Goal: Obtain resource: Obtain resource

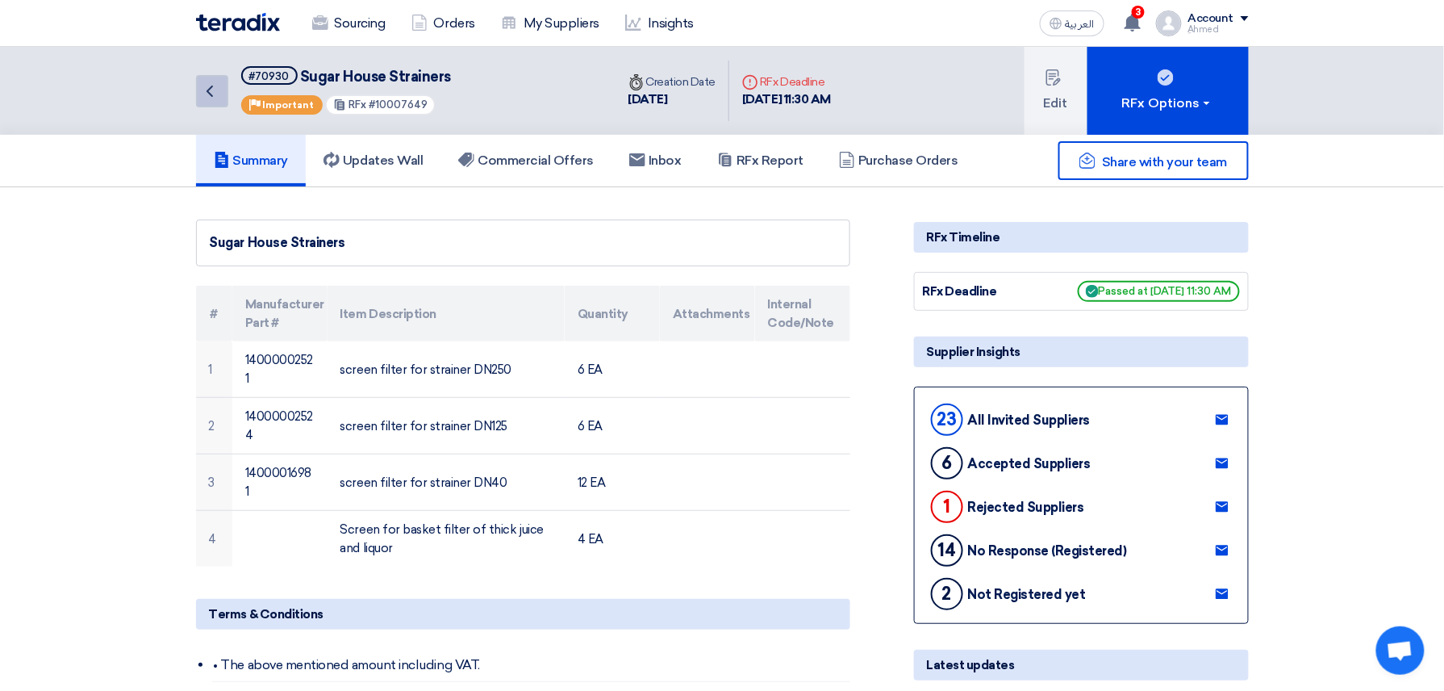
drag, startPoint x: 0, startPoint y: 0, endPoint x: 208, endPoint y: 92, distance: 227.5
click at [208, 92] on icon "Back" at bounding box center [209, 90] width 19 height 19
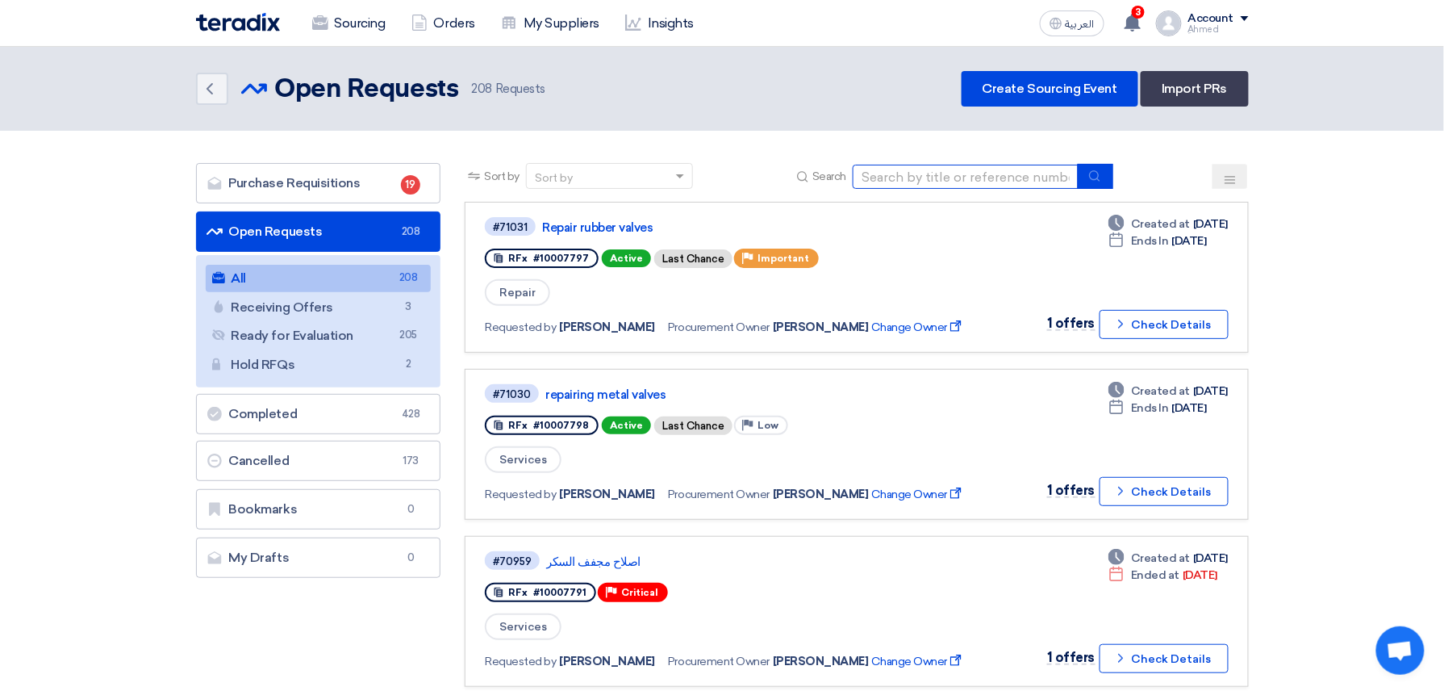
click at [966, 173] on input at bounding box center [966, 177] width 226 height 24
paste input "7651"
type input "10007651"
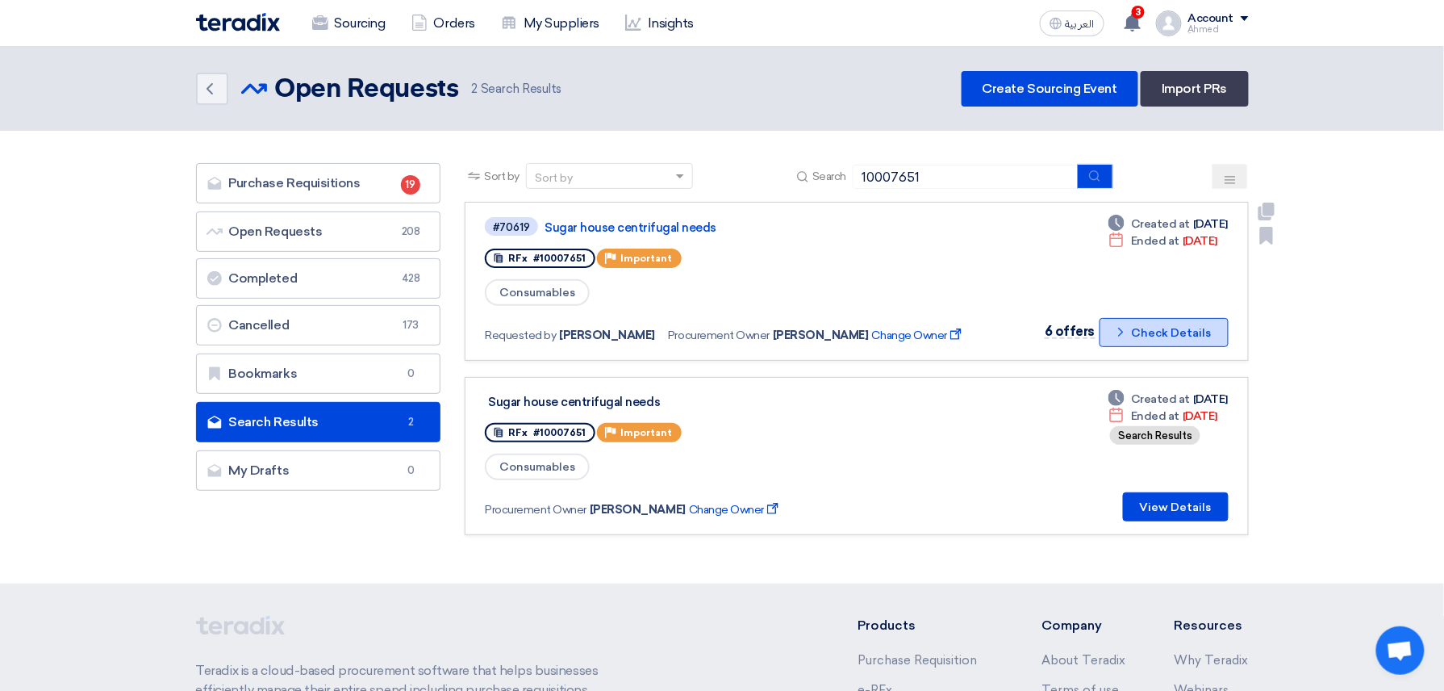
click at [1165, 336] on button "Check details Check Details" at bounding box center [1163, 332] width 129 height 29
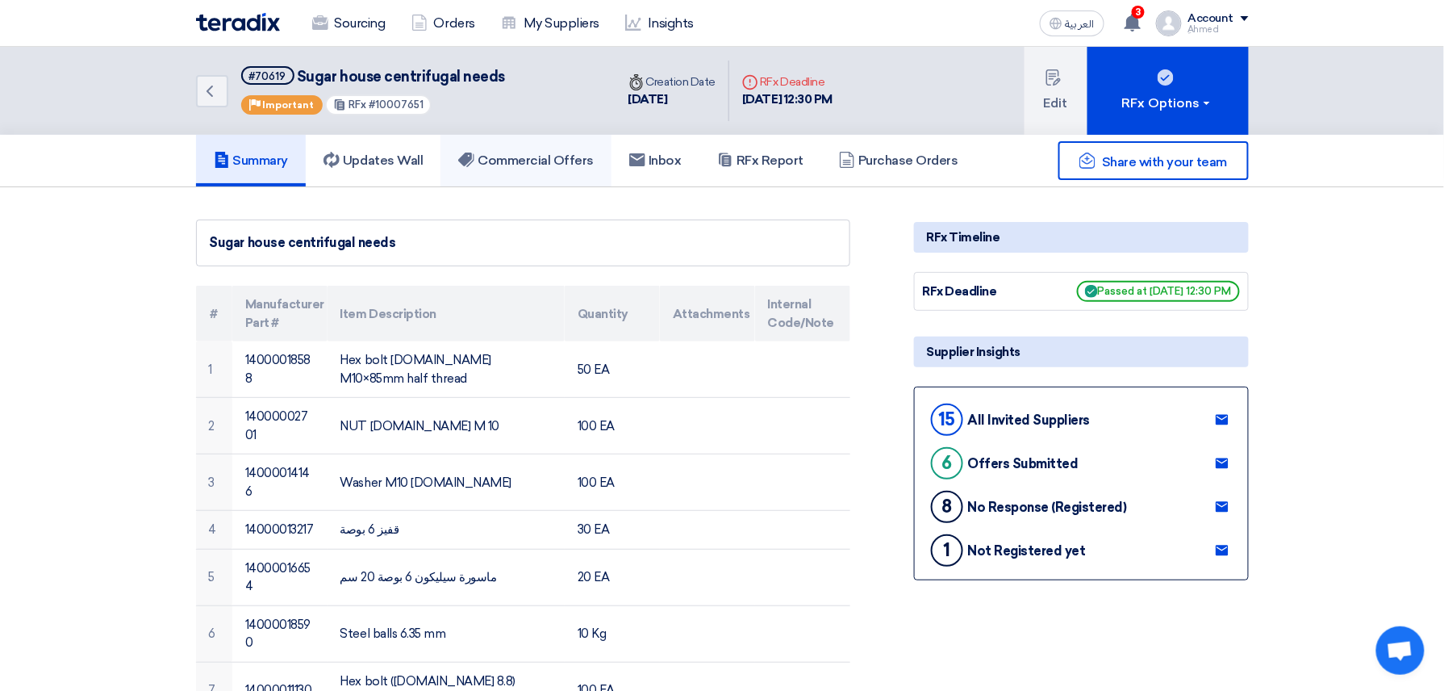
drag, startPoint x: 570, startPoint y: 159, endPoint x: 652, endPoint y: 207, distance: 95.5
click at [569, 158] on h5 "Commercial Offers" at bounding box center [526, 160] width 136 height 16
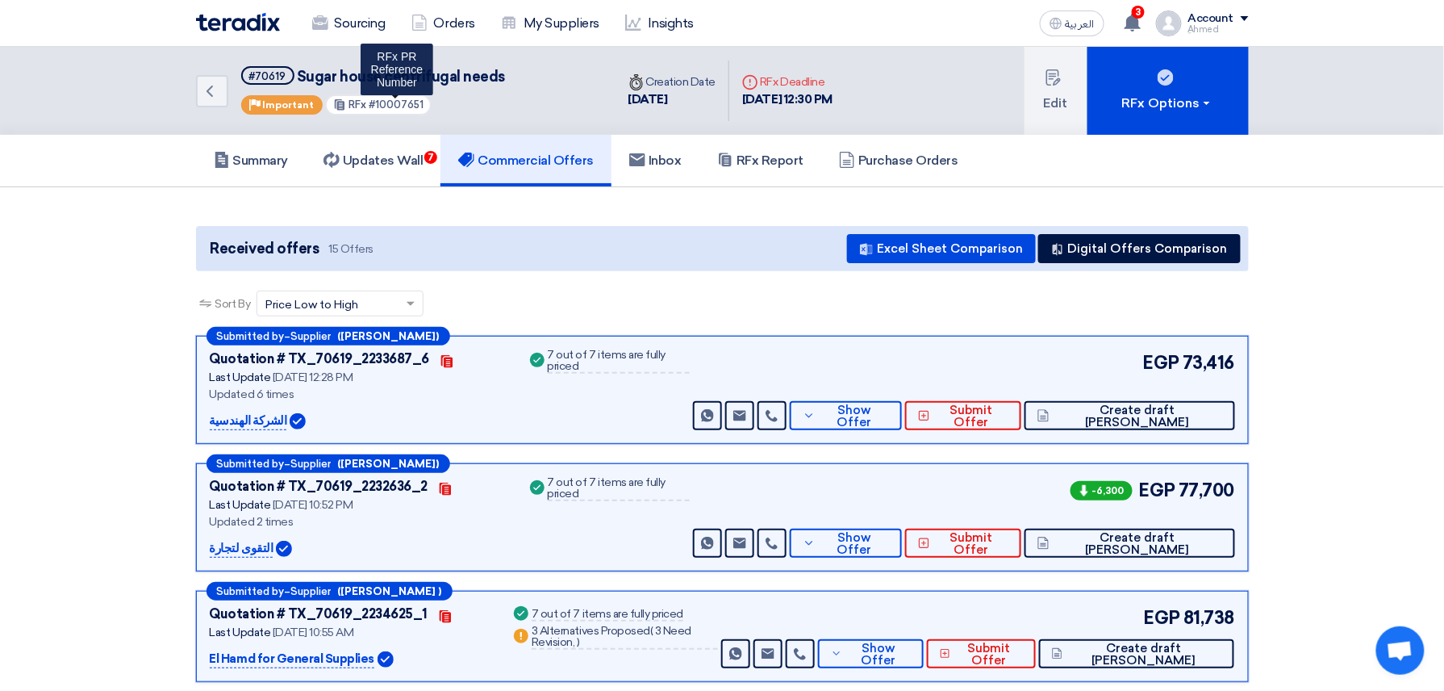
drag, startPoint x: 369, startPoint y: 104, endPoint x: 420, endPoint y: 111, distance: 52.1
click at [420, 111] on div "RFx #10007651 RFx PR Reference Number" at bounding box center [378, 104] width 106 height 21
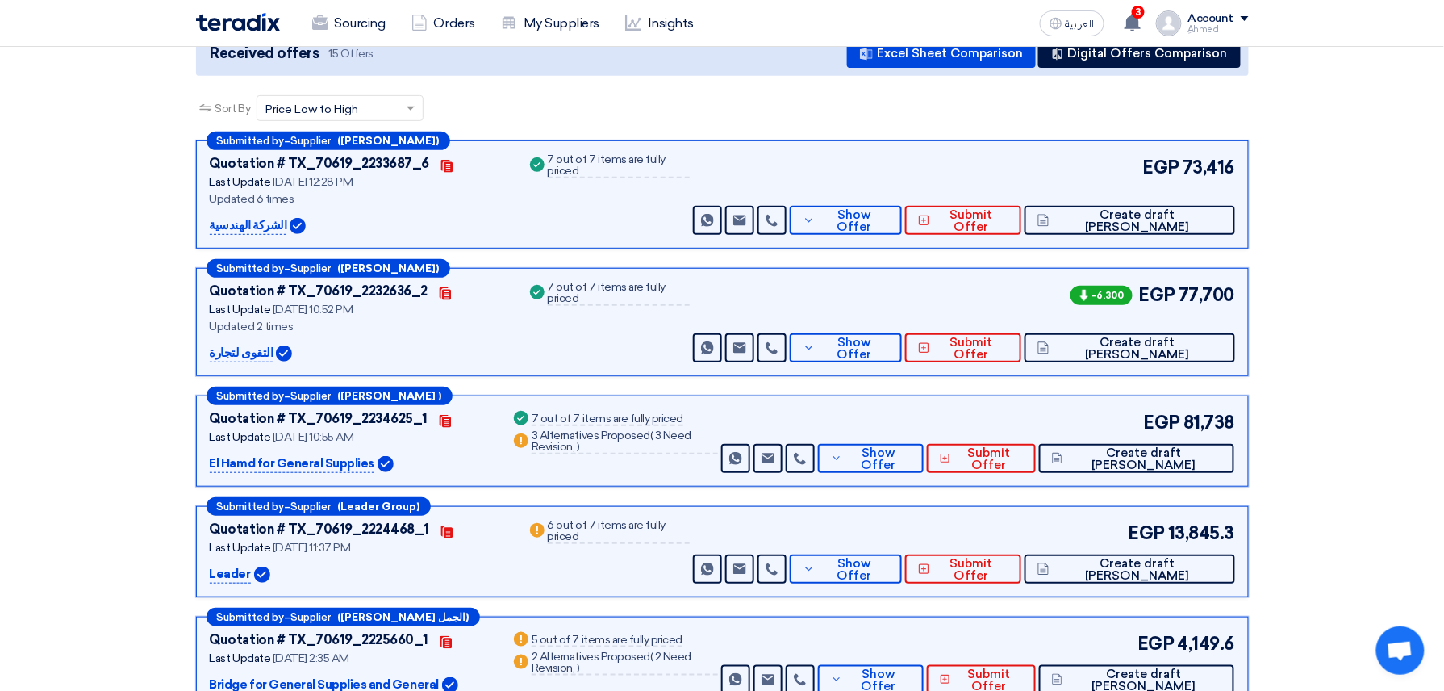
scroll to position [215, 0]
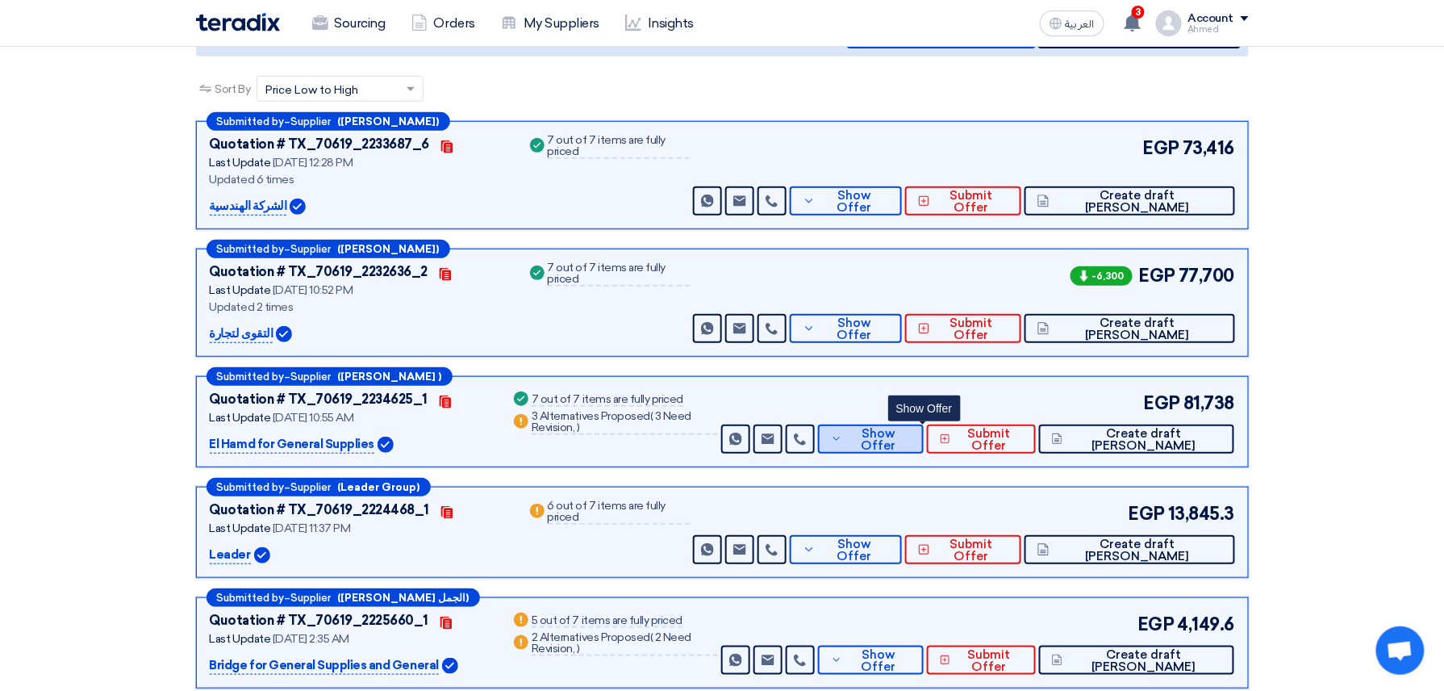
click at [910, 439] on span "Show Offer" at bounding box center [878, 440] width 64 height 24
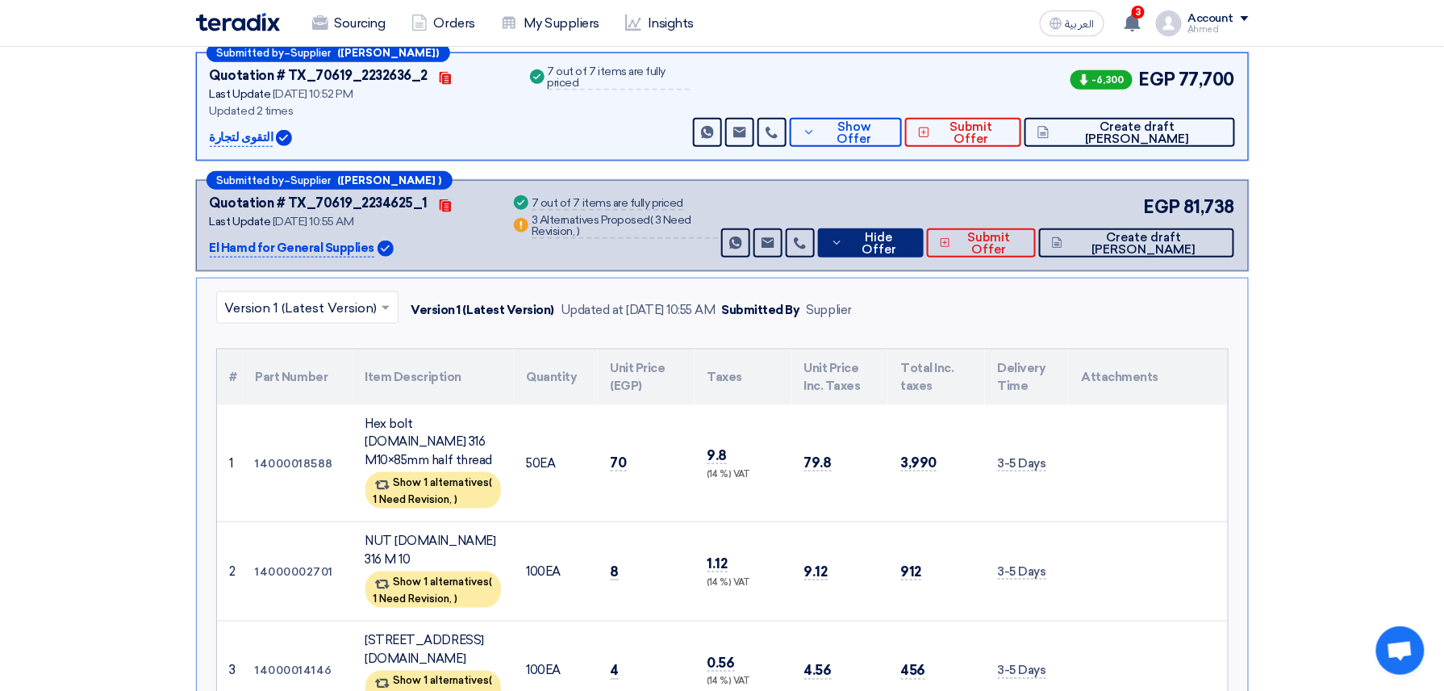
scroll to position [0, 0]
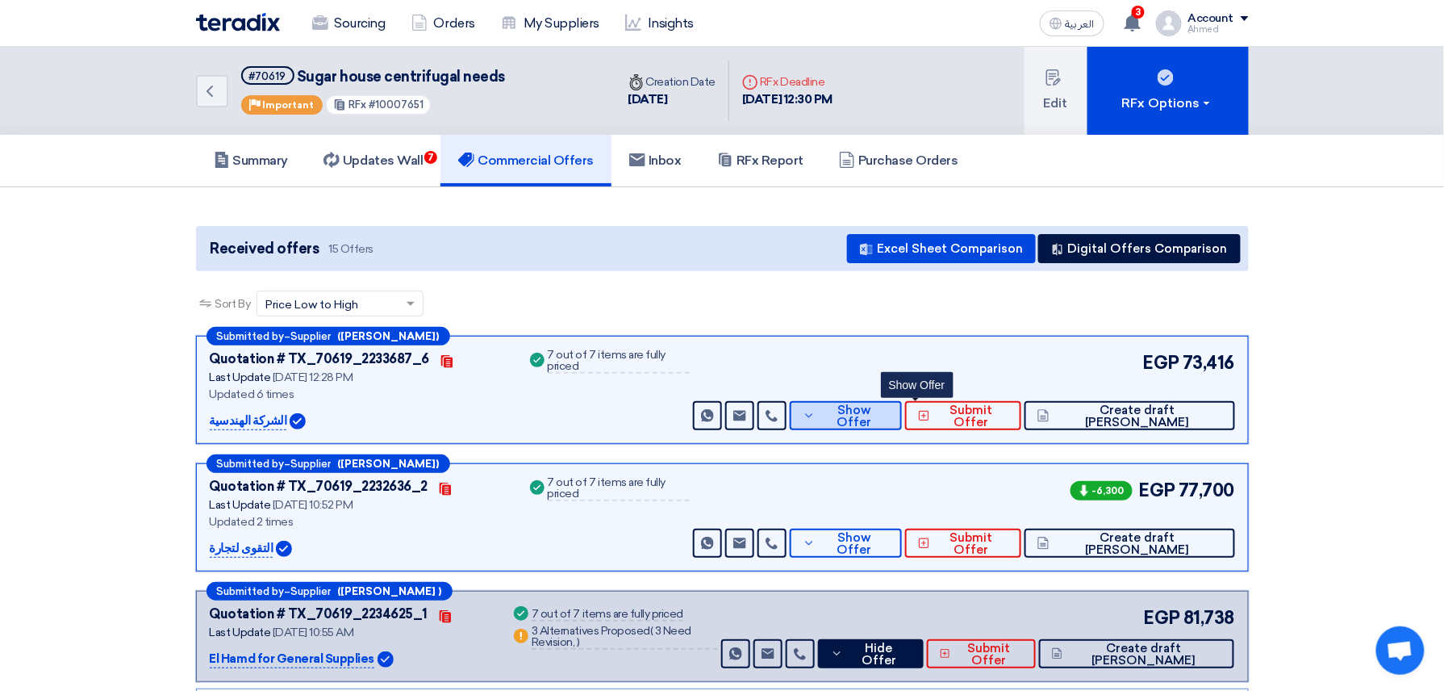
click at [889, 410] on span "Show Offer" at bounding box center [854, 416] width 69 height 24
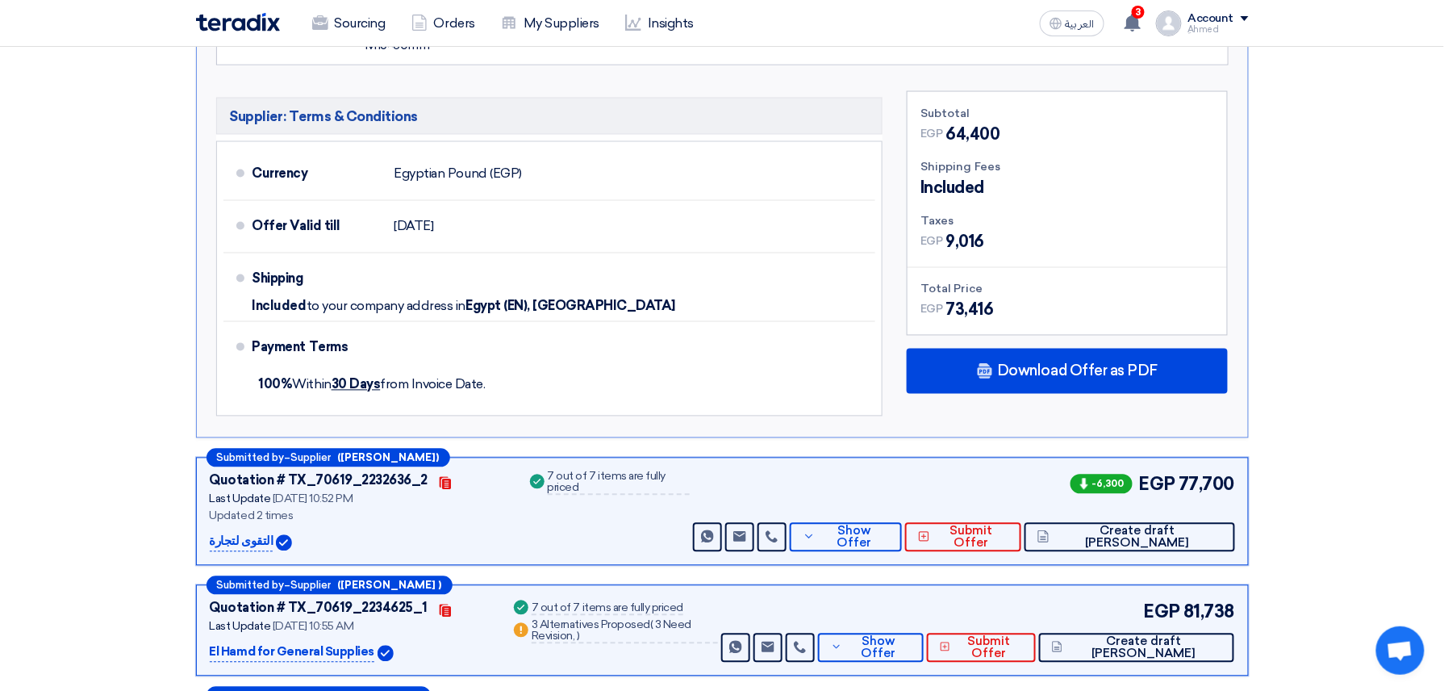
scroll to position [1075, 0]
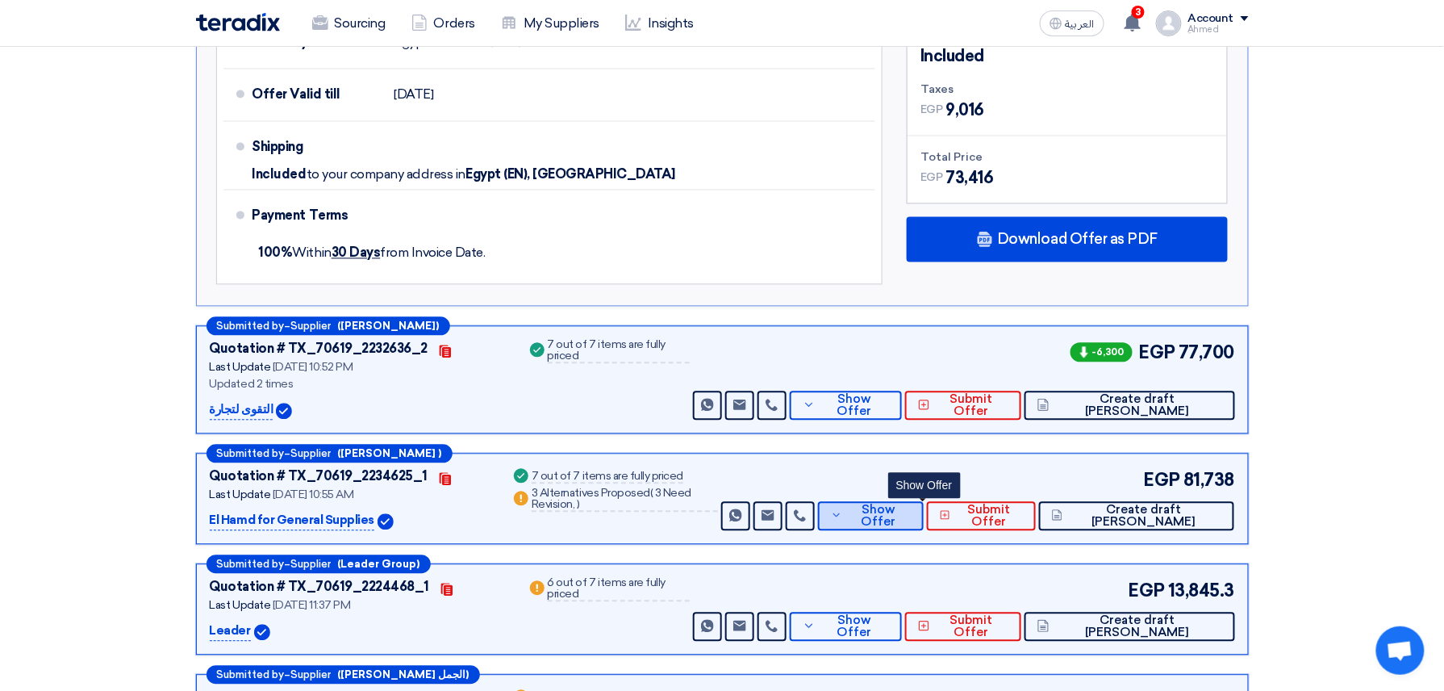
click at [917, 502] on button "Show Offer" at bounding box center [871, 516] width 106 height 29
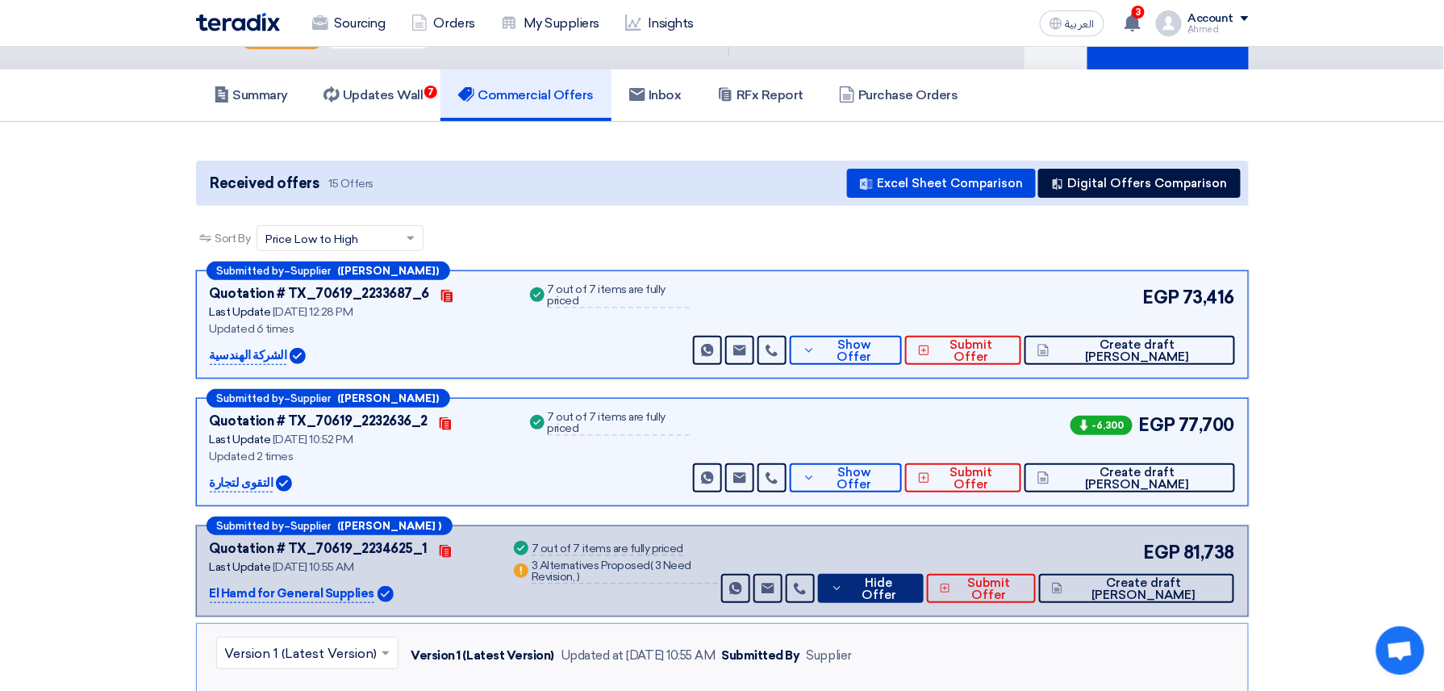
scroll to position [0, 0]
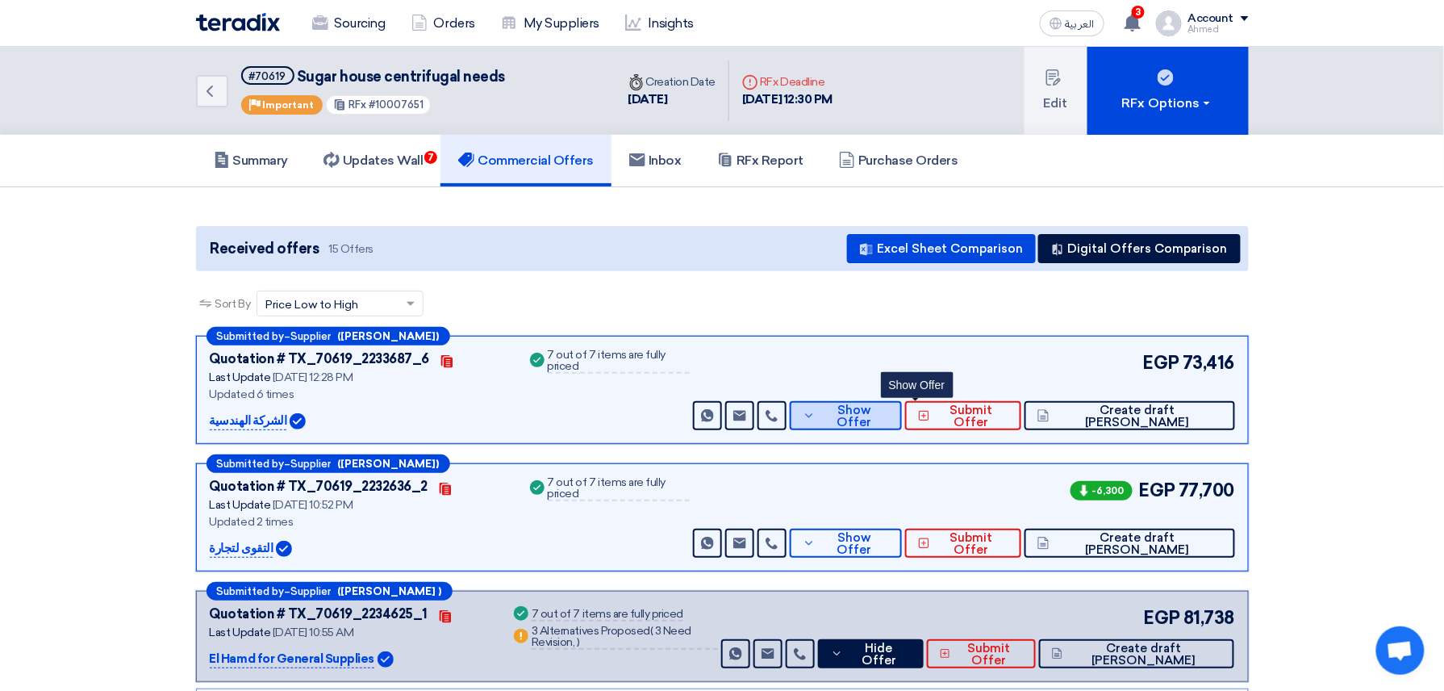
click at [889, 419] on span "Show Offer" at bounding box center [854, 416] width 69 height 24
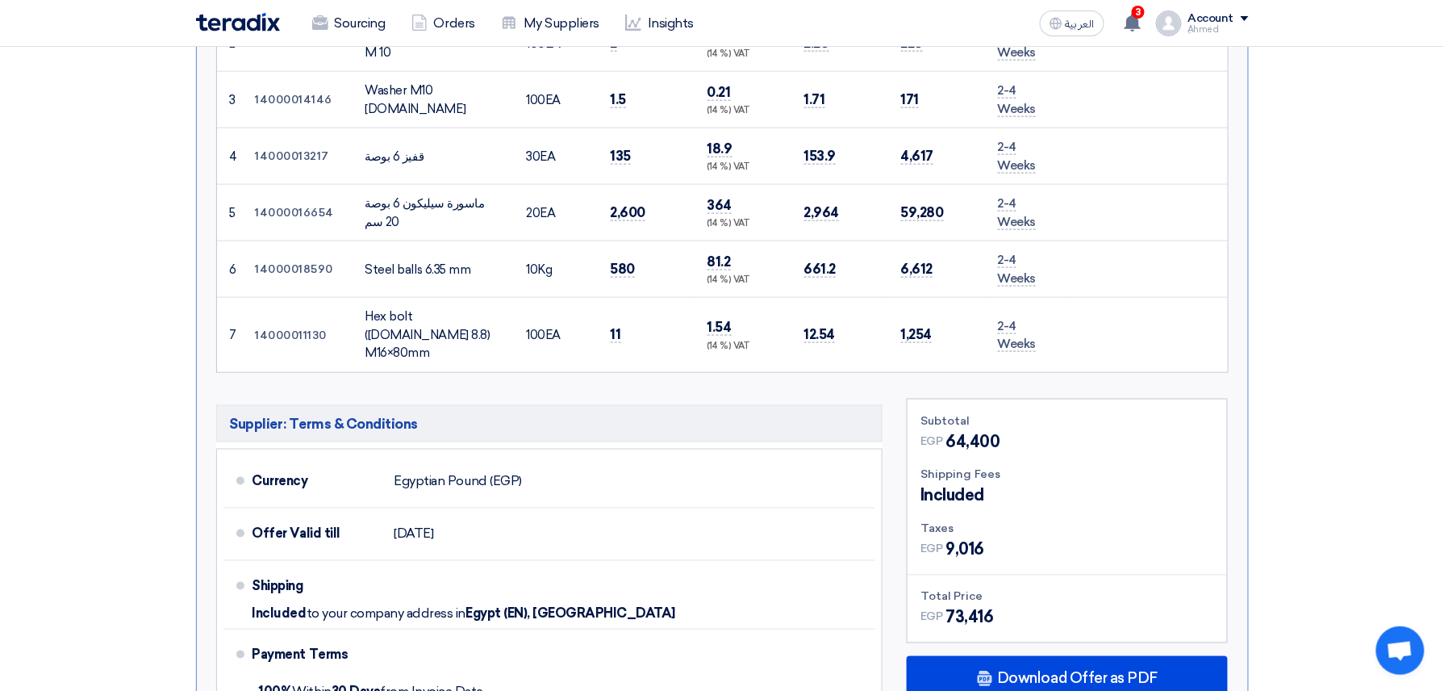
scroll to position [645, 0]
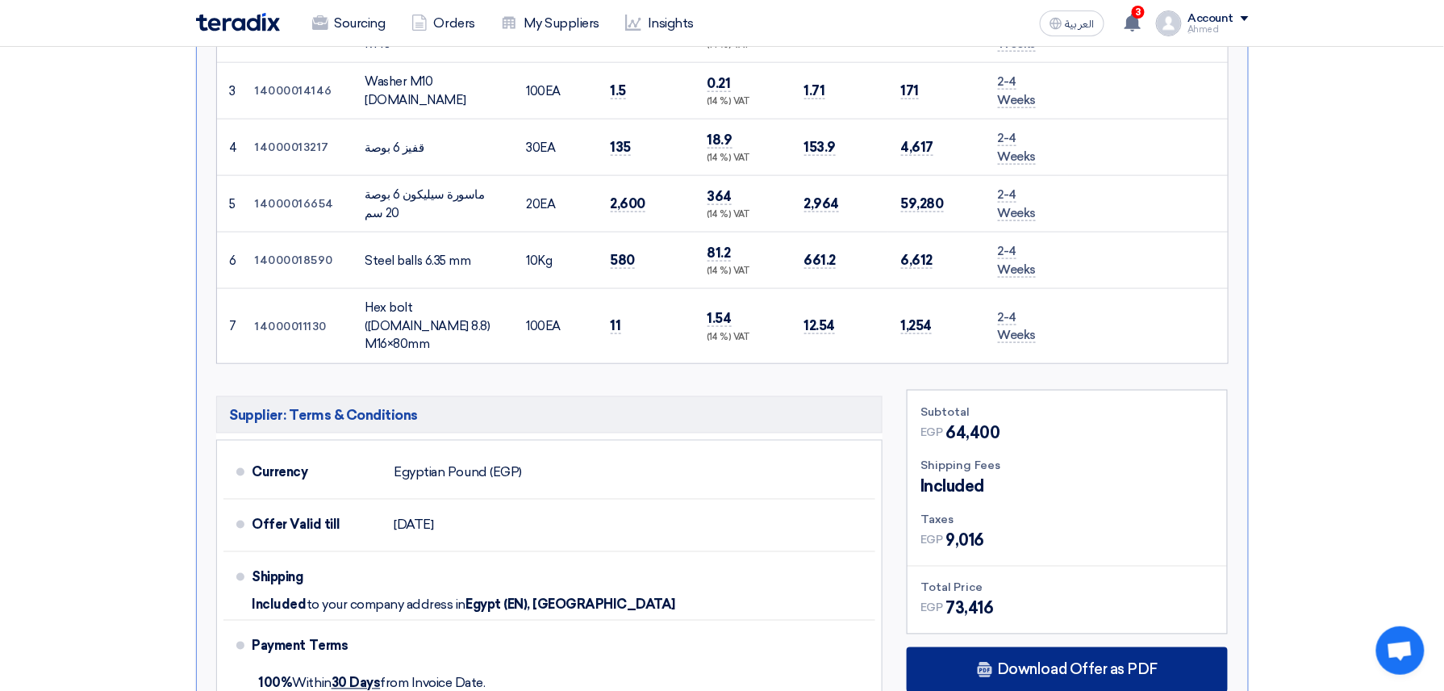
click at [1081, 662] on span "Download Offer as PDF" at bounding box center [1077, 669] width 161 height 15
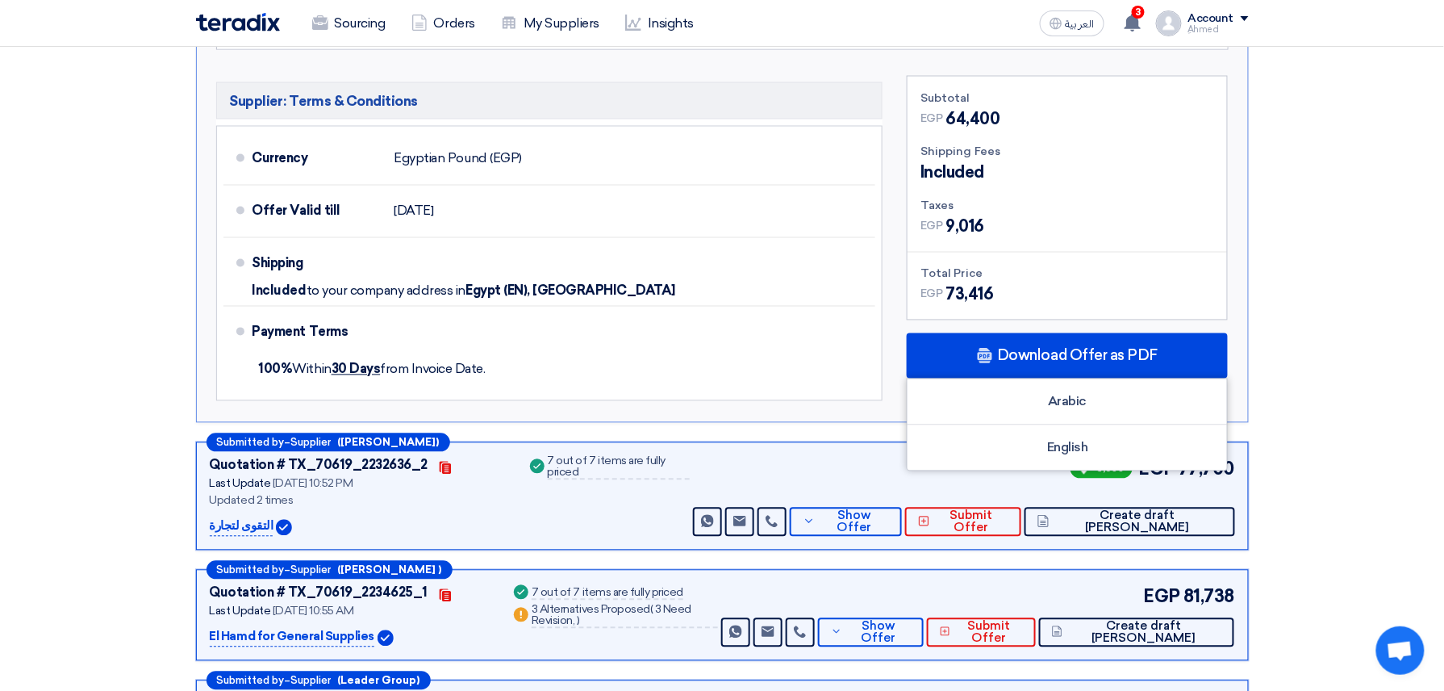
scroll to position [968, 0]
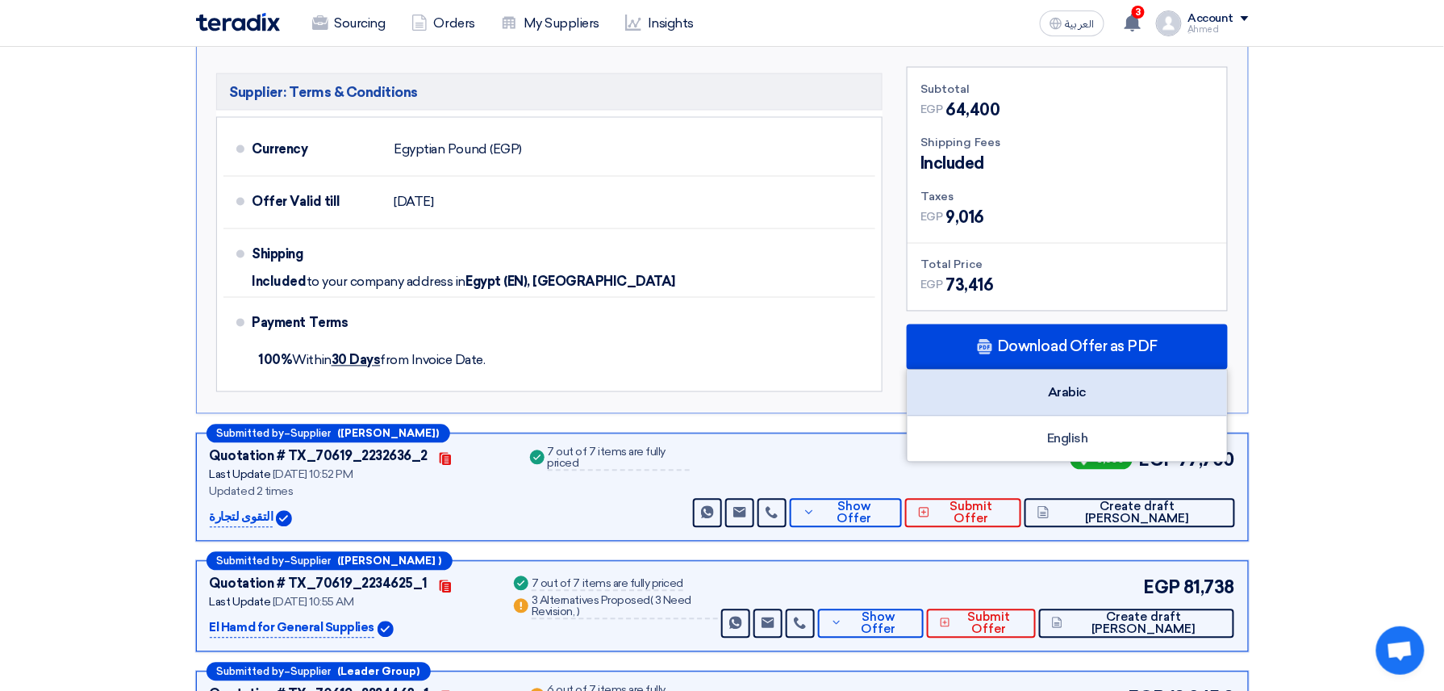
click at [1095, 370] on div "Arabic" at bounding box center [1067, 393] width 319 height 46
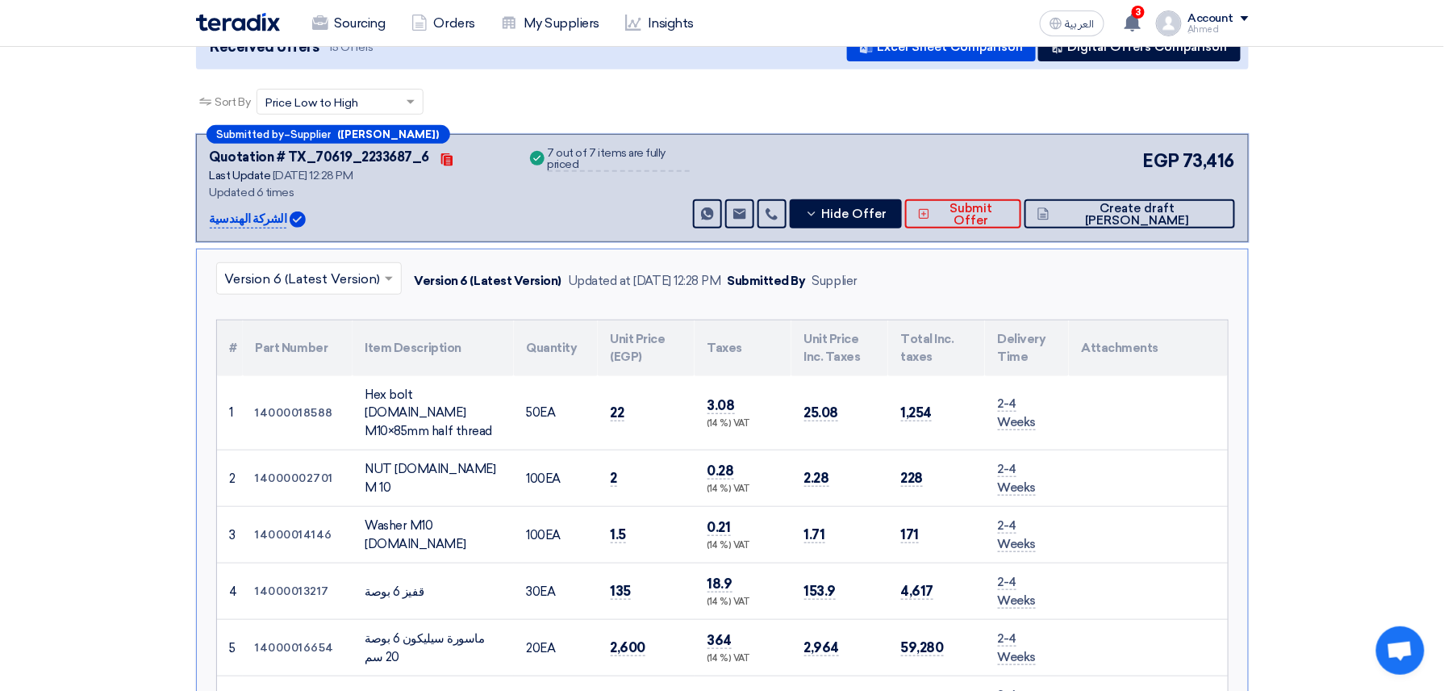
scroll to position [215, 0]
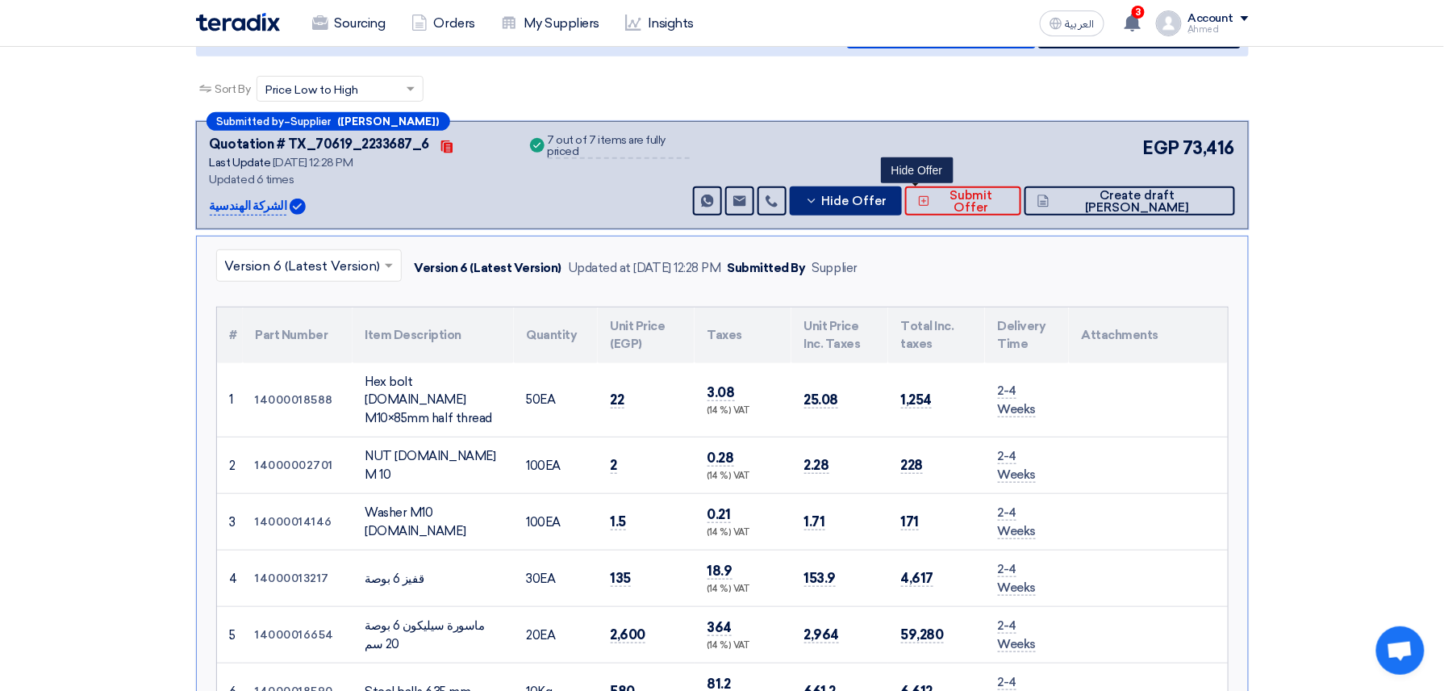
click at [818, 202] on icon at bounding box center [811, 200] width 13 height 13
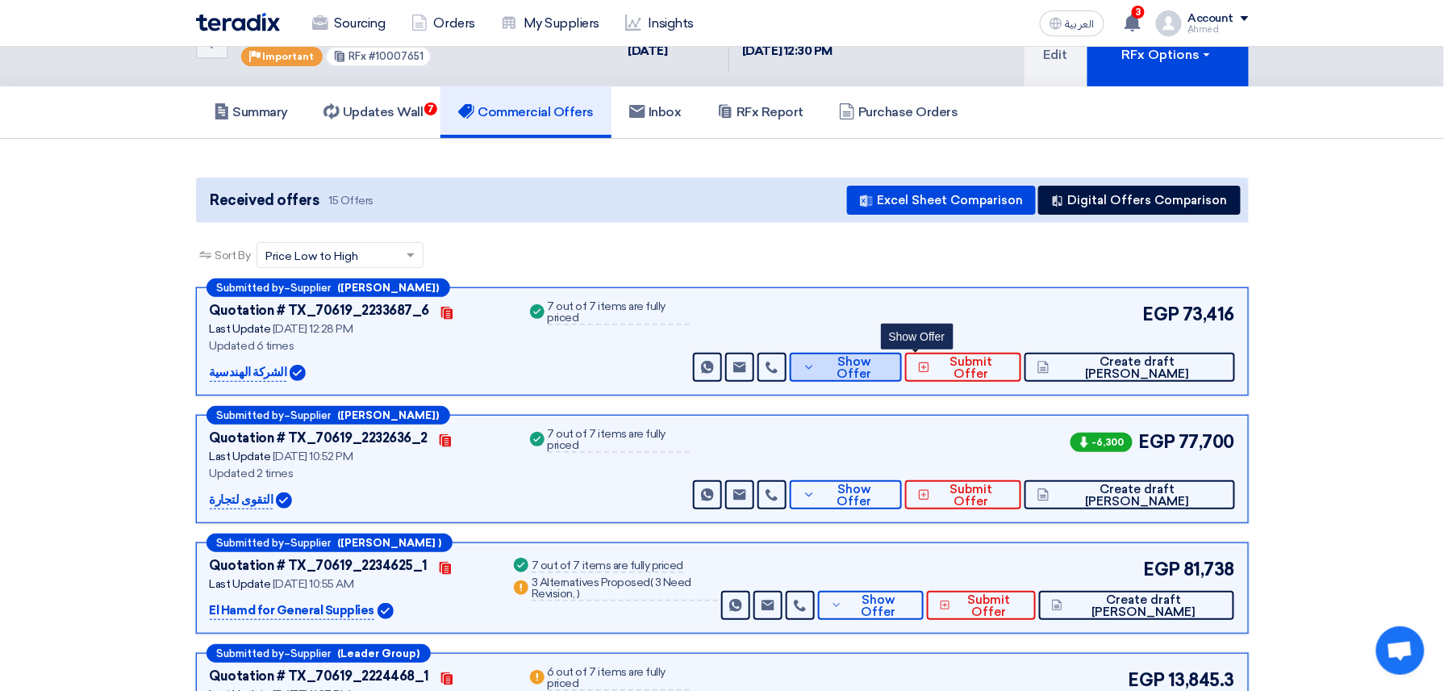
scroll to position [0, 0]
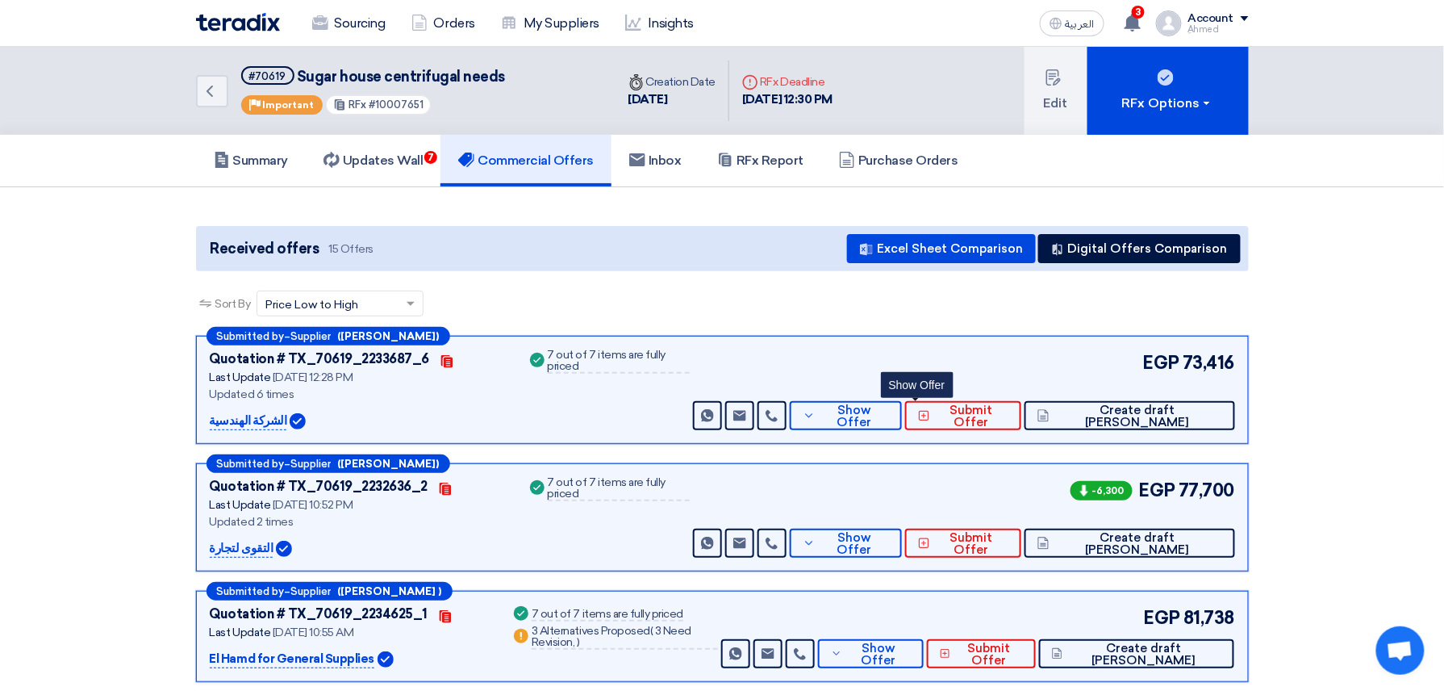
click at [182, 81] on div "Back #70619 Sugar house centrifugal needs Priority Important RFx #10007651 Time…" at bounding box center [722, 91] width 1444 height 88
click at [192, 90] on div "Back #70619 Sugar house centrifugal needs Priority Important RFx #10007651 Time…" at bounding box center [722, 91] width 1077 height 88
click at [204, 91] on icon "Back" at bounding box center [209, 90] width 19 height 19
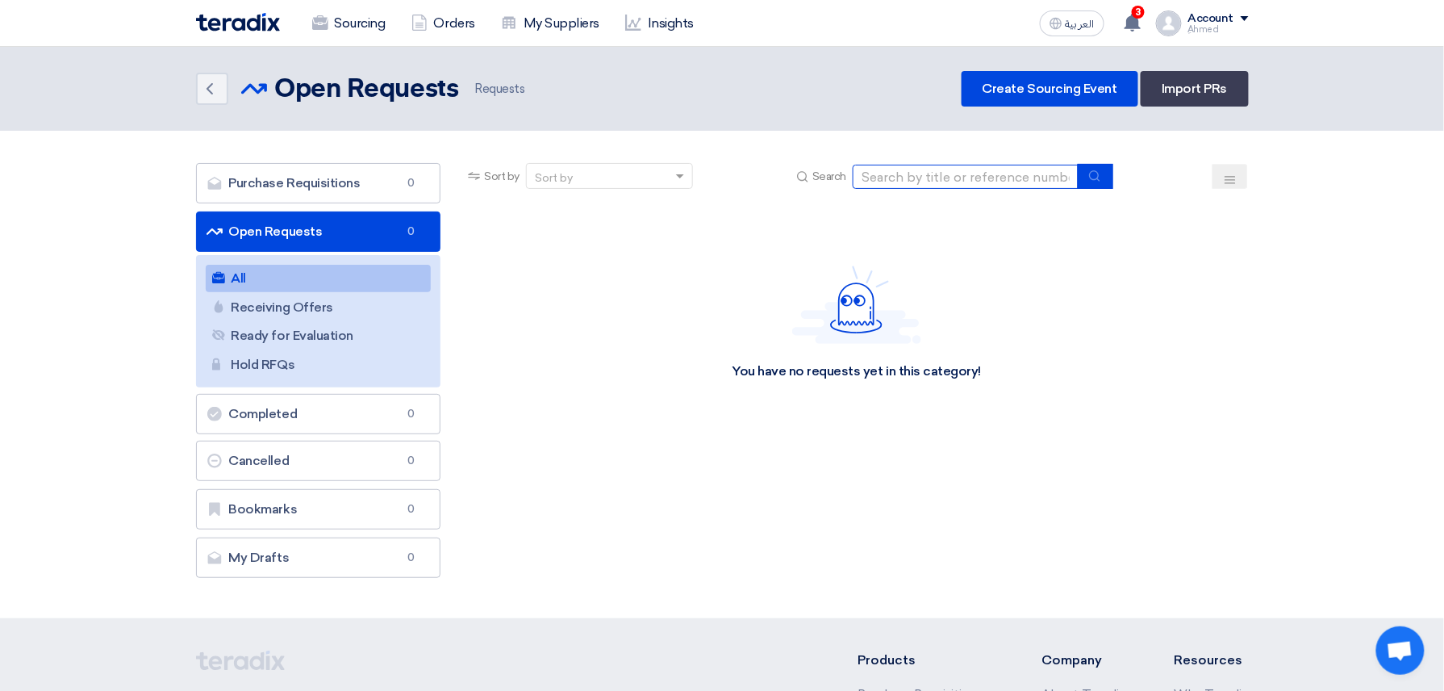
click at [958, 179] on input at bounding box center [966, 177] width 226 height 24
paste input "7720"
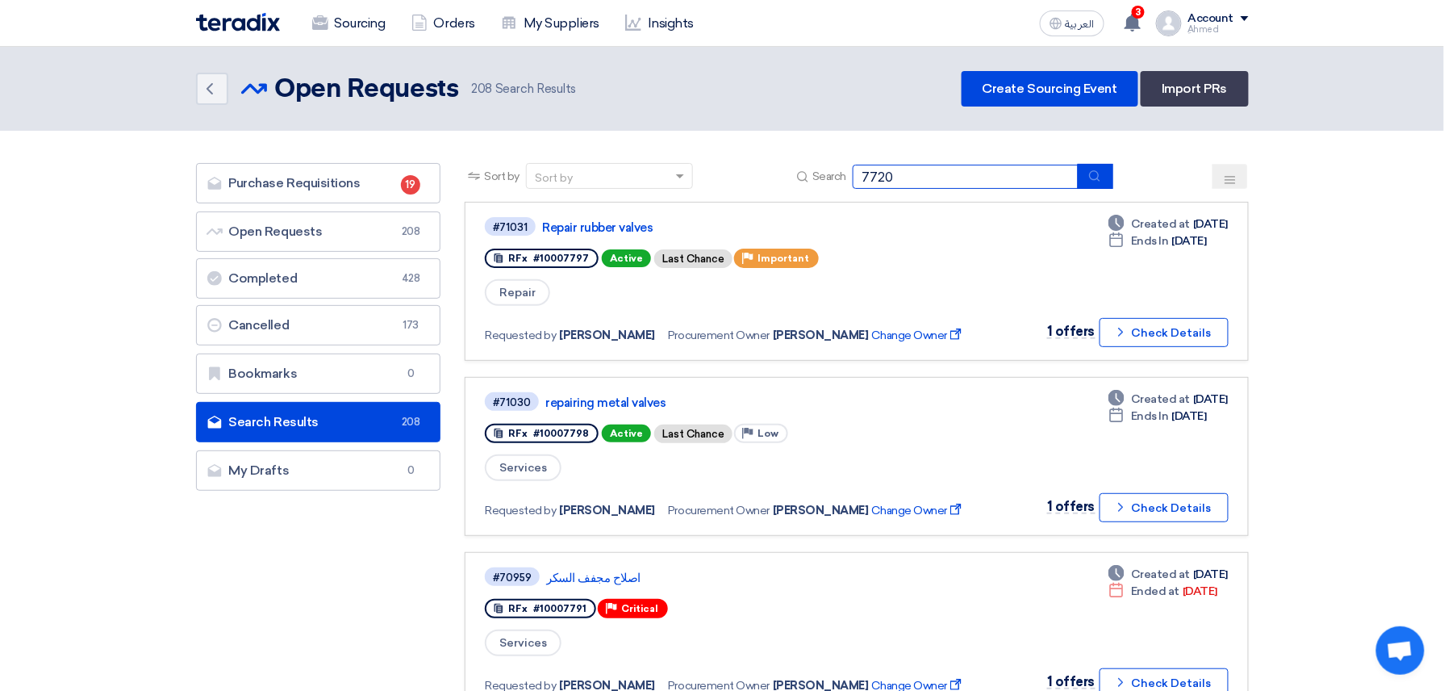
click at [863, 182] on input "7720" at bounding box center [966, 177] width 226 height 24
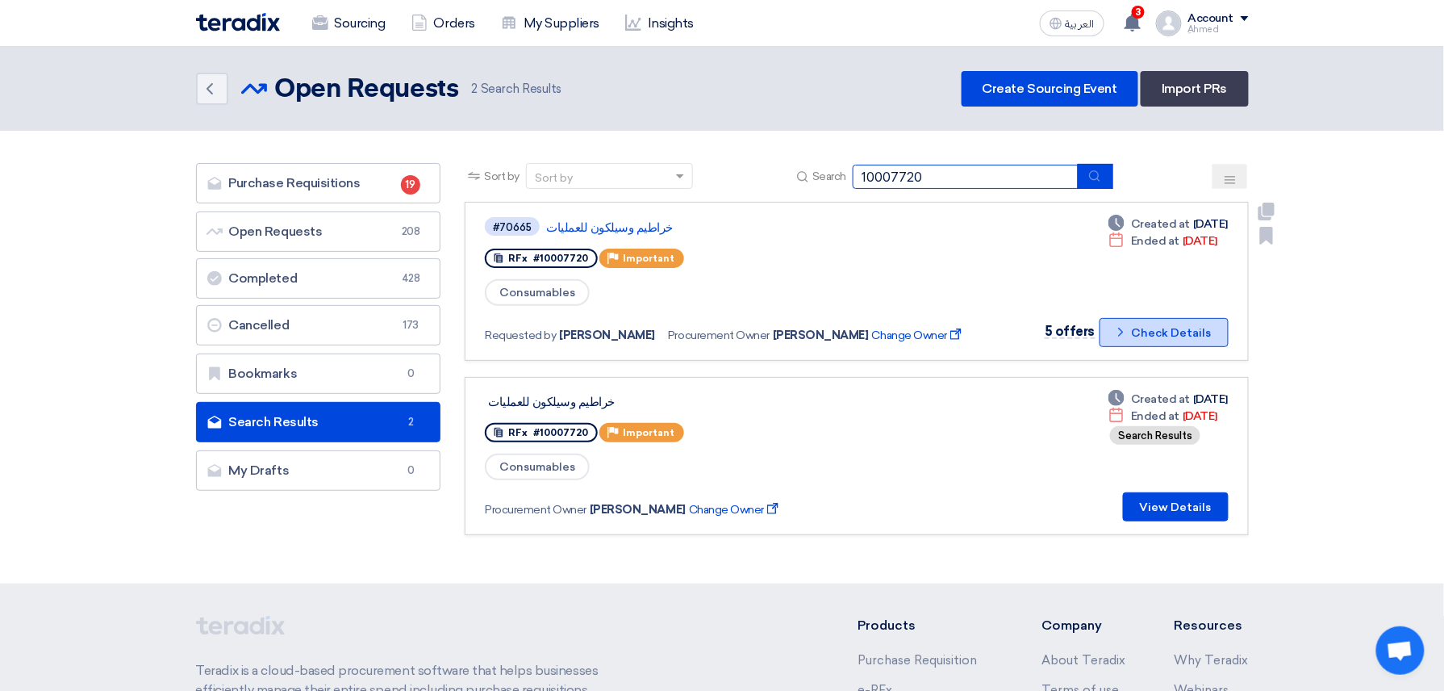
type input "10007720"
click at [1162, 329] on button "Check details Check Details" at bounding box center [1163, 332] width 129 height 29
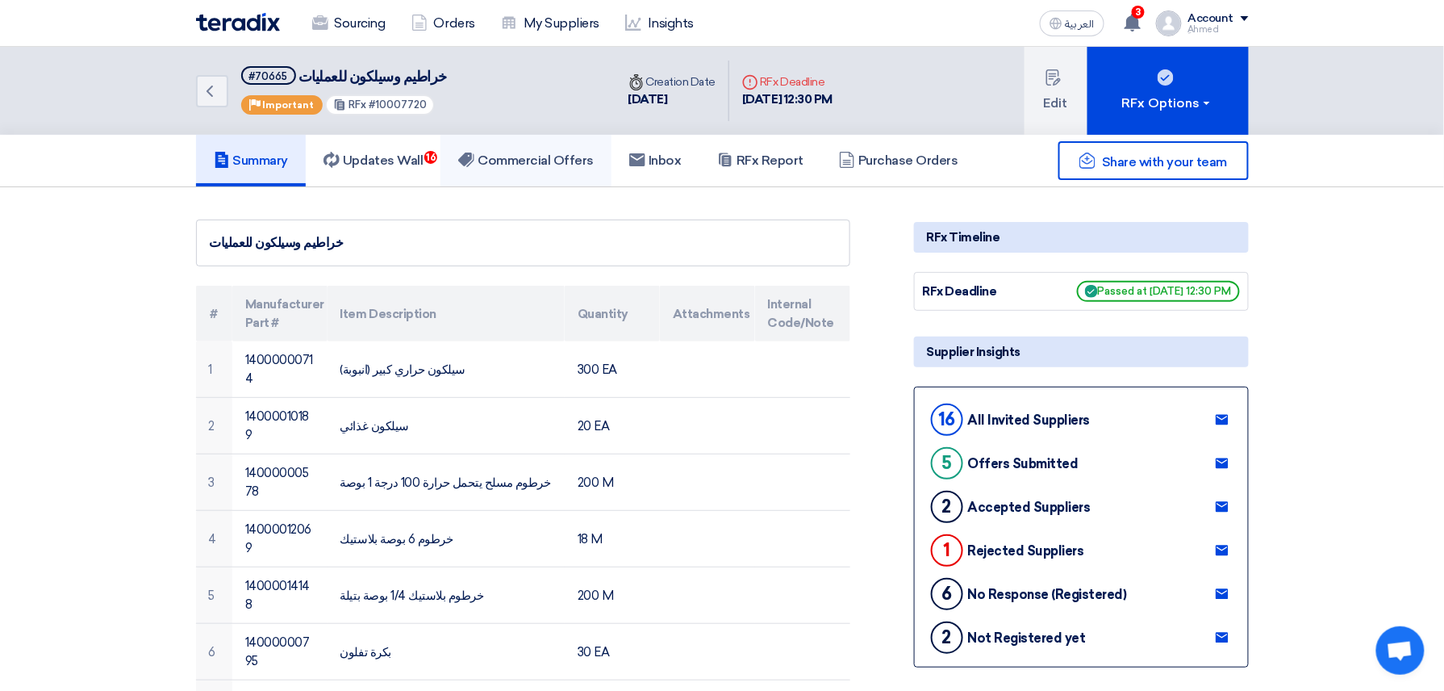
click at [571, 174] on link "Commercial Offers" at bounding box center [525, 161] width 171 height 52
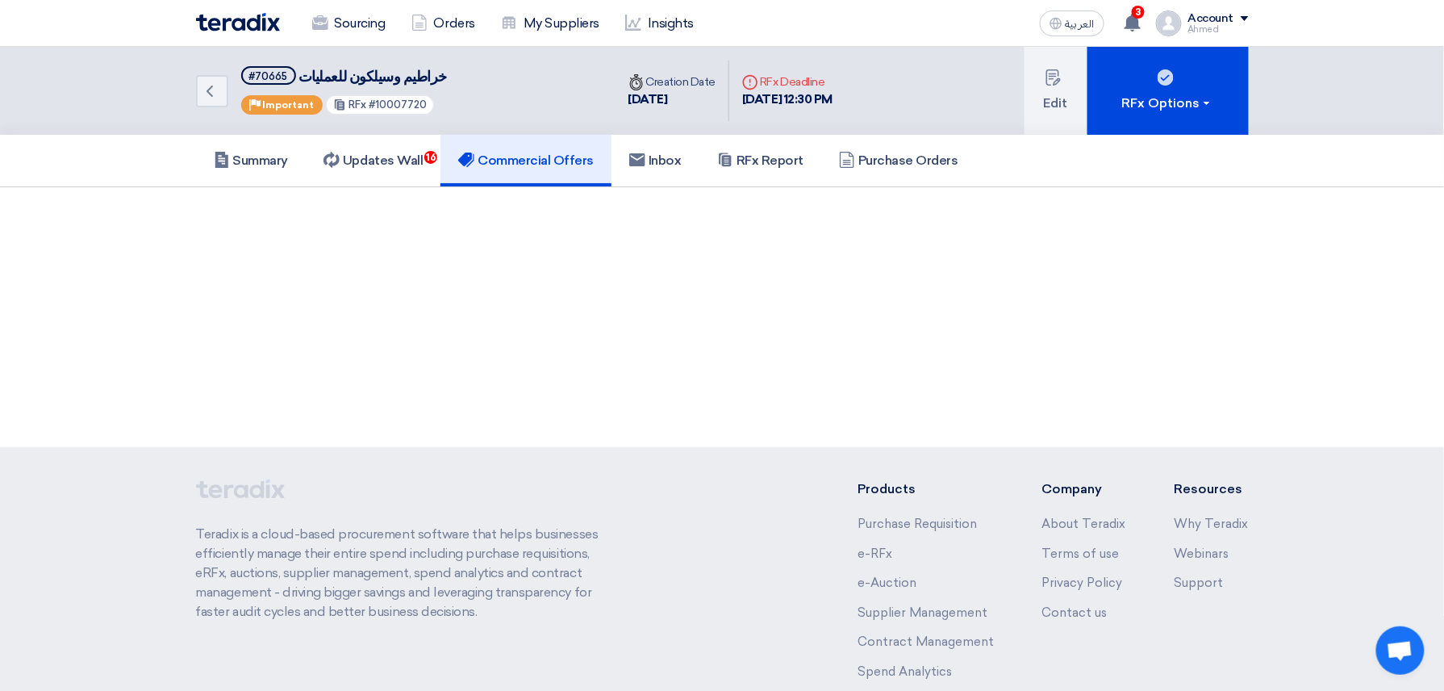
click at [411, 372] on div "Back #70665 خراطيم وسيلكون للعمليات Priority Important RFx #10007720 Time Creat…" at bounding box center [722, 247] width 1444 height 400
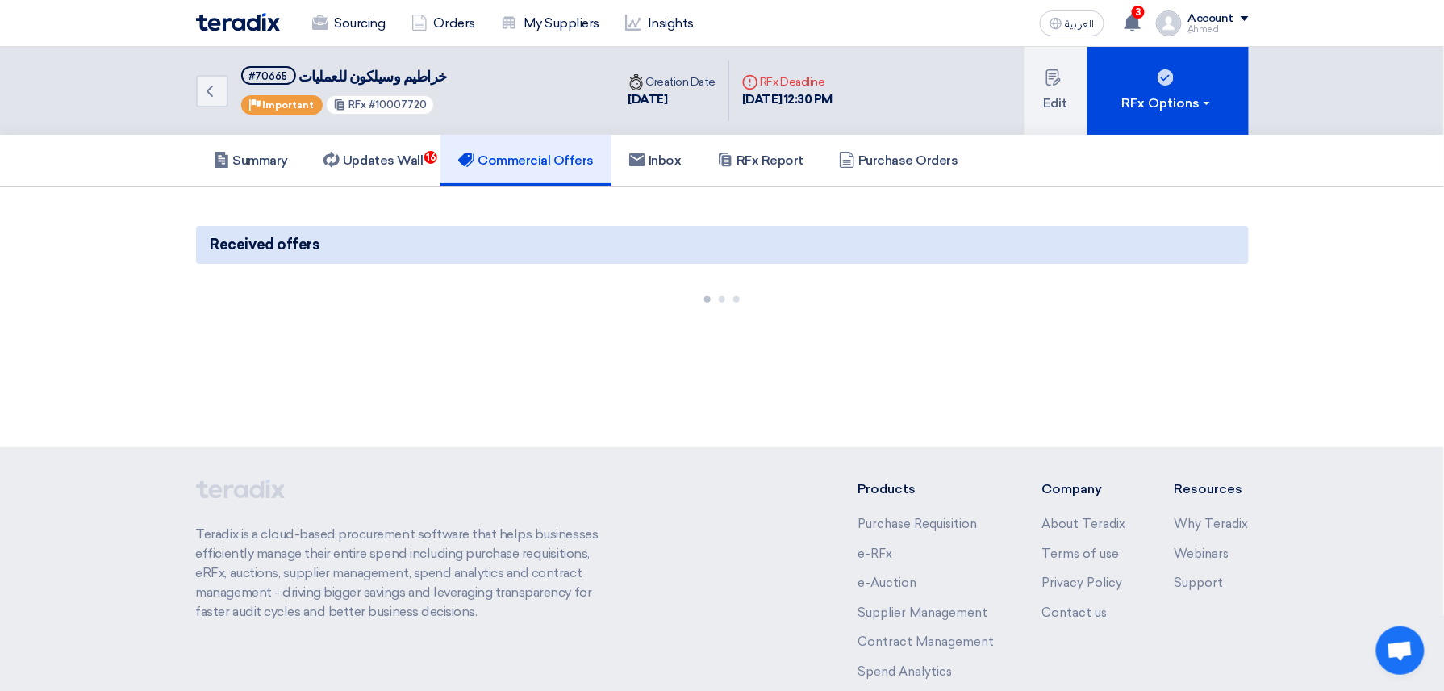
drag, startPoint x: 411, startPoint y: 372, endPoint x: 594, endPoint y: 313, distance: 192.4
click at [594, 313] on div "Back #70665 خراطيم وسيلكون للعمليات Priority Important RFx #10007720 Time Creat…" at bounding box center [722, 247] width 1444 height 400
click at [389, 107] on span "#10007720" at bounding box center [398, 104] width 58 height 12
copy span "10007720"
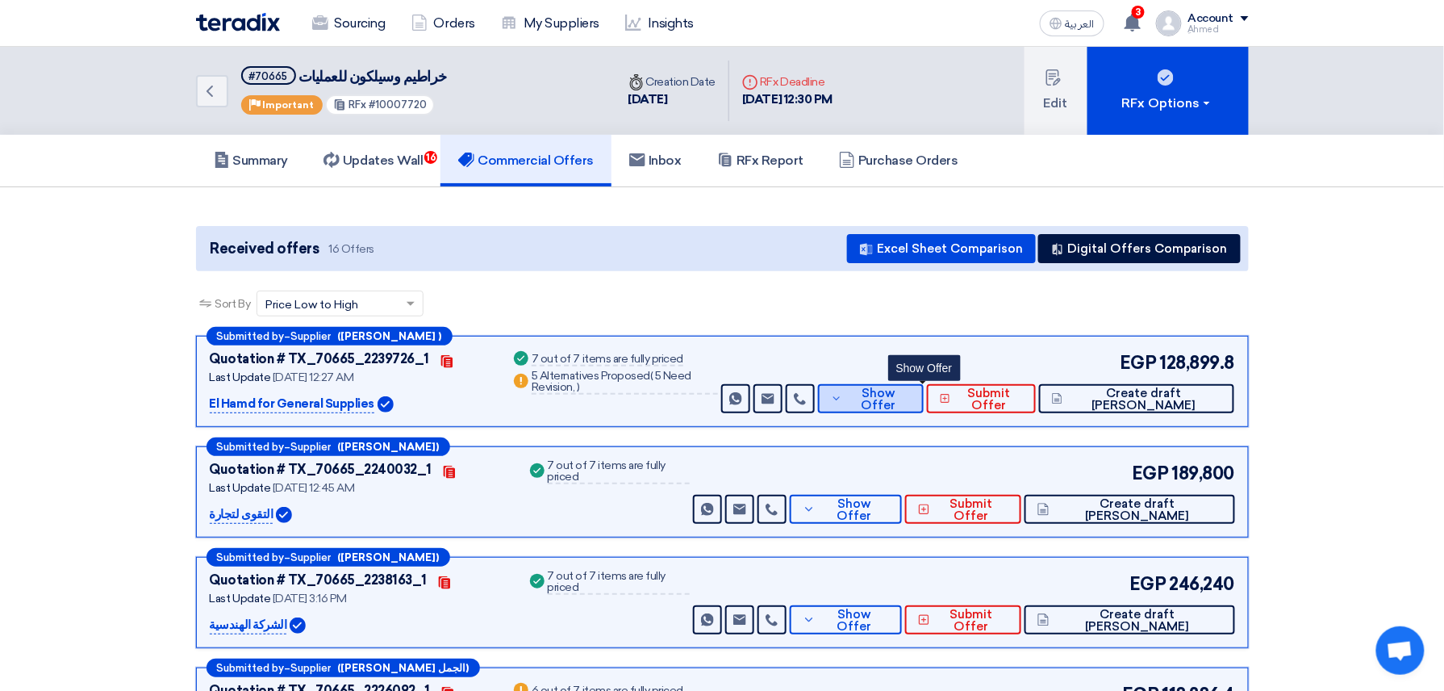
drag, startPoint x: 899, startPoint y: 392, endPoint x: 941, endPoint y: 391, distance: 42.0
click at [899, 392] on span "Show Offer" at bounding box center [878, 399] width 64 height 24
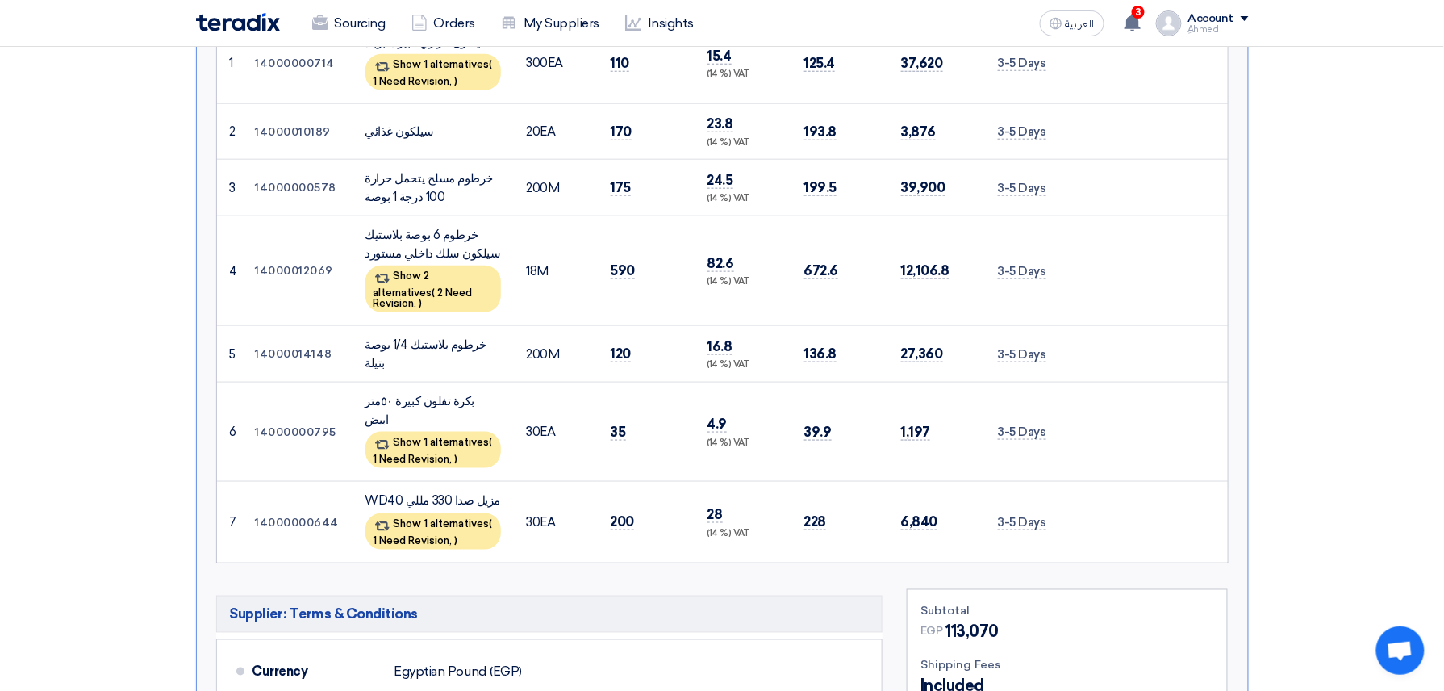
scroll to position [215, 0]
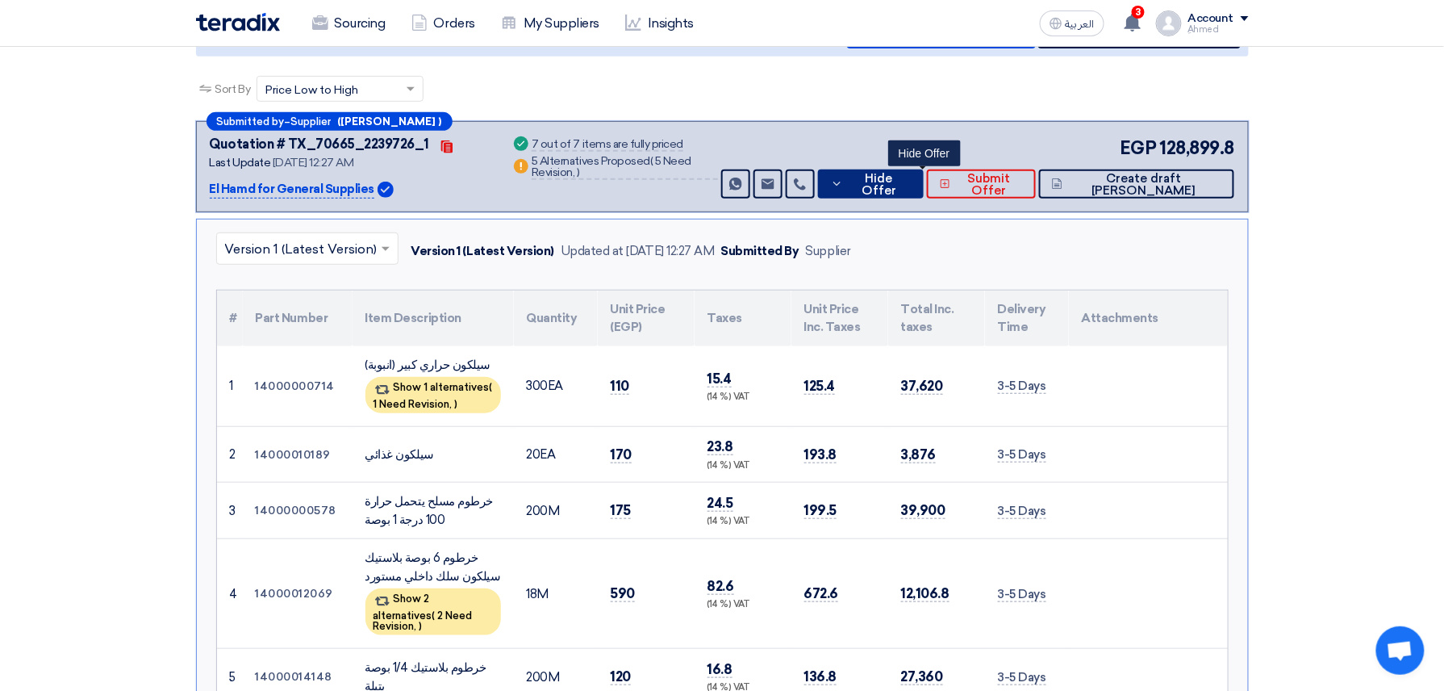
click at [910, 186] on span "Hide Offer" at bounding box center [878, 185] width 63 height 24
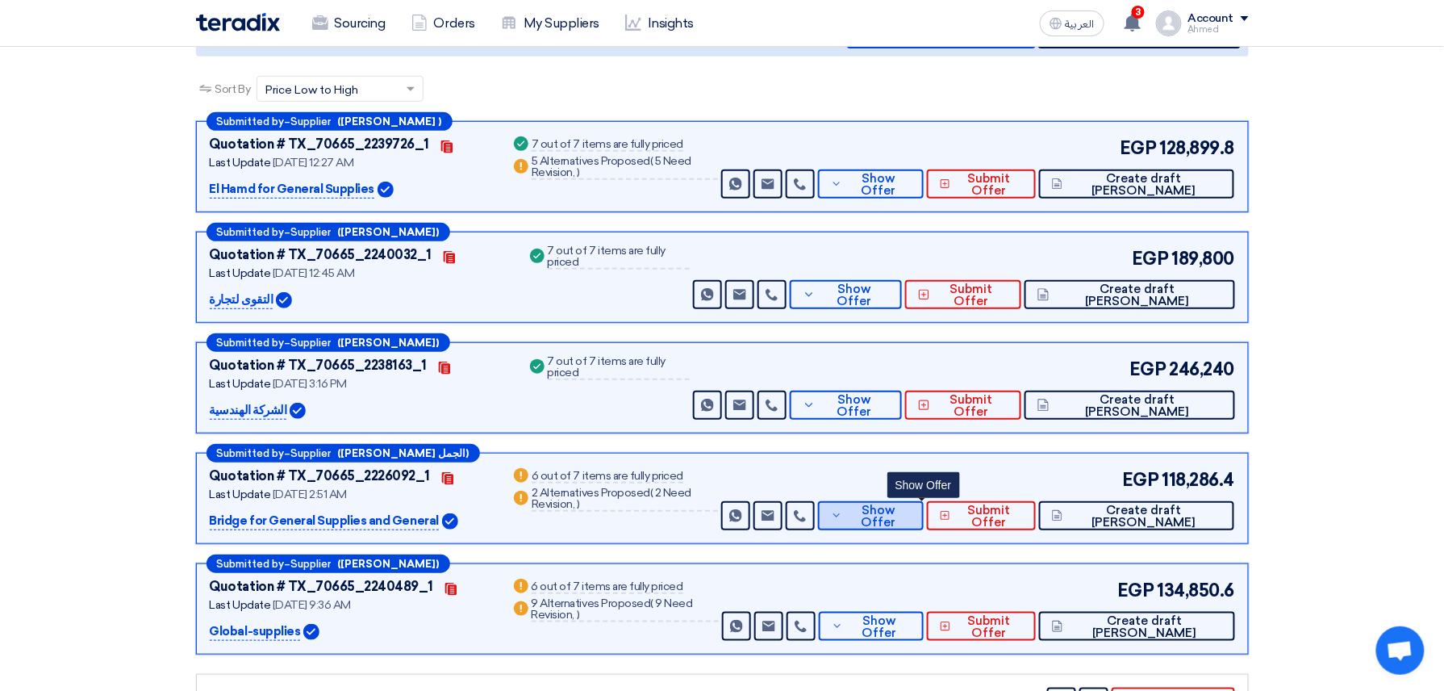
click at [910, 517] on span "Show Offer" at bounding box center [878, 516] width 64 height 24
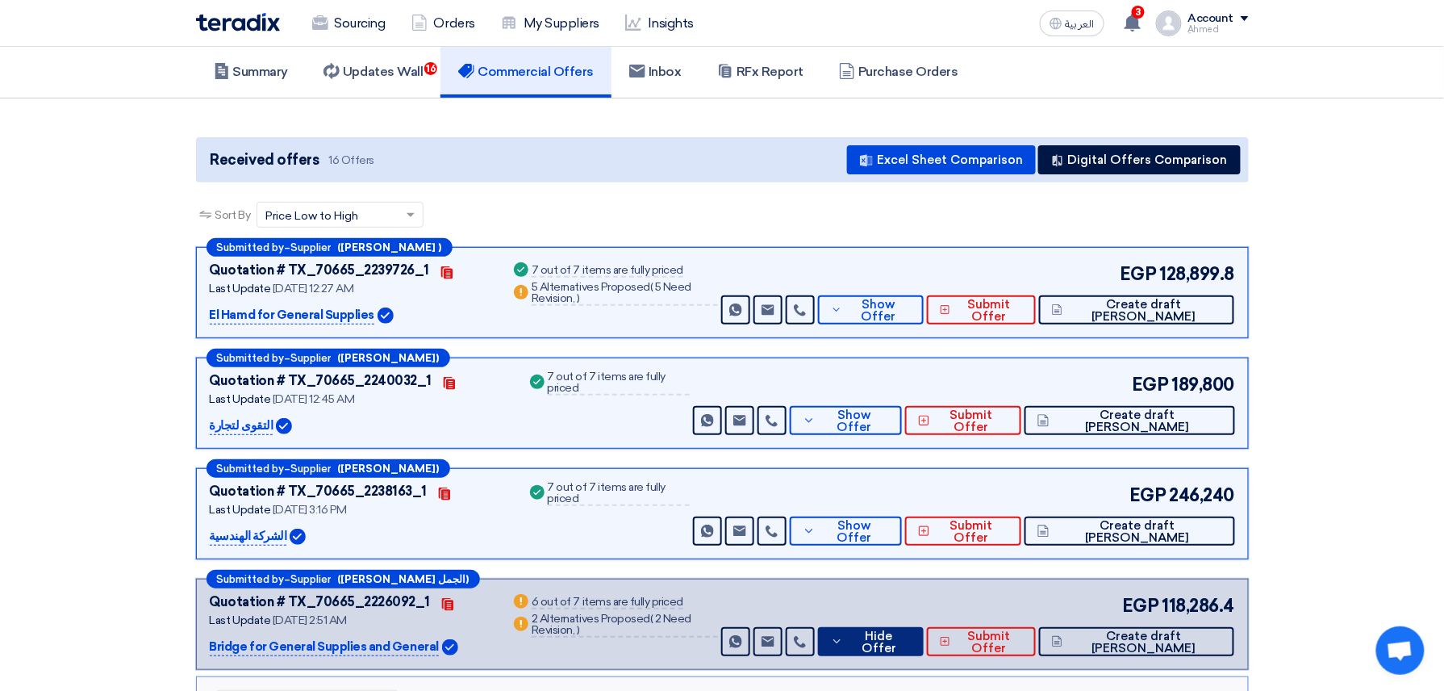
scroll to position [0, 0]
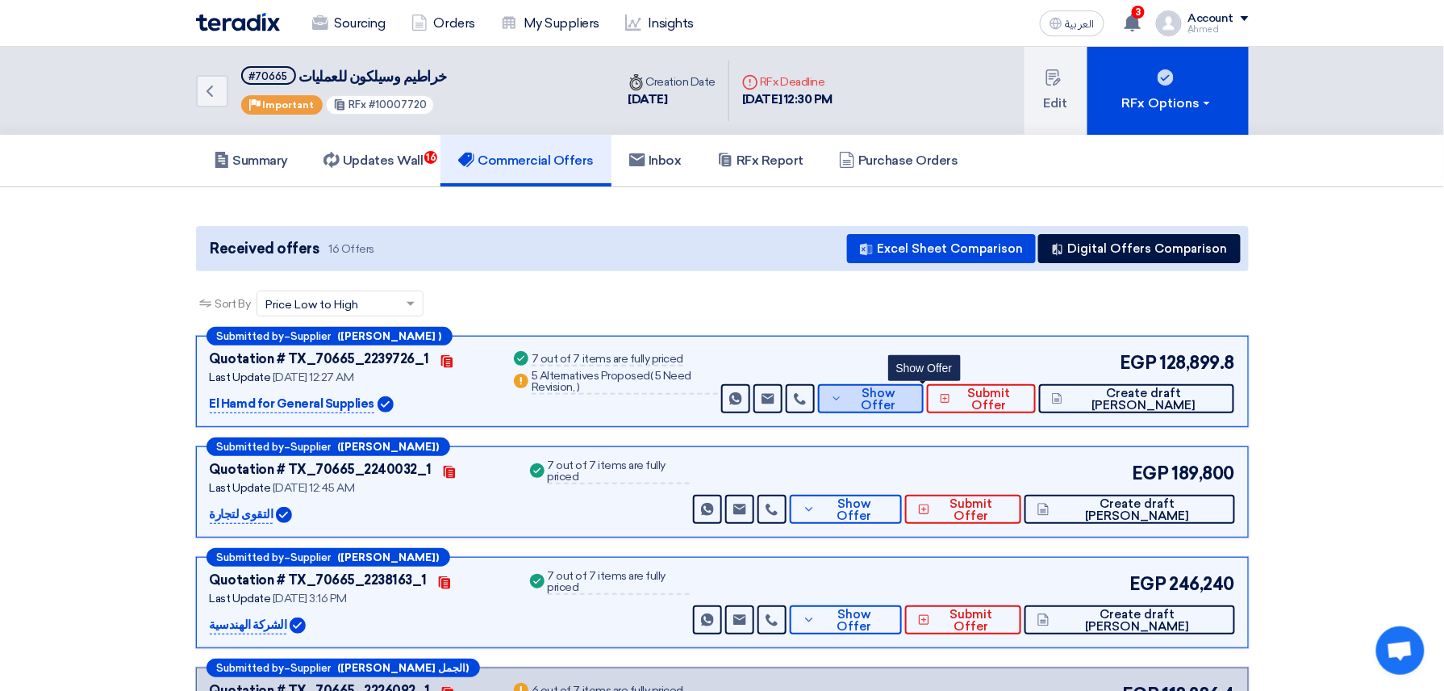
click at [910, 395] on span "Show Offer" at bounding box center [878, 399] width 64 height 24
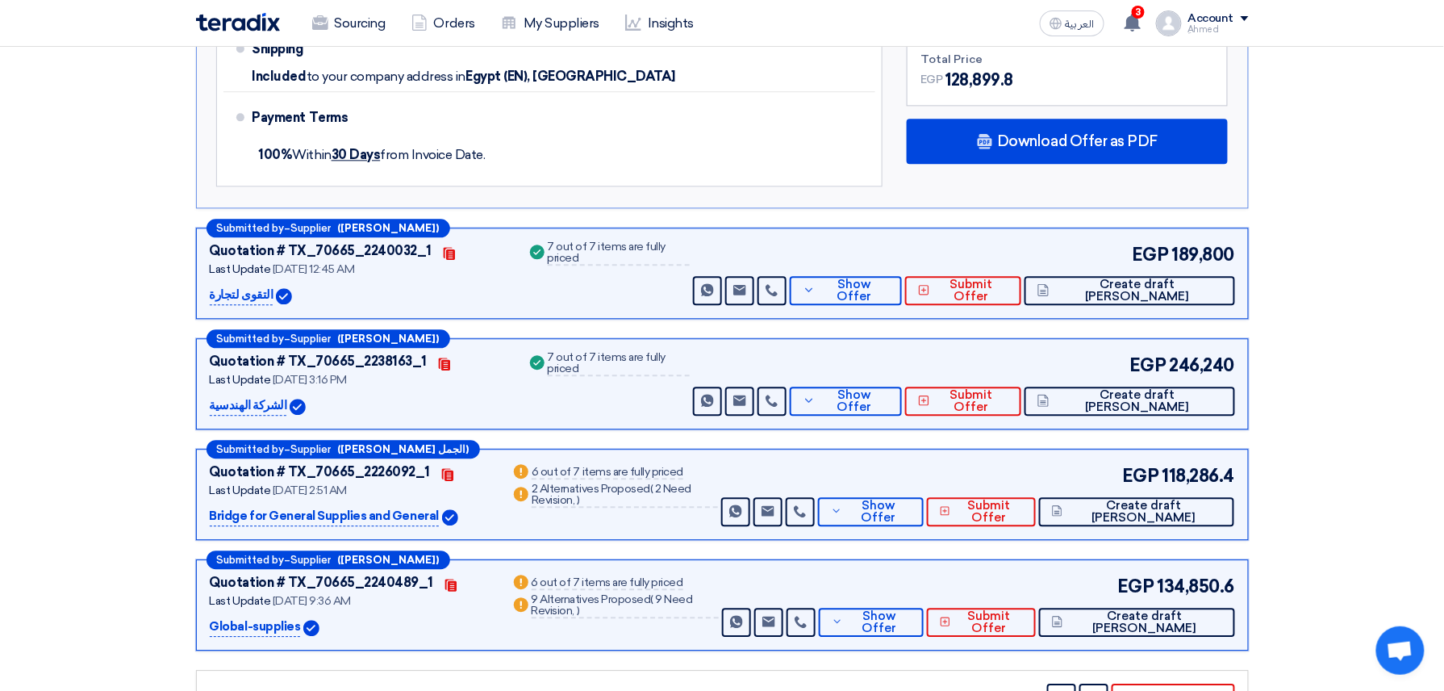
scroll to position [1291, 0]
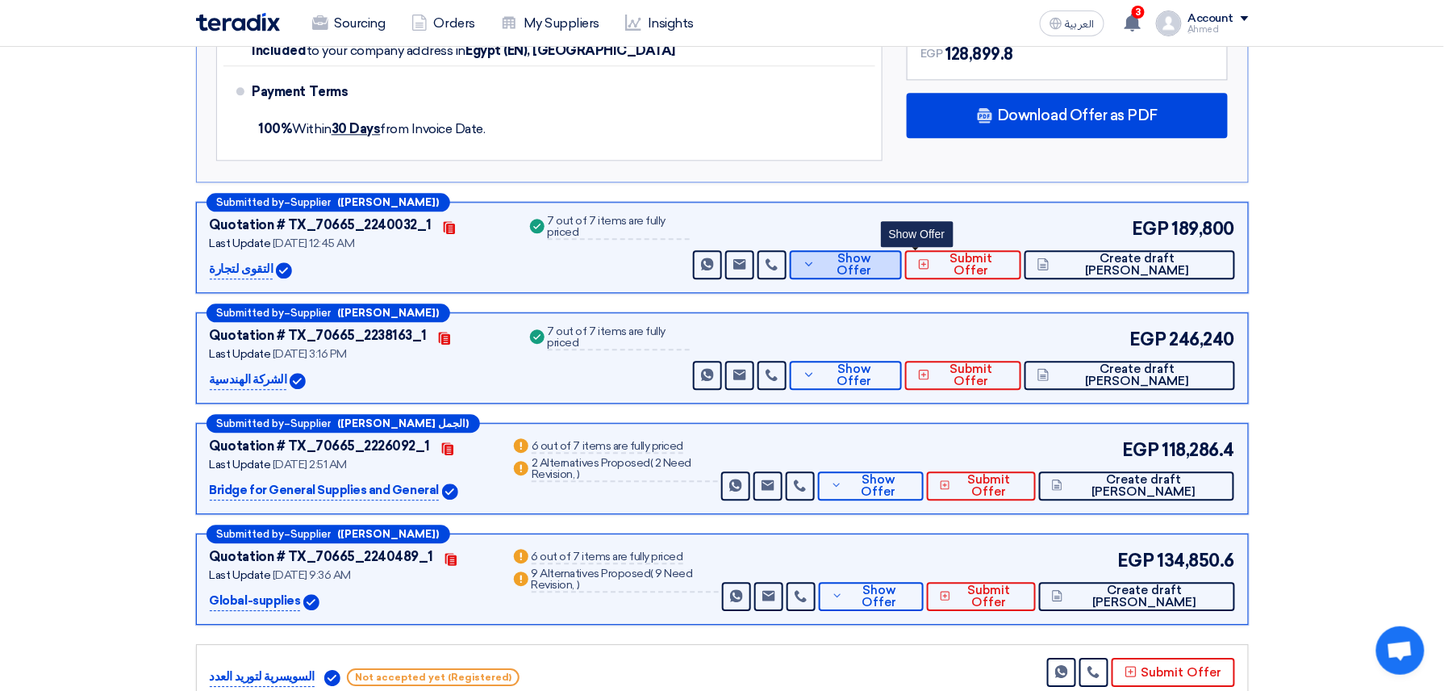
click at [889, 252] on span "Show Offer" at bounding box center [854, 264] width 69 height 24
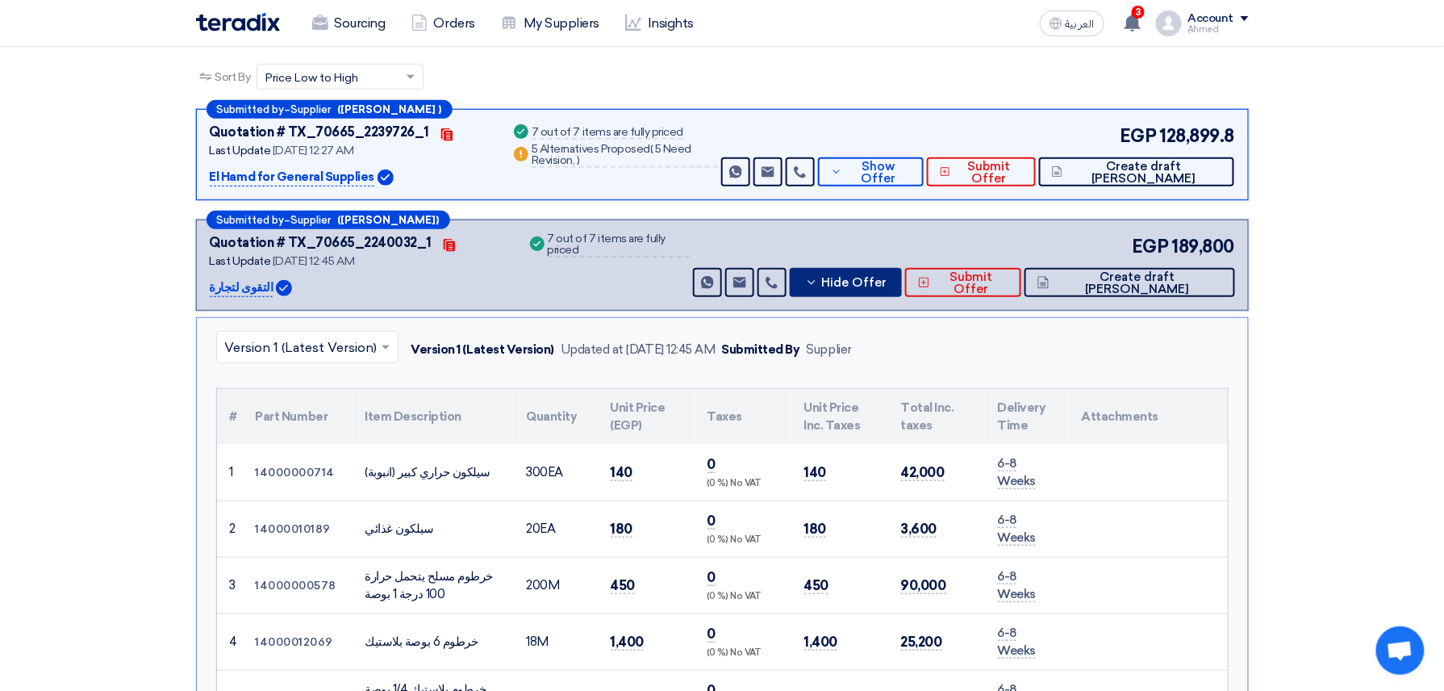
scroll to position [215, 0]
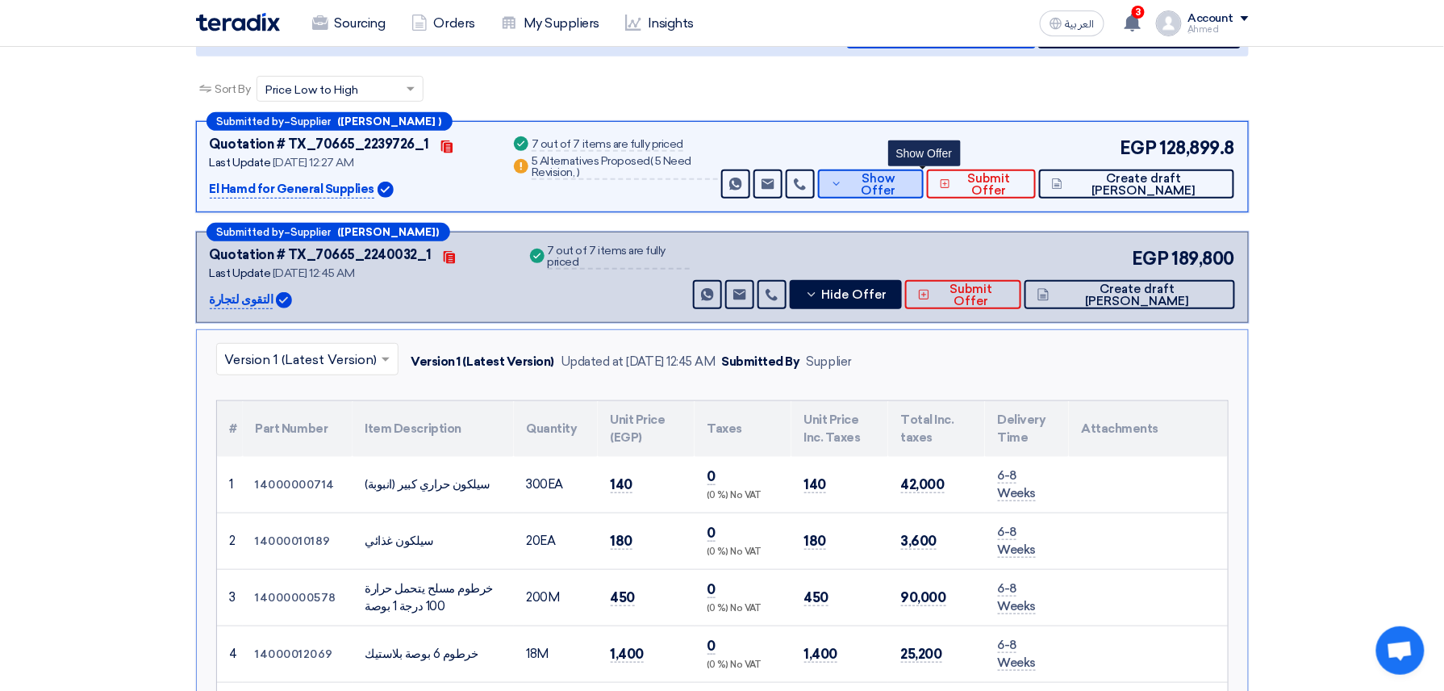
click at [924, 173] on button "Show Offer" at bounding box center [871, 183] width 106 height 29
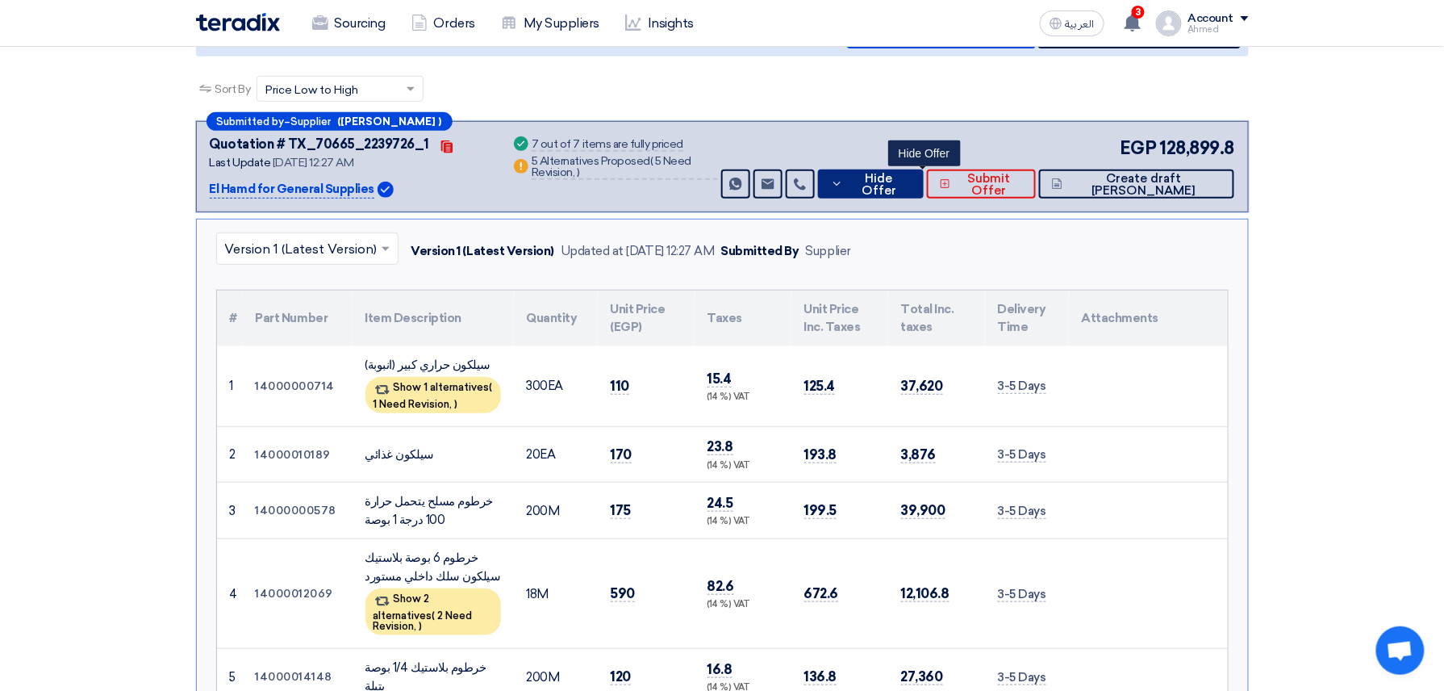
click at [910, 175] on span "Hide Offer" at bounding box center [878, 185] width 63 height 24
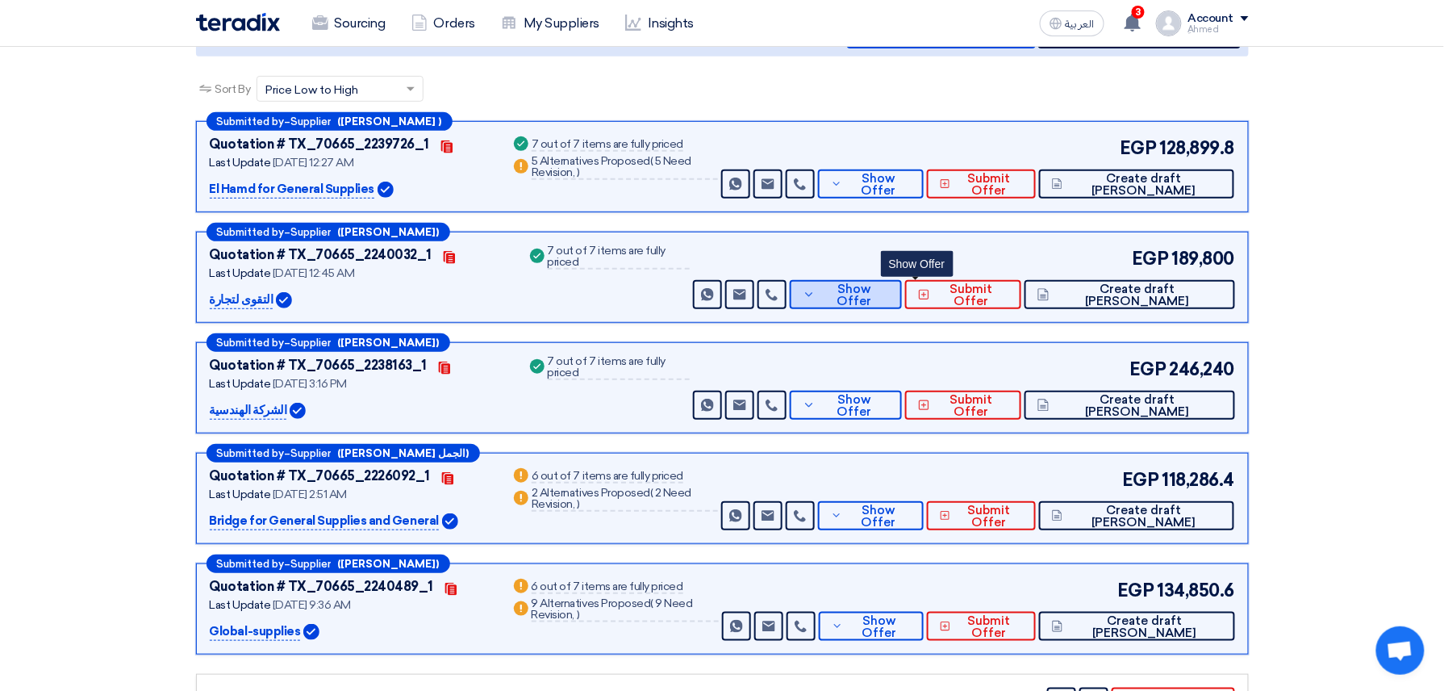
click at [889, 288] on span "Show Offer" at bounding box center [854, 295] width 69 height 24
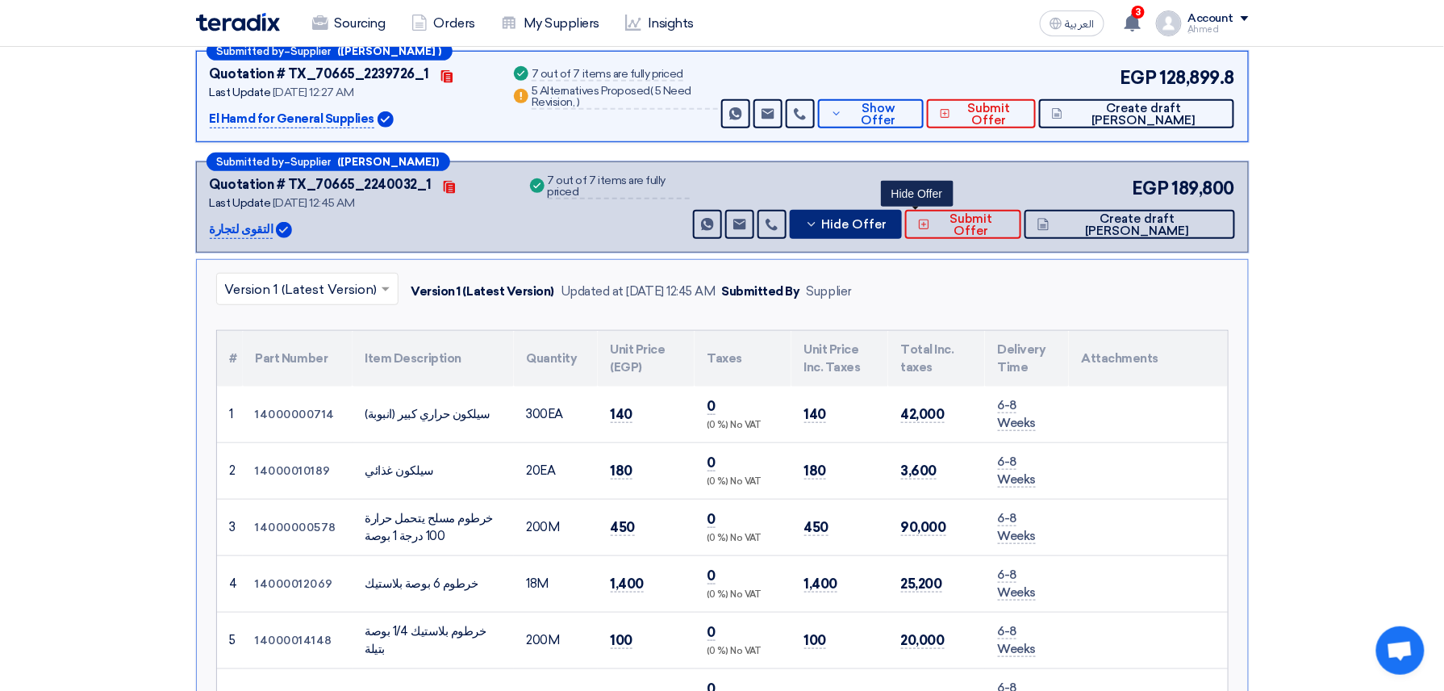
scroll to position [323, 0]
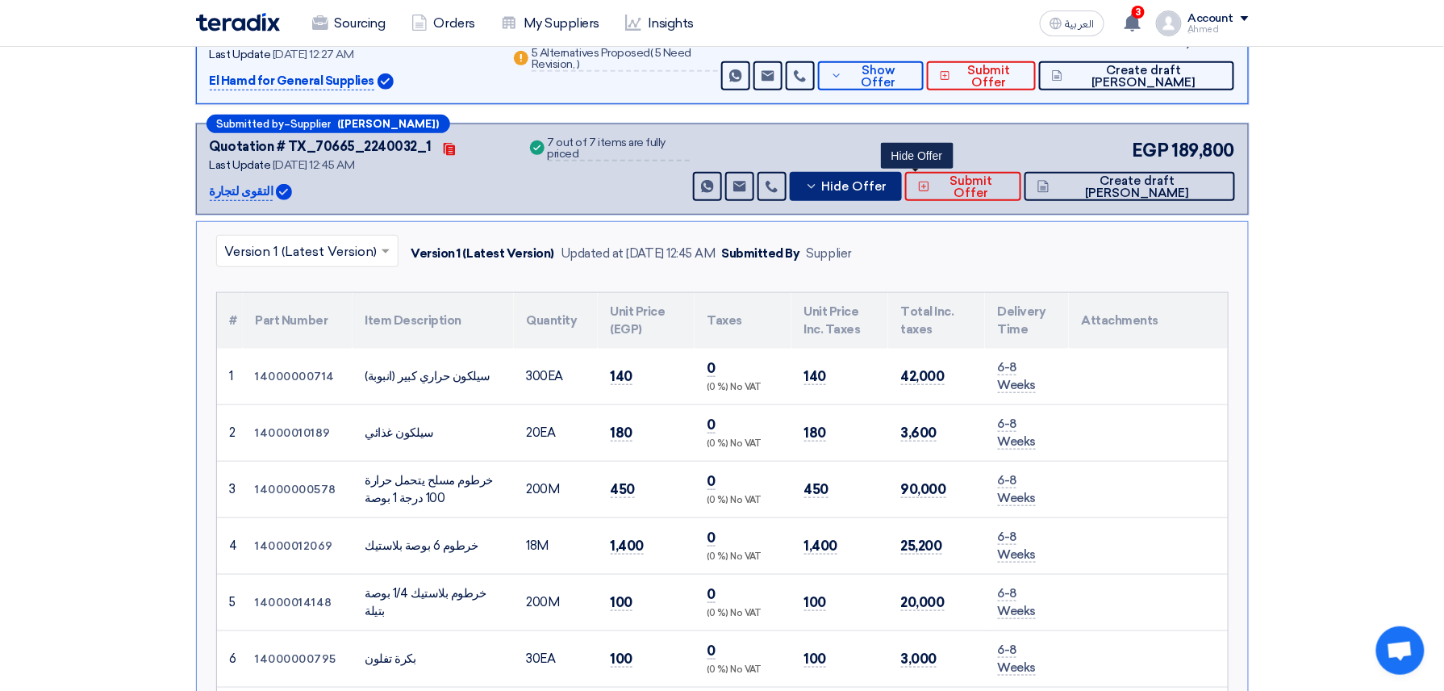
click at [887, 184] on span "Hide Offer" at bounding box center [854, 187] width 65 height 12
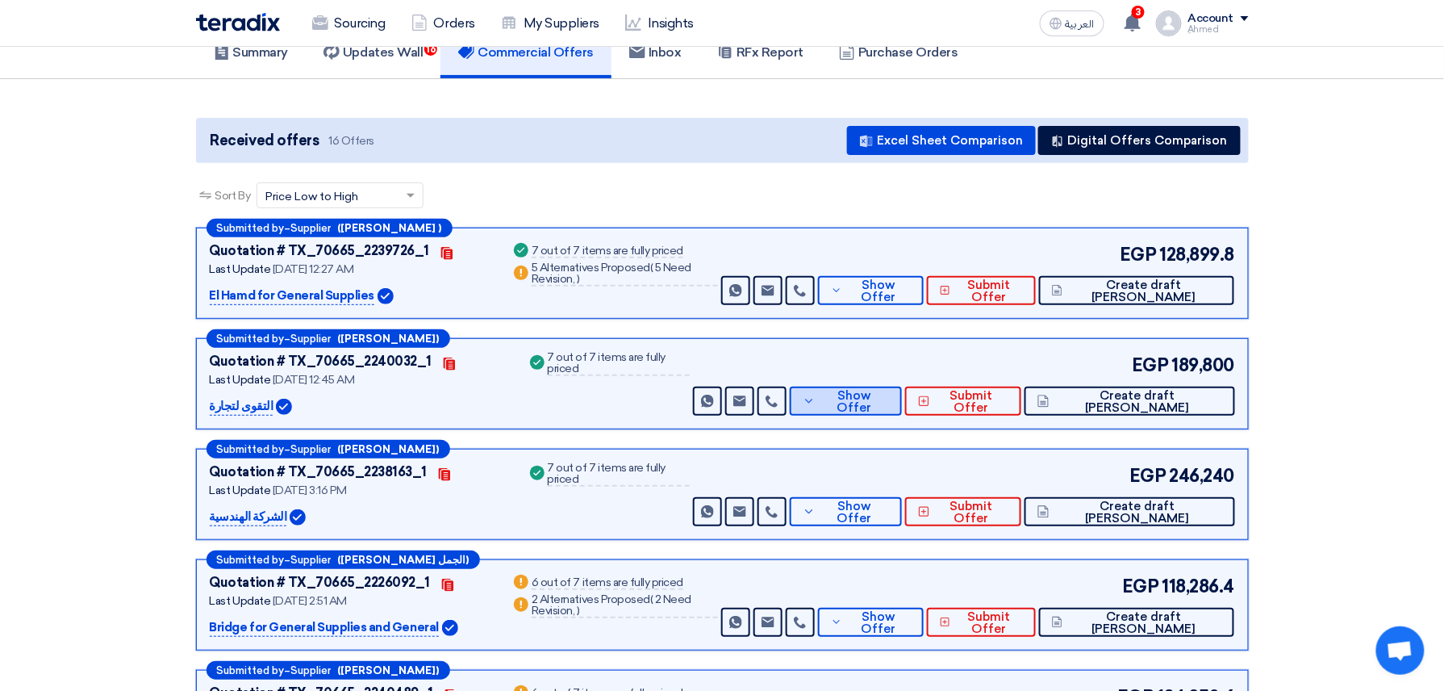
scroll to position [107, 0]
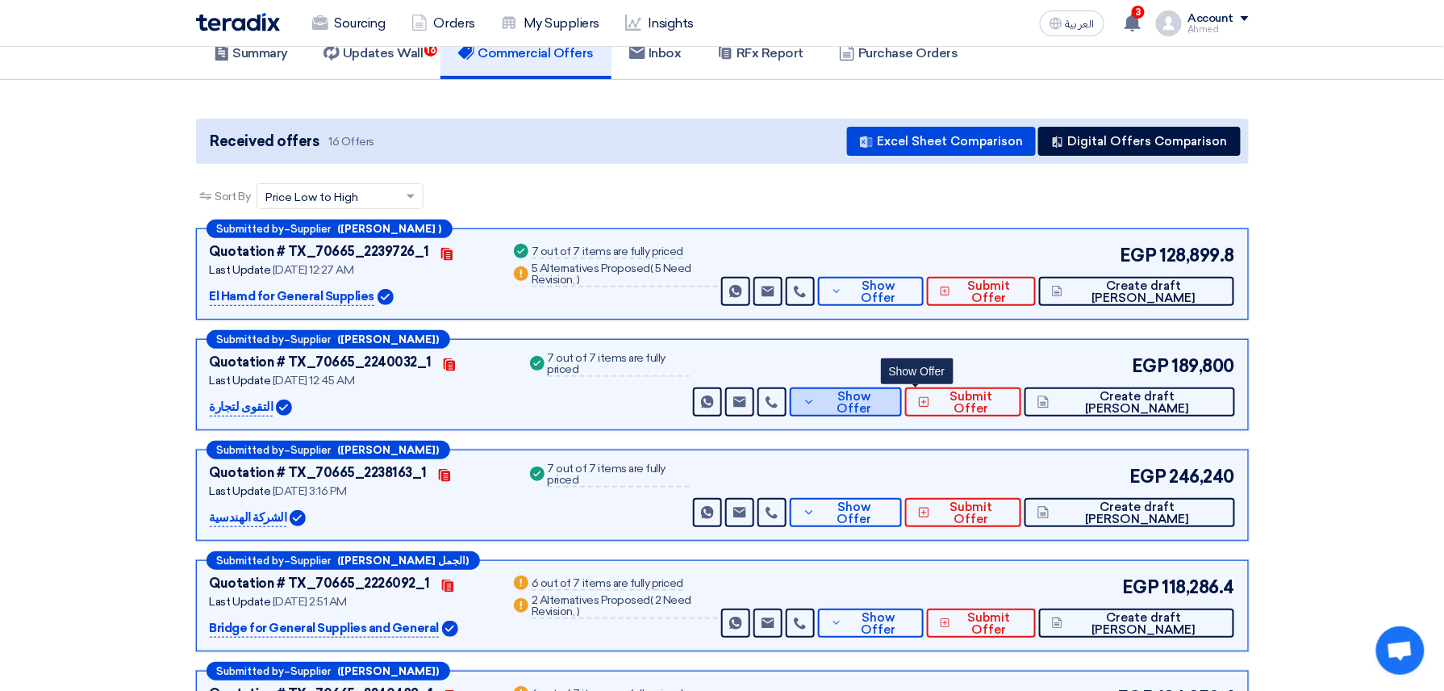
click at [902, 388] on button "Show Offer" at bounding box center [846, 401] width 112 height 29
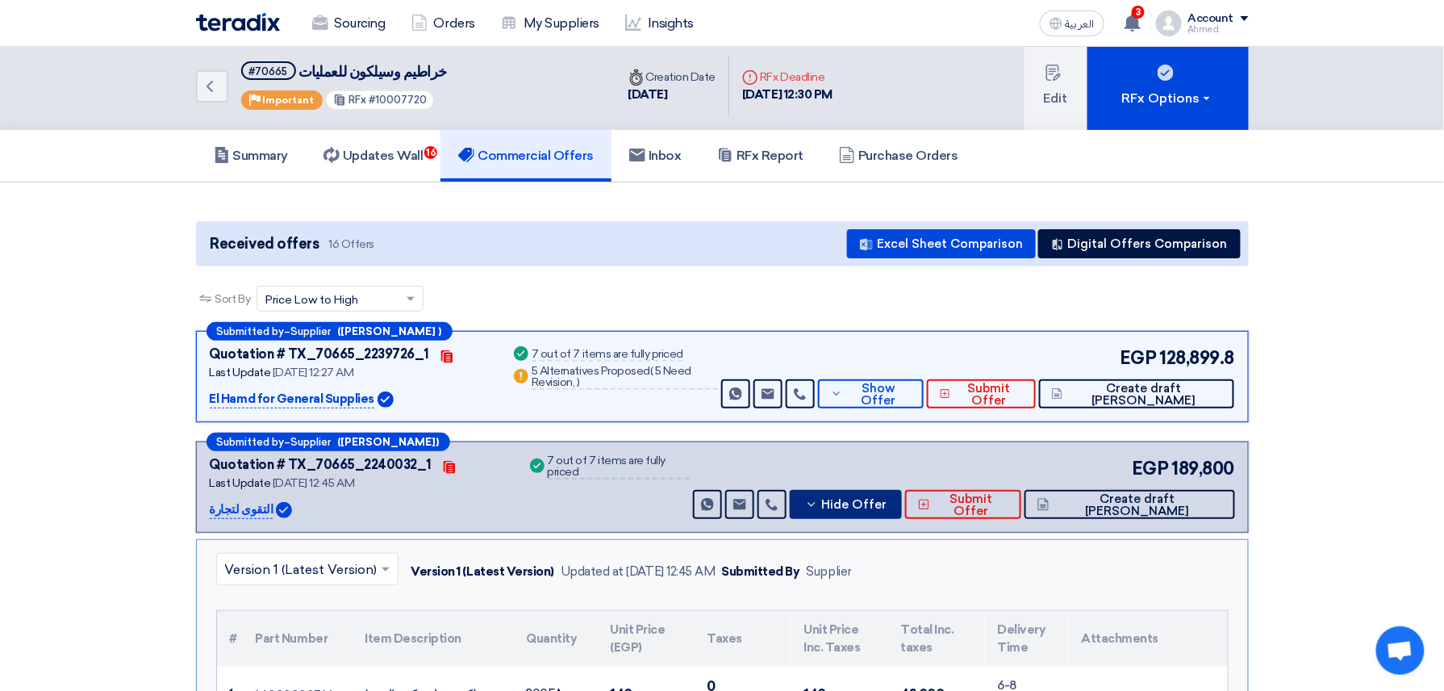
scroll to position [0, 0]
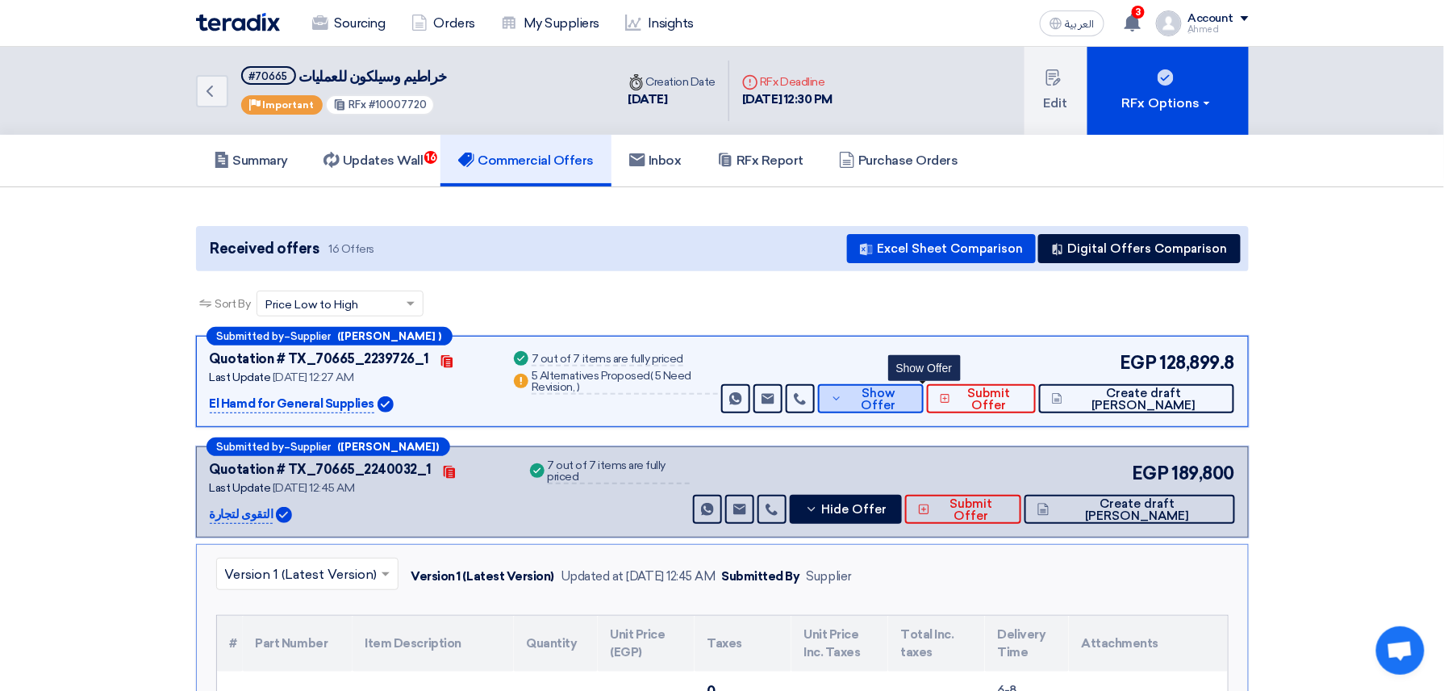
click at [917, 410] on button "Show Offer" at bounding box center [871, 398] width 106 height 29
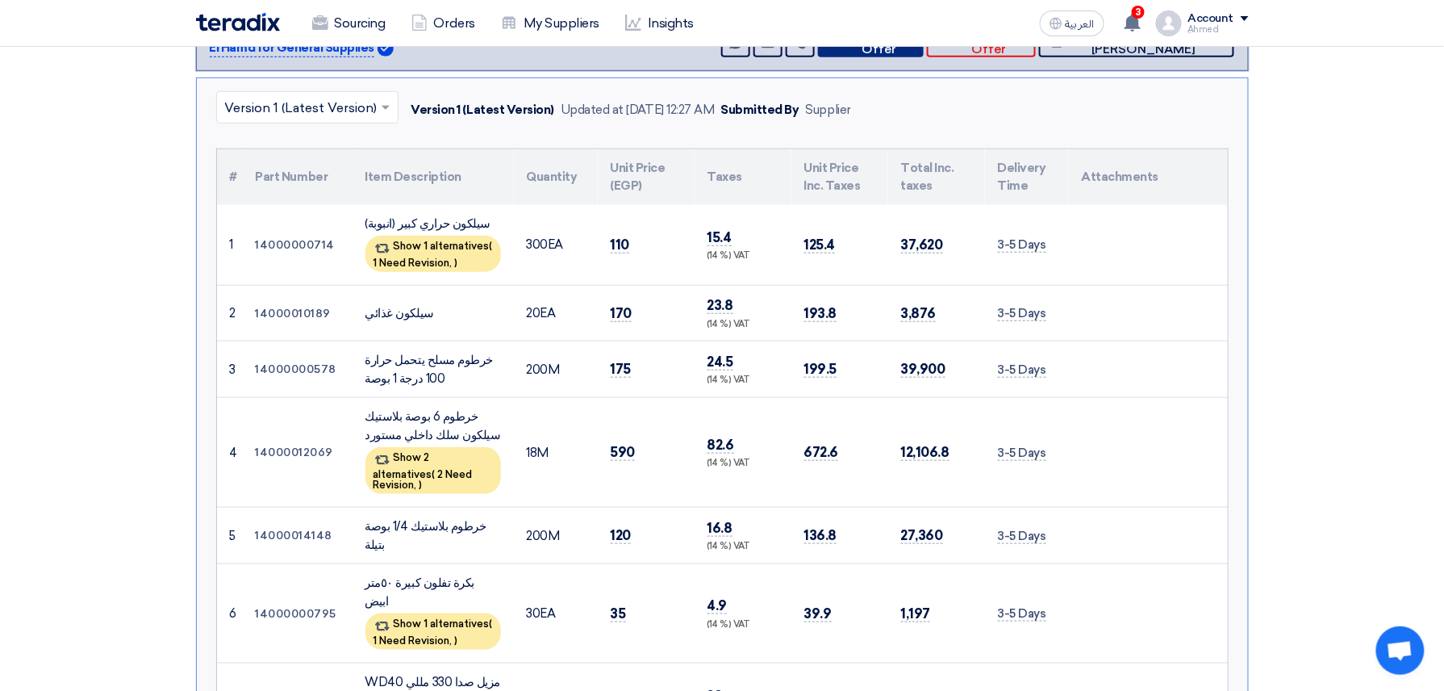
scroll to position [323, 0]
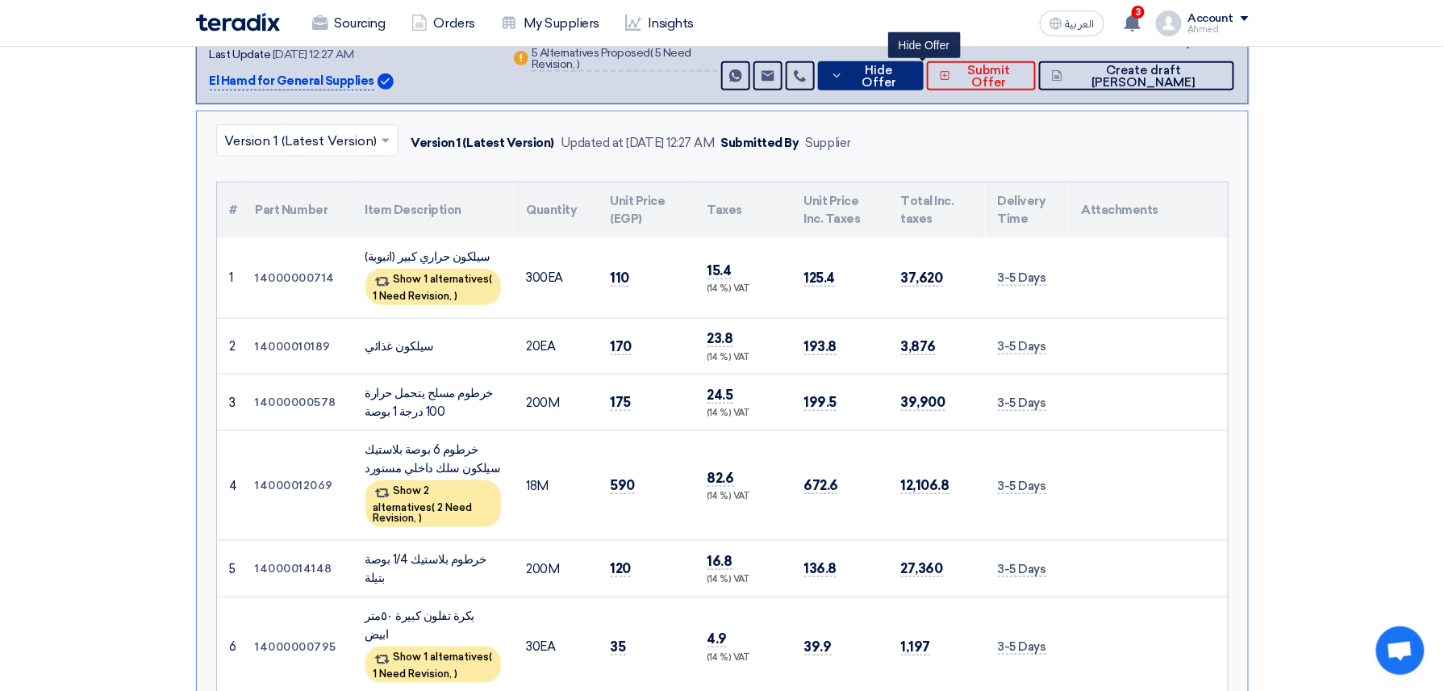
click at [910, 77] on span "Hide Offer" at bounding box center [878, 77] width 63 height 24
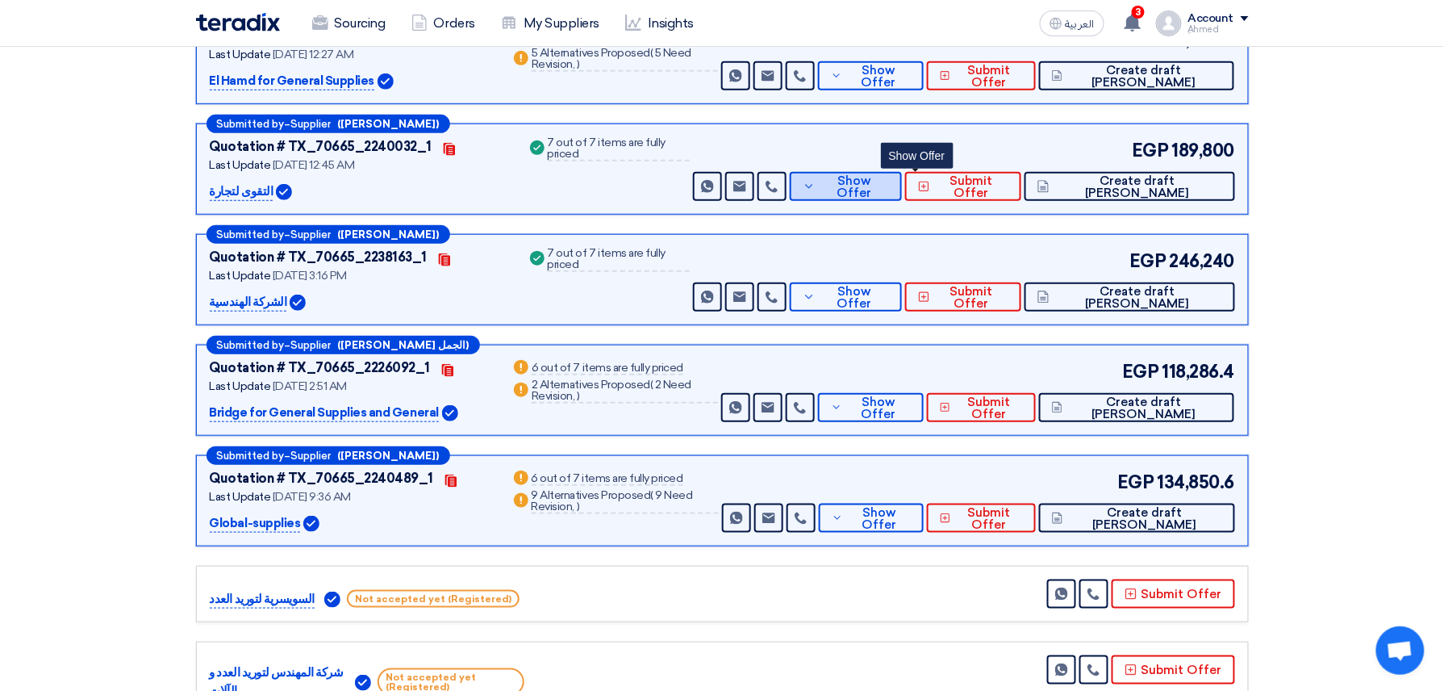
click at [902, 174] on button "Show Offer" at bounding box center [846, 186] width 112 height 29
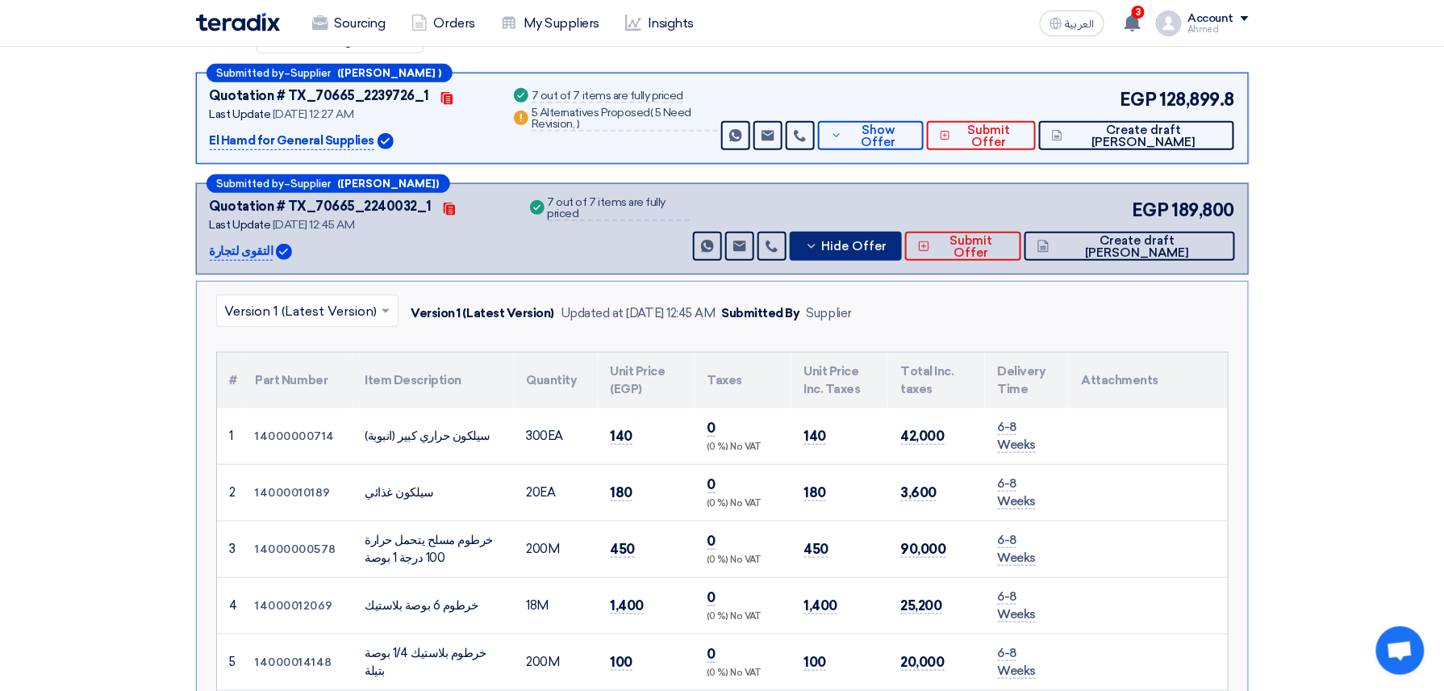
scroll to position [215, 0]
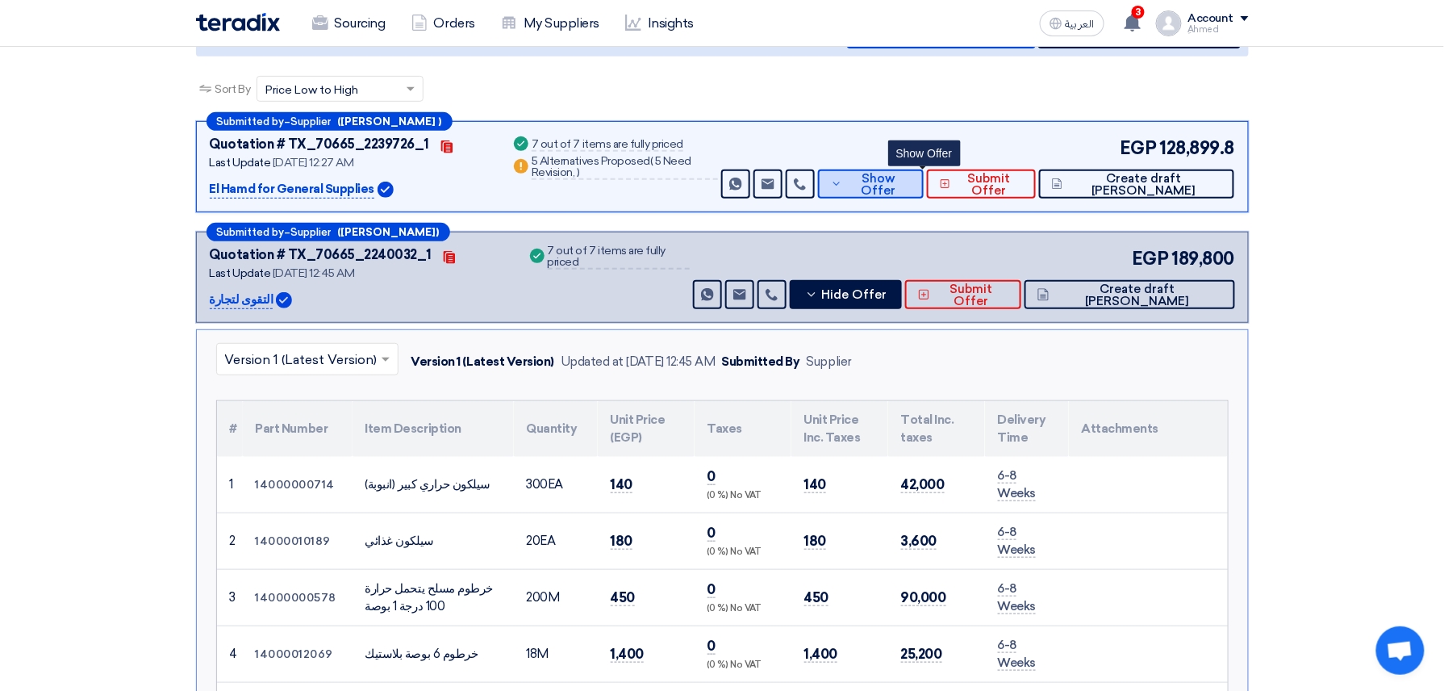
click at [924, 171] on button "Show Offer" at bounding box center [871, 183] width 106 height 29
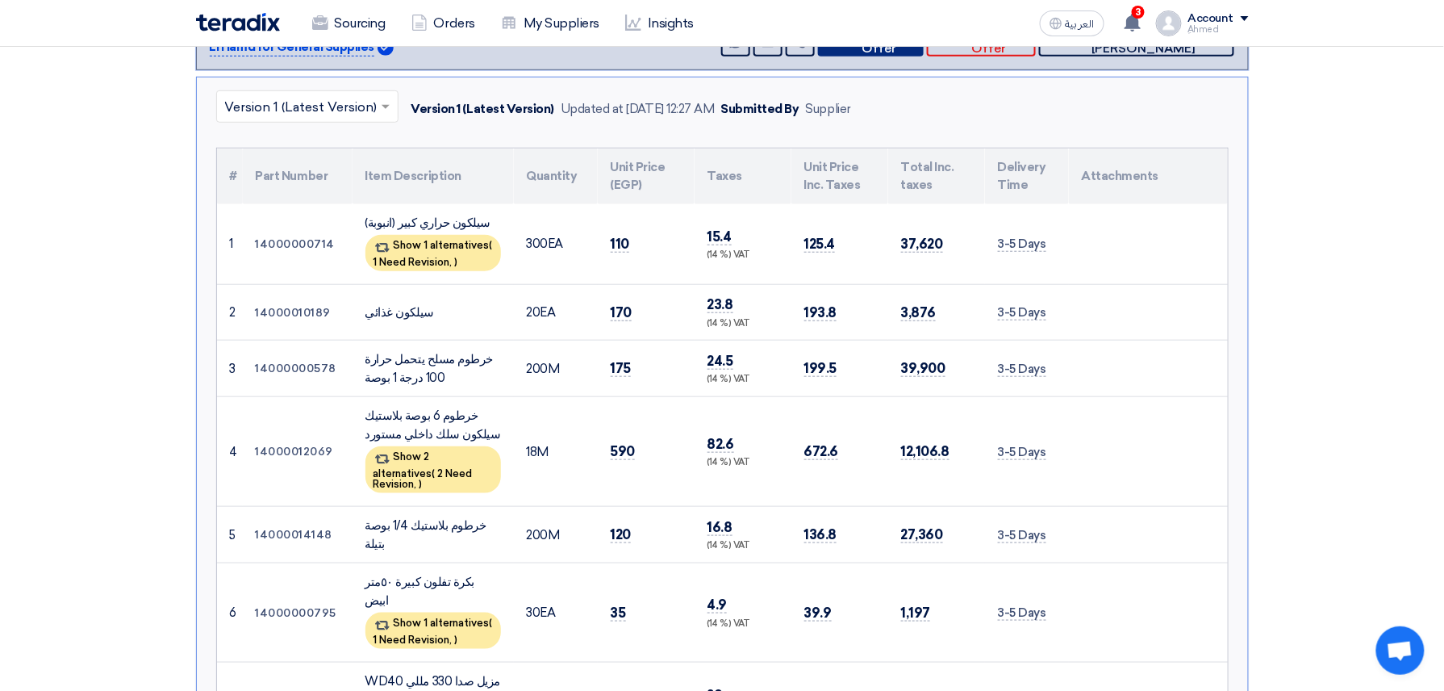
scroll to position [323, 0]
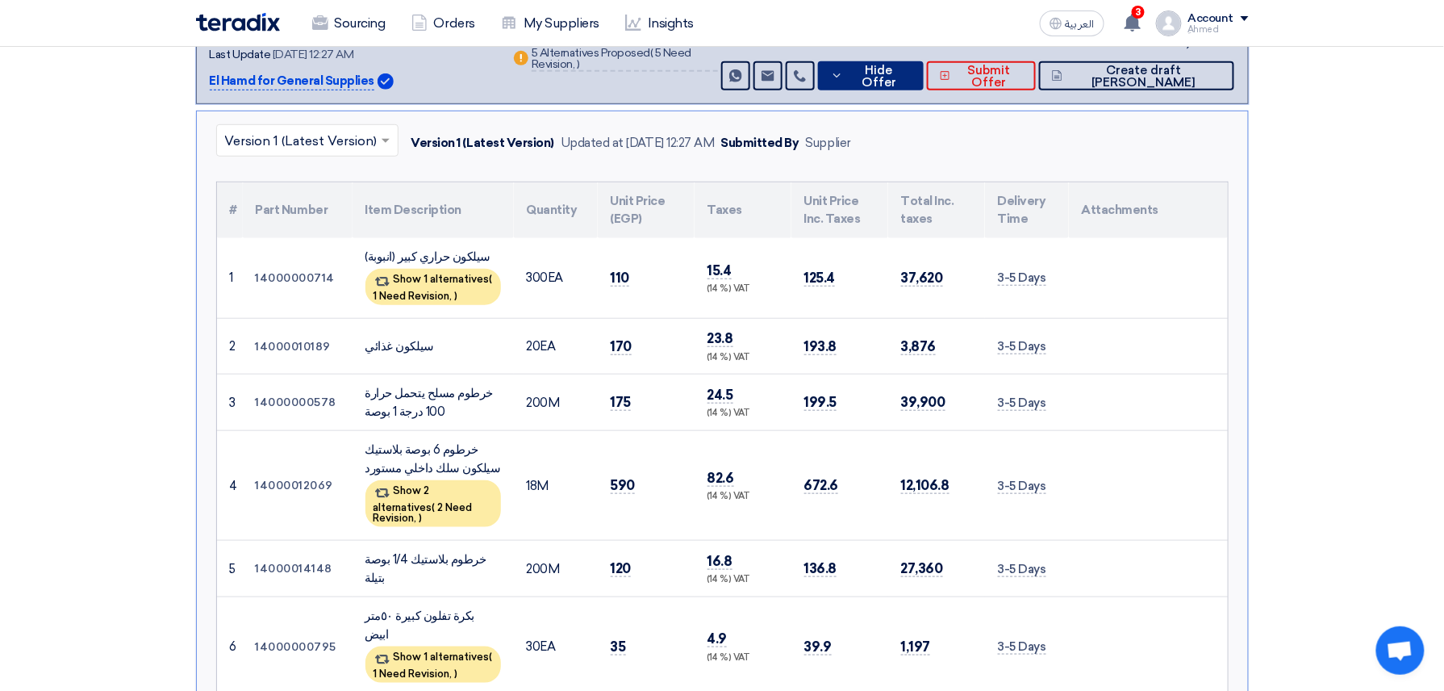
click at [918, 84] on button "Hide Offer" at bounding box center [871, 75] width 106 height 29
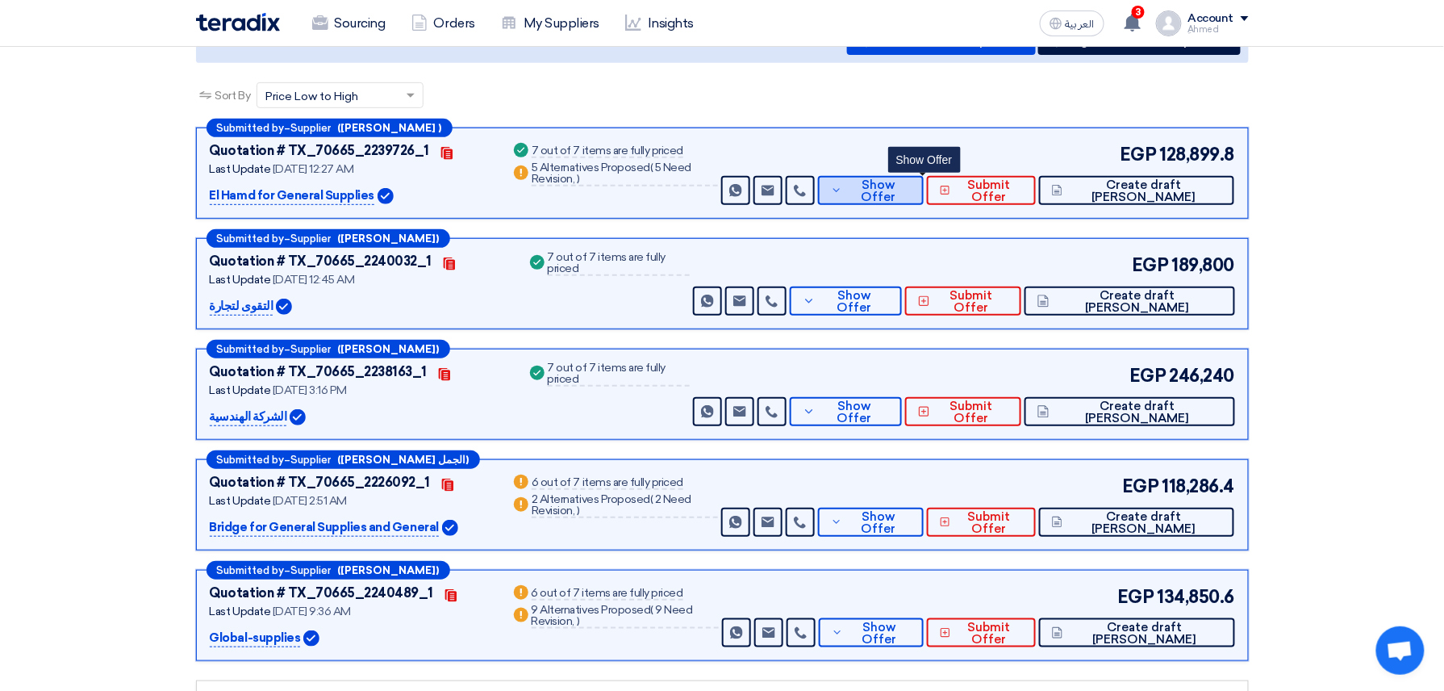
scroll to position [215, 0]
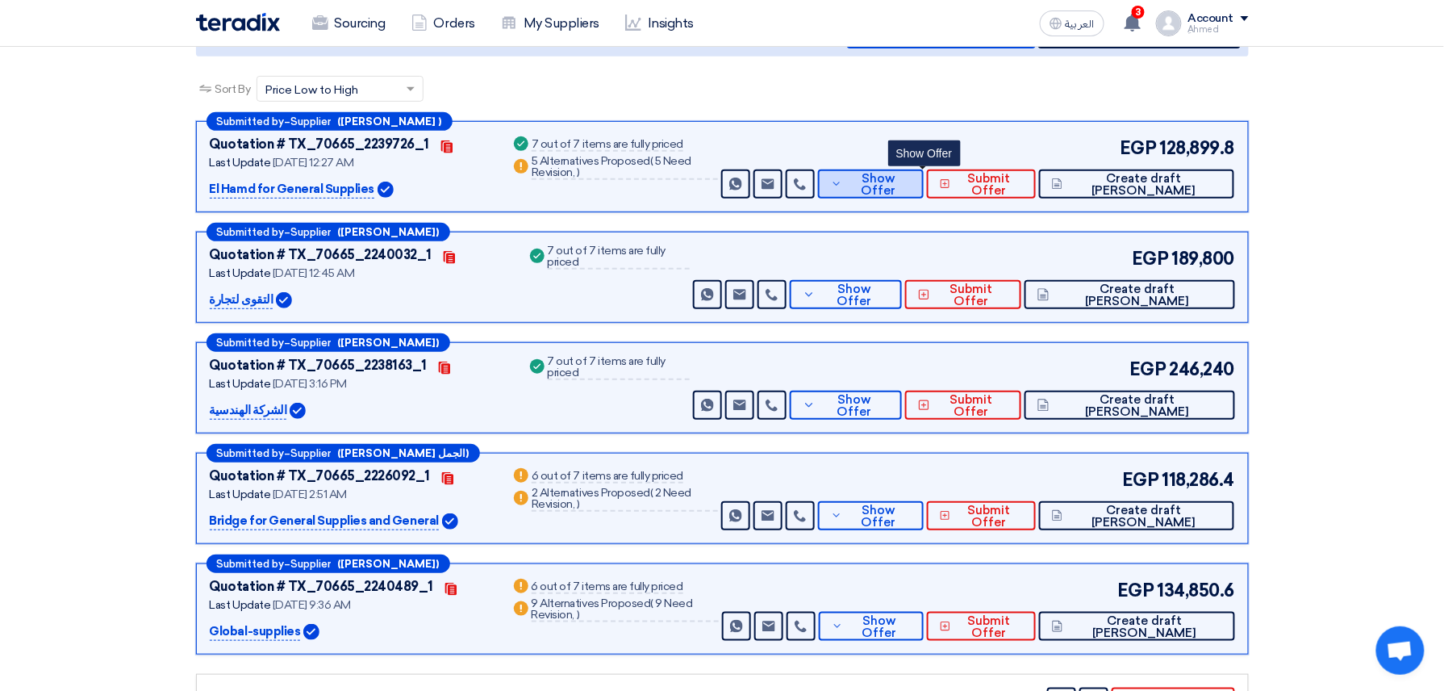
click at [910, 174] on span "Show Offer" at bounding box center [878, 185] width 64 height 24
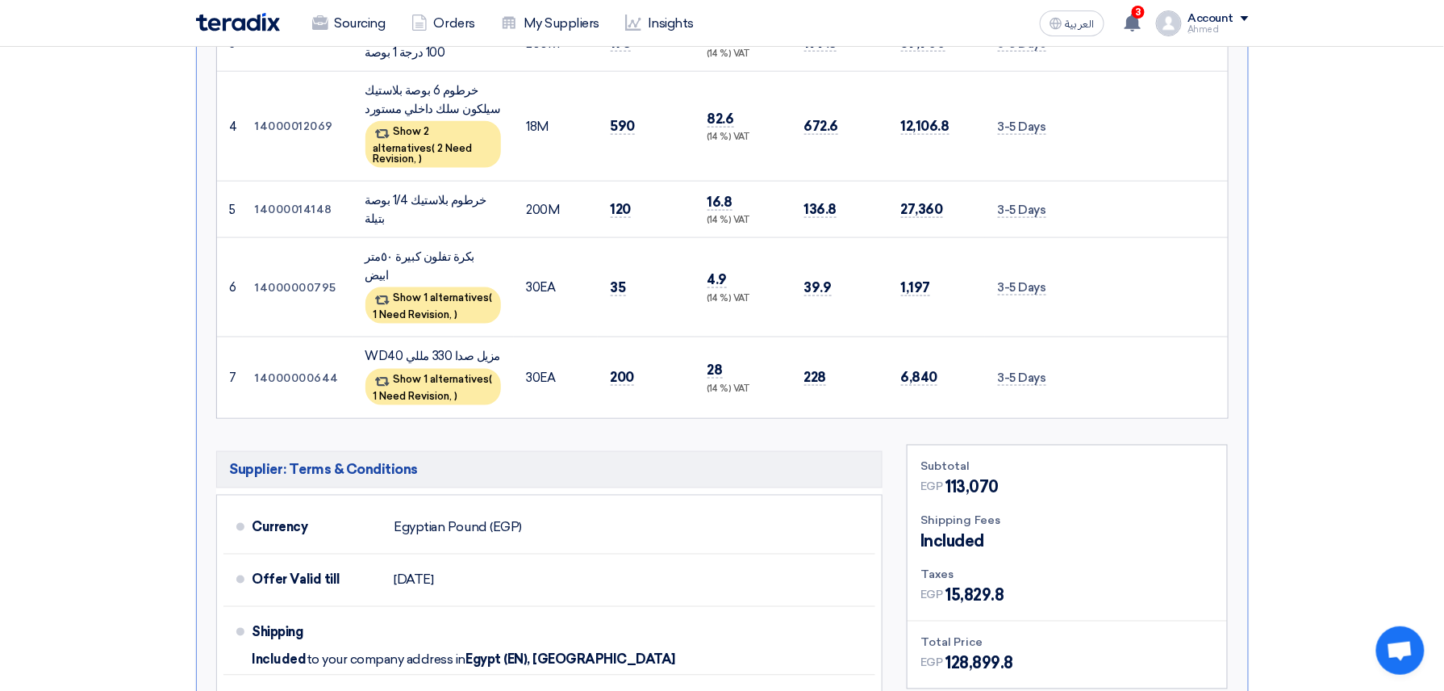
scroll to position [860, 0]
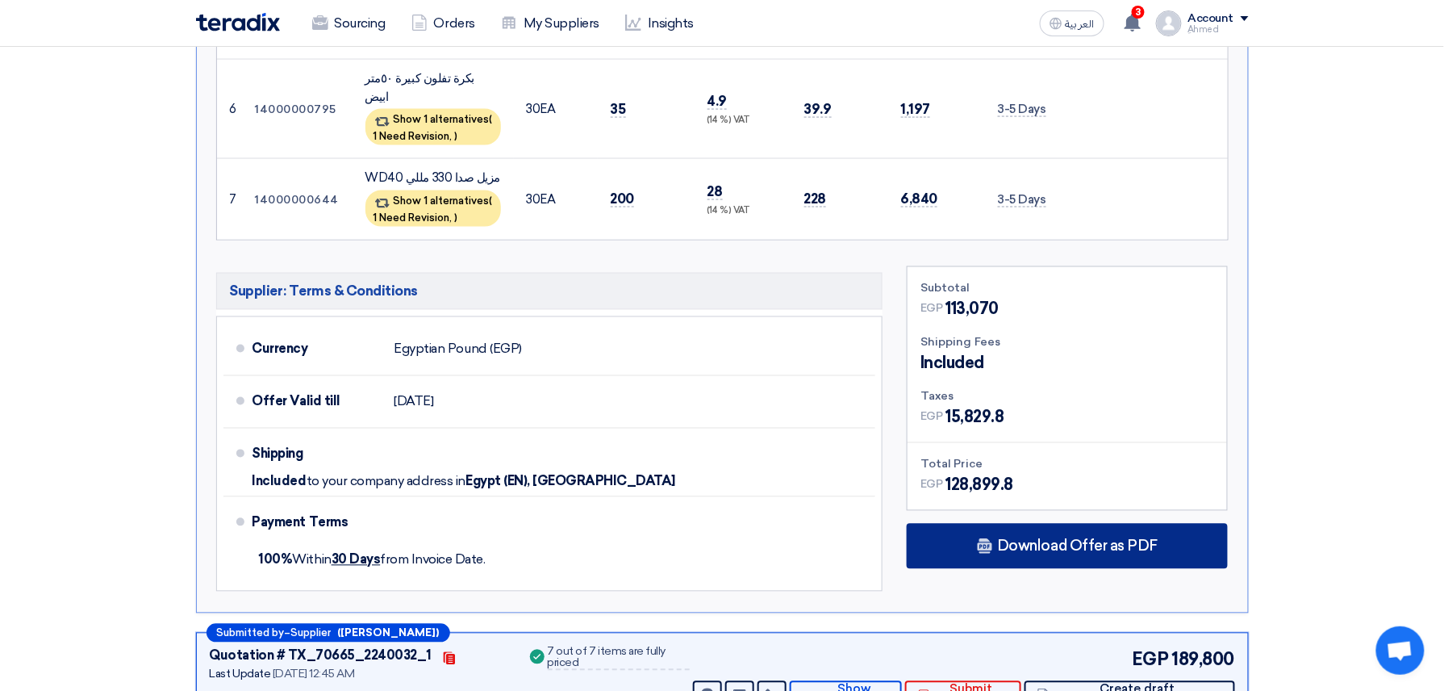
click at [1050, 539] on span "Download Offer as PDF" at bounding box center [1077, 546] width 161 height 15
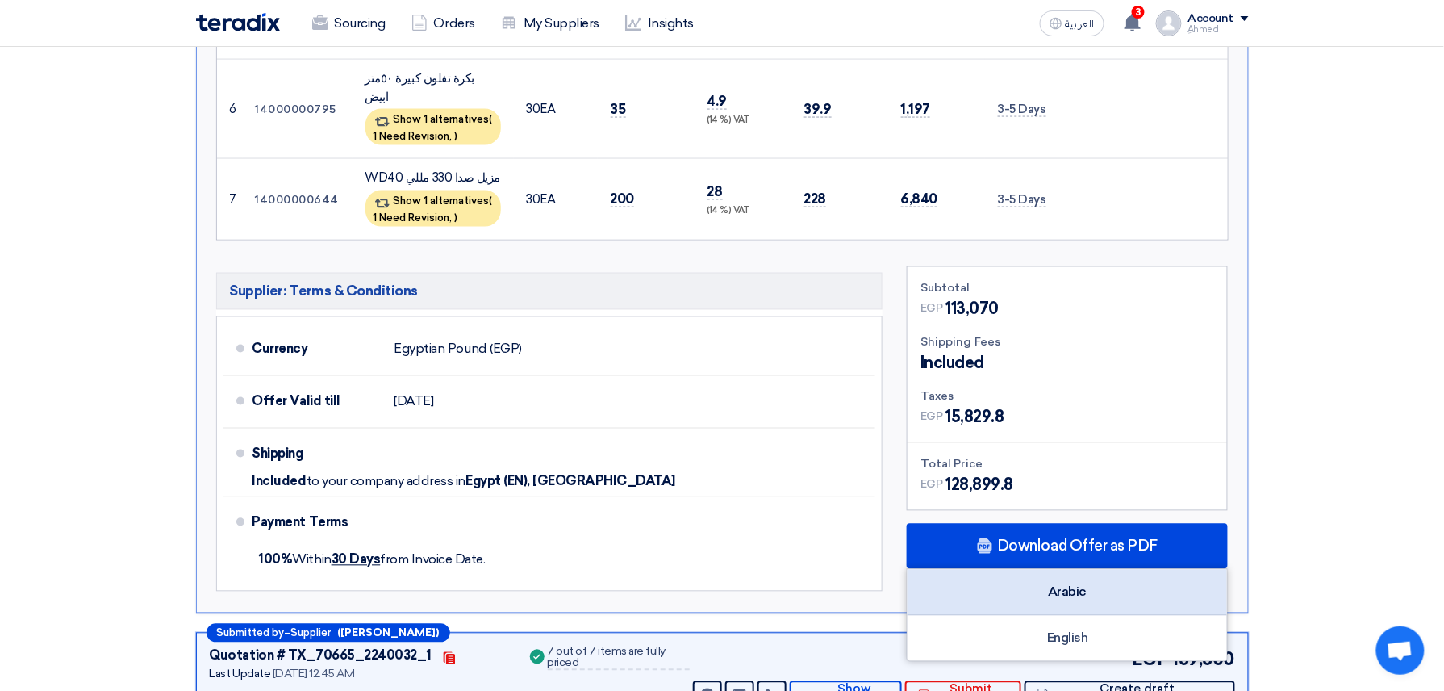
click at [1092, 570] on div "Arabic" at bounding box center [1067, 593] width 319 height 46
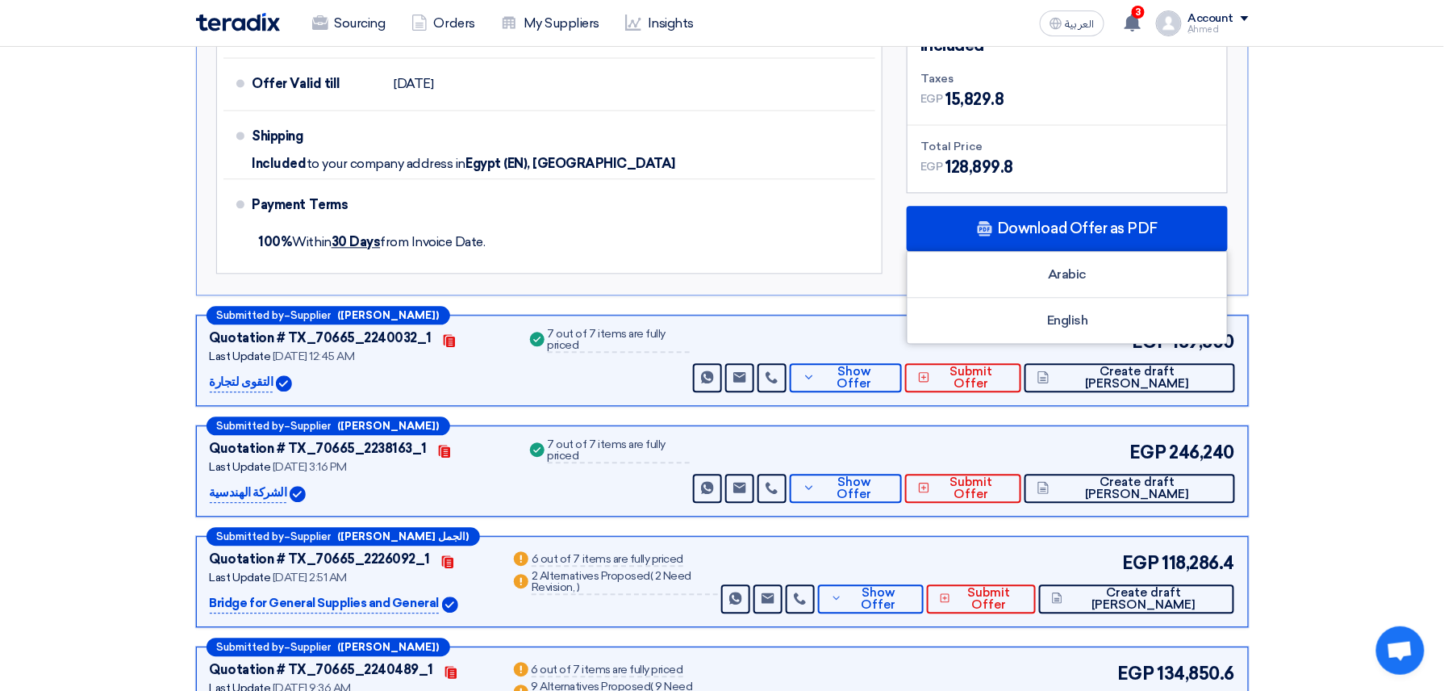
scroll to position [1183, 0]
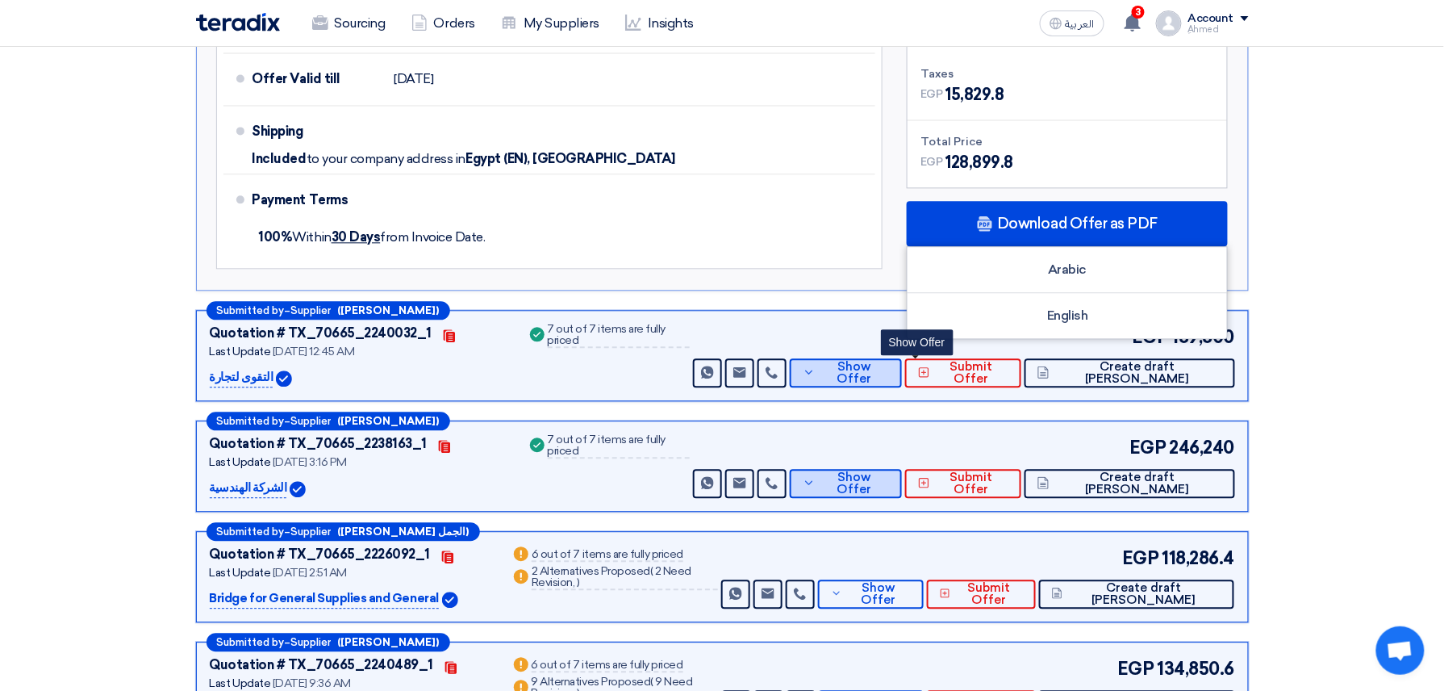
drag, startPoint x: 923, startPoint y: 353, endPoint x: 962, endPoint y: 350, distance: 38.8
click at [902, 358] on button "Show Offer" at bounding box center [846, 372] width 112 height 29
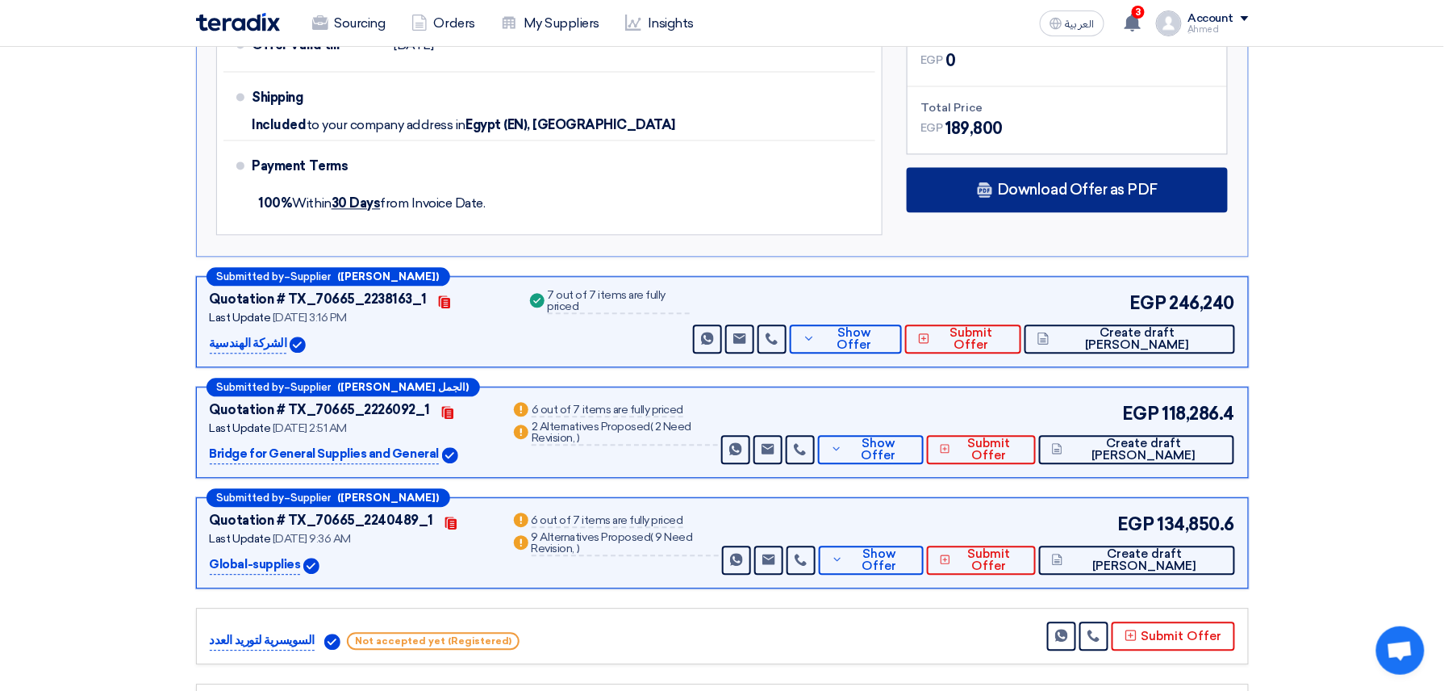
click at [1108, 212] on div "Download Offer as PDF" at bounding box center [1067, 189] width 321 height 45
click at [1113, 202] on div "Download Offer as PDF" at bounding box center [1067, 189] width 321 height 45
click at [1097, 208] on div "Download Offer as PDF" at bounding box center [1067, 189] width 321 height 45
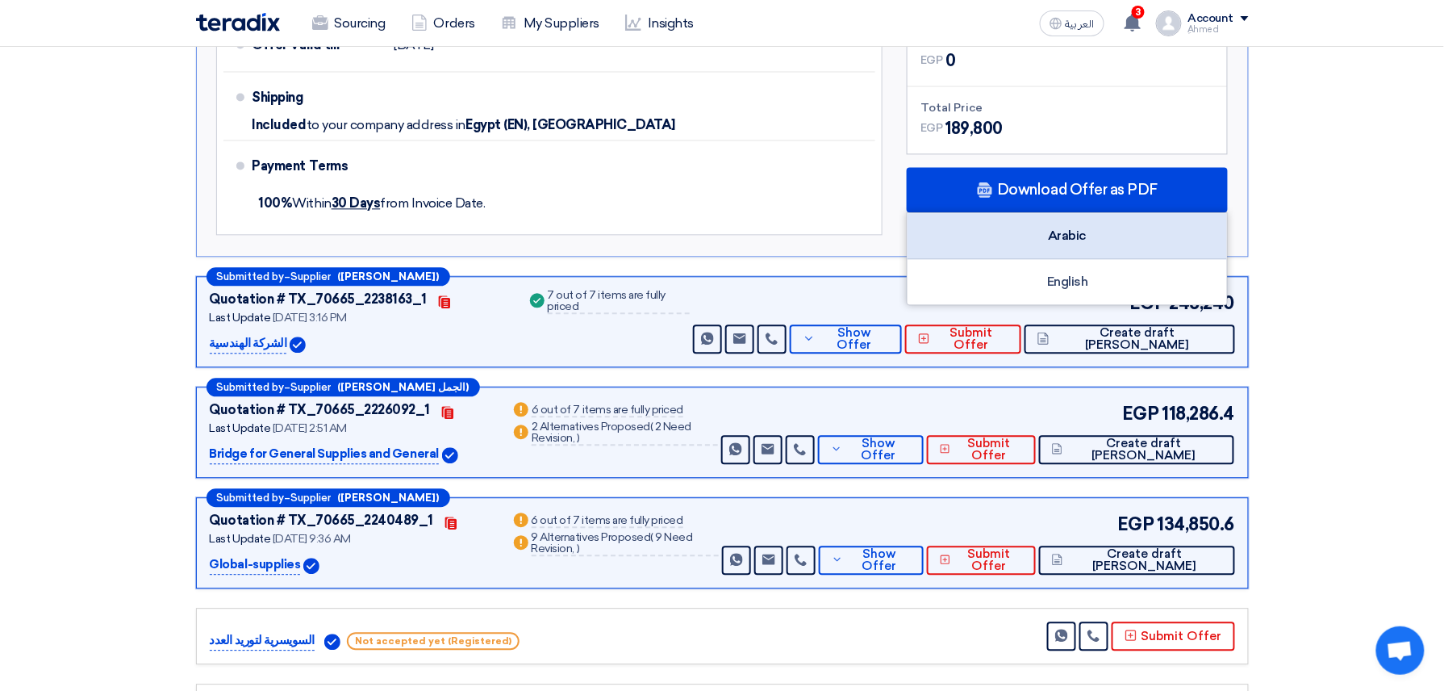
click at [1081, 239] on div "Arabic" at bounding box center [1067, 236] width 319 height 46
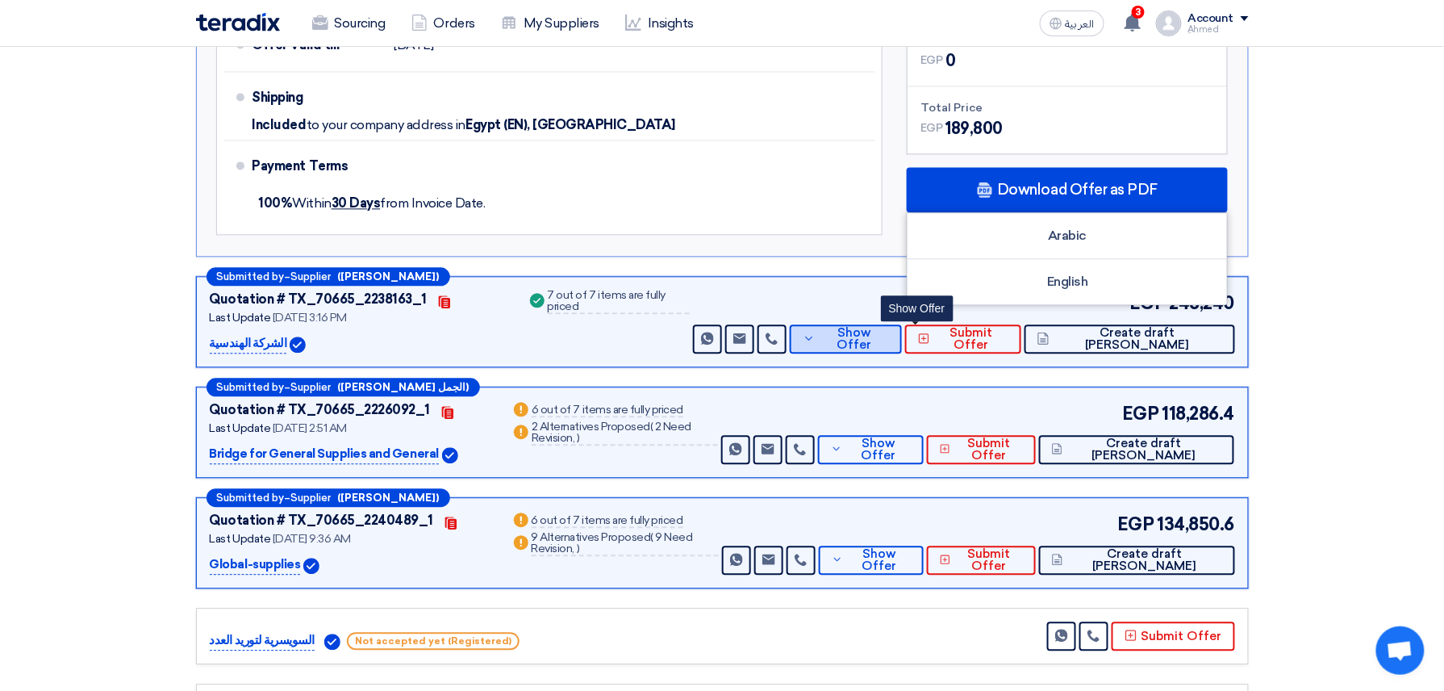
click at [889, 344] on span "Show Offer" at bounding box center [854, 339] width 69 height 24
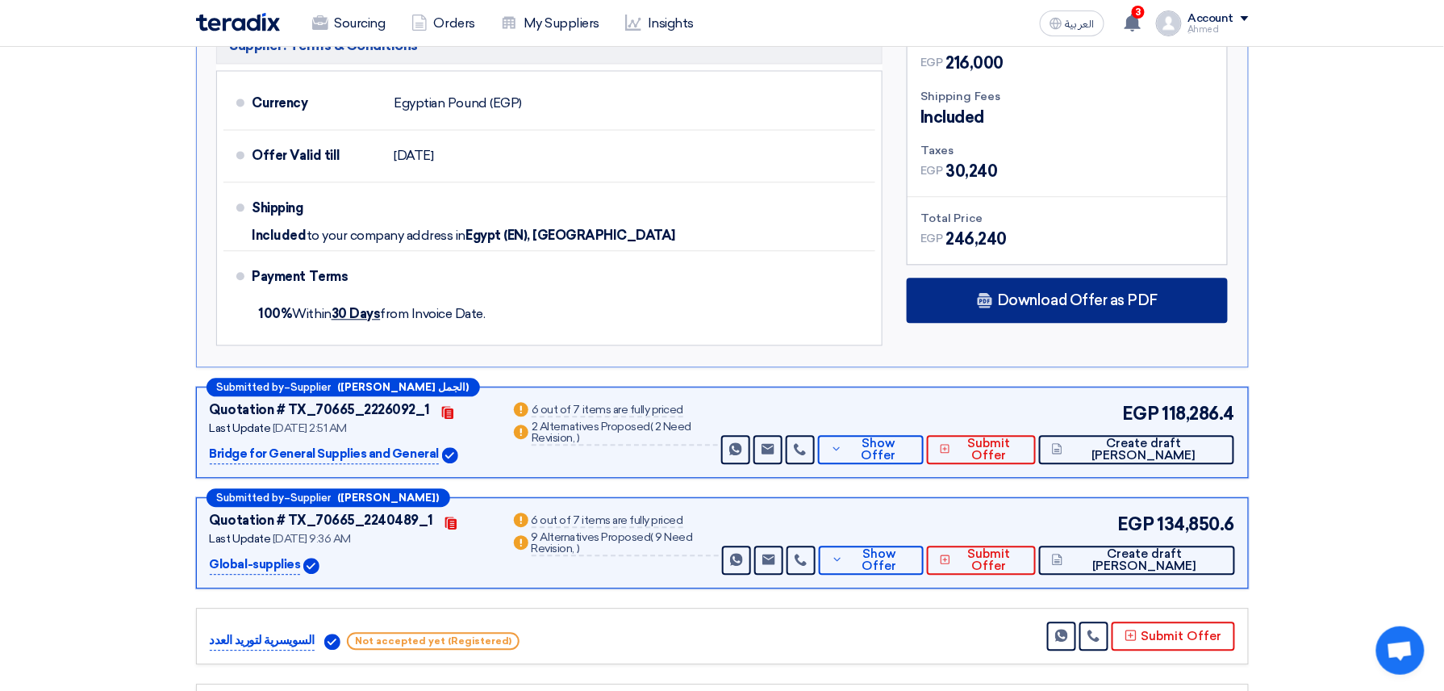
click at [1065, 307] on span "Download Offer as PDF" at bounding box center [1077, 300] width 161 height 15
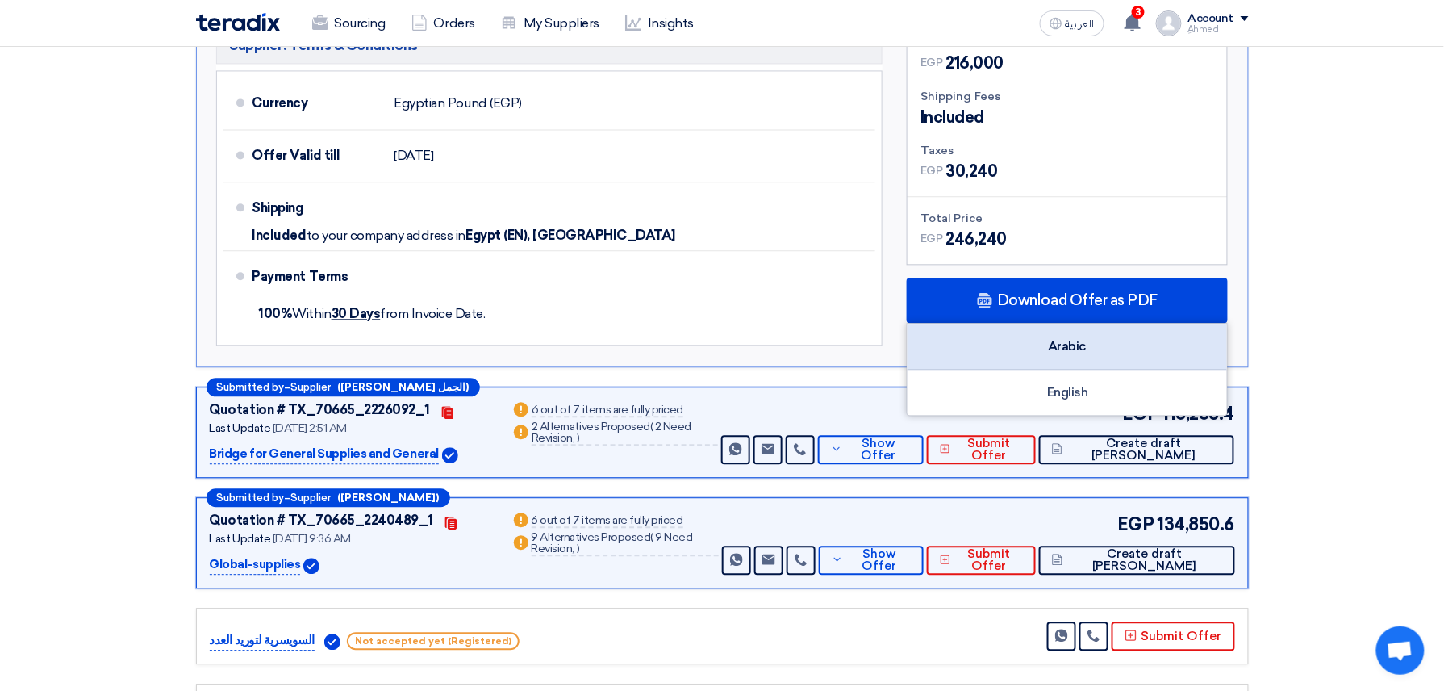
click at [1163, 330] on div "Arabic" at bounding box center [1067, 346] width 319 height 46
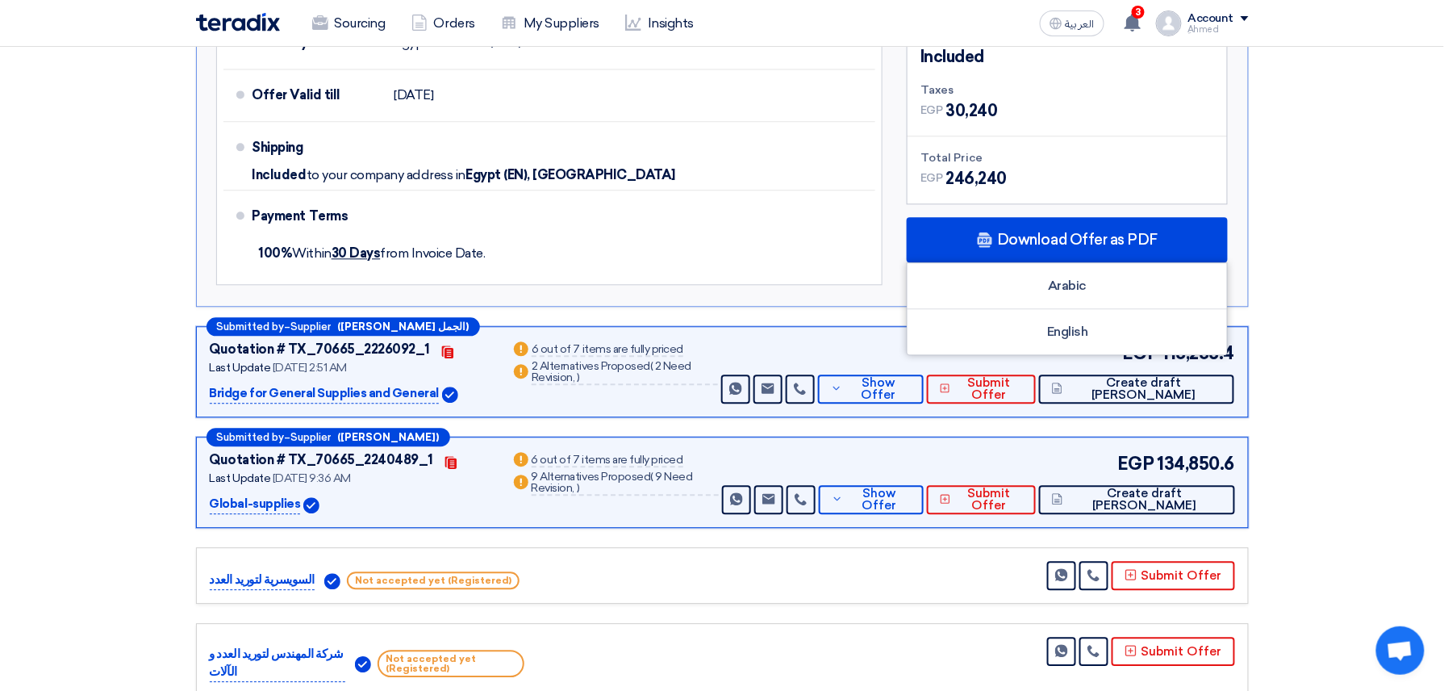
scroll to position [1291, 0]
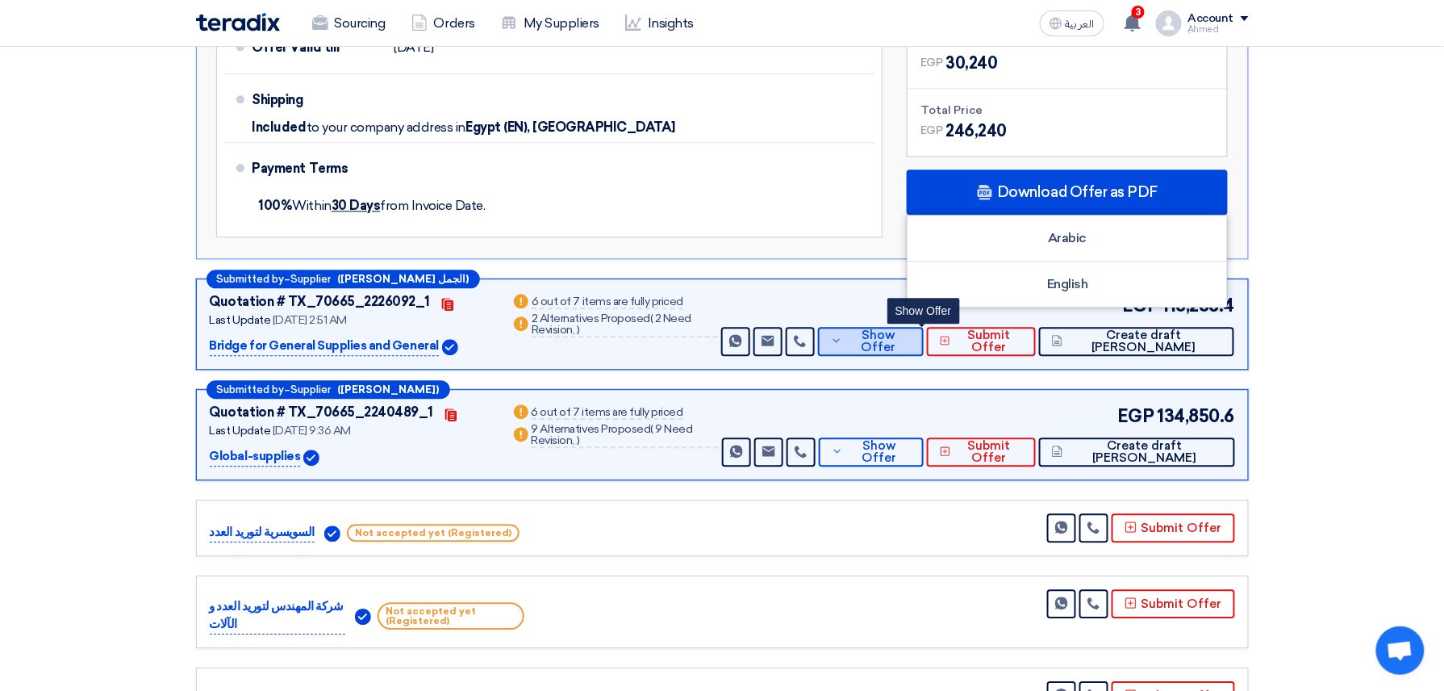
click at [900, 347] on span "Show Offer" at bounding box center [878, 341] width 64 height 24
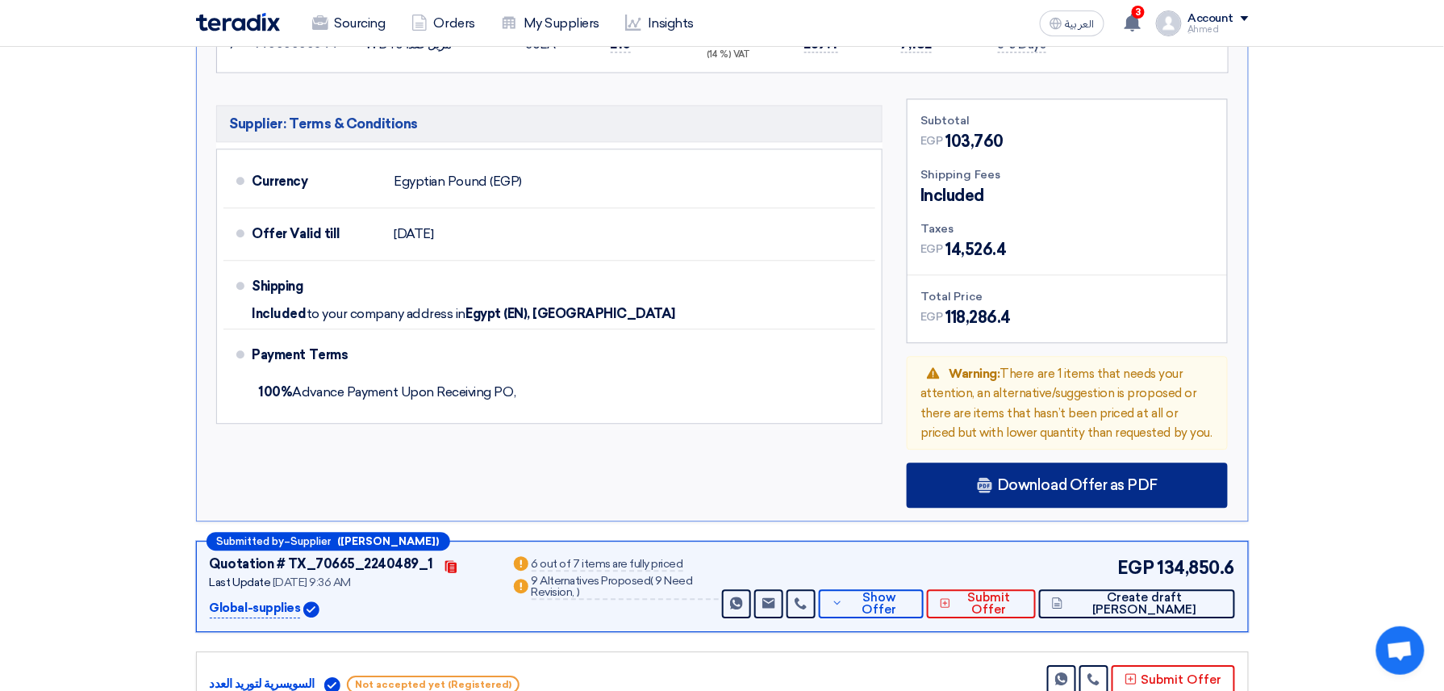
click at [1049, 485] on span "Download Offer as PDF" at bounding box center [1077, 485] width 161 height 15
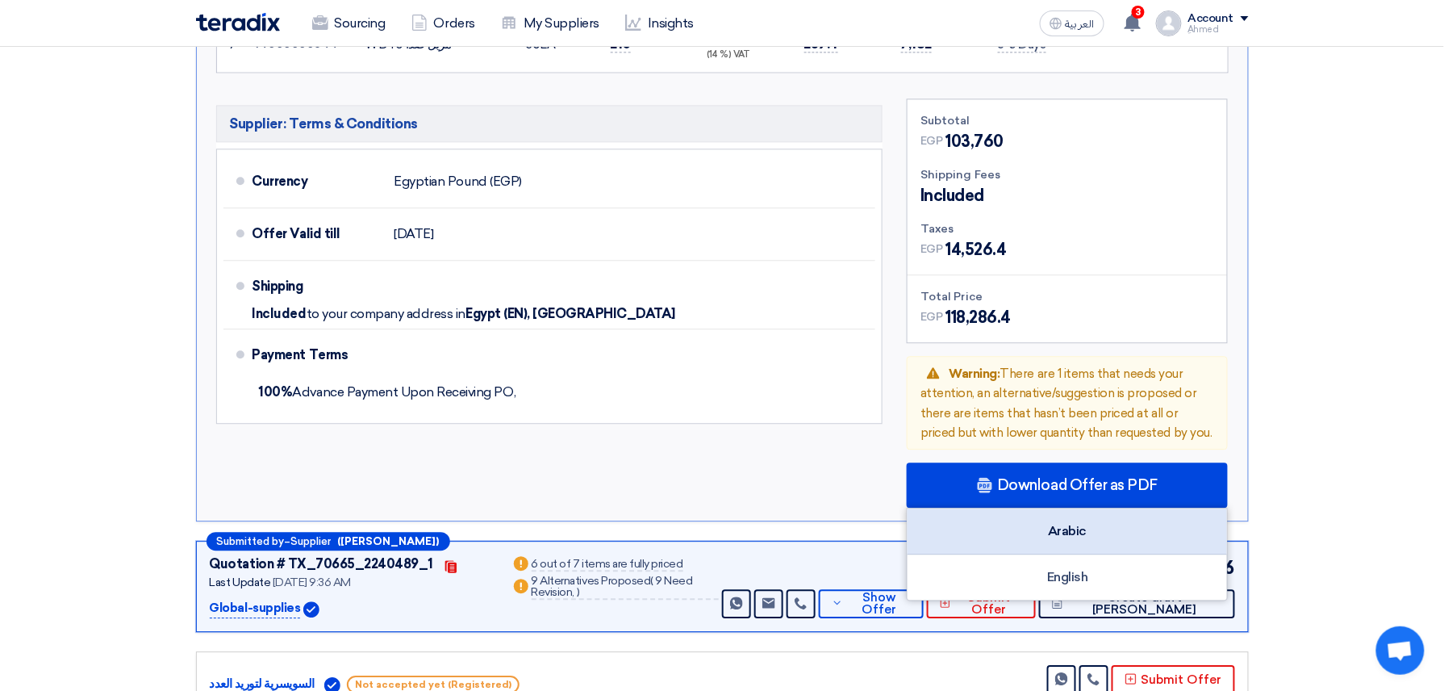
drag, startPoint x: 1169, startPoint y: 531, endPoint x: 924, endPoint y: 540, distance: 244.6
click at [1168, 532] on div "Arabic" at bounding box center [1067, 531] width 319 height 46
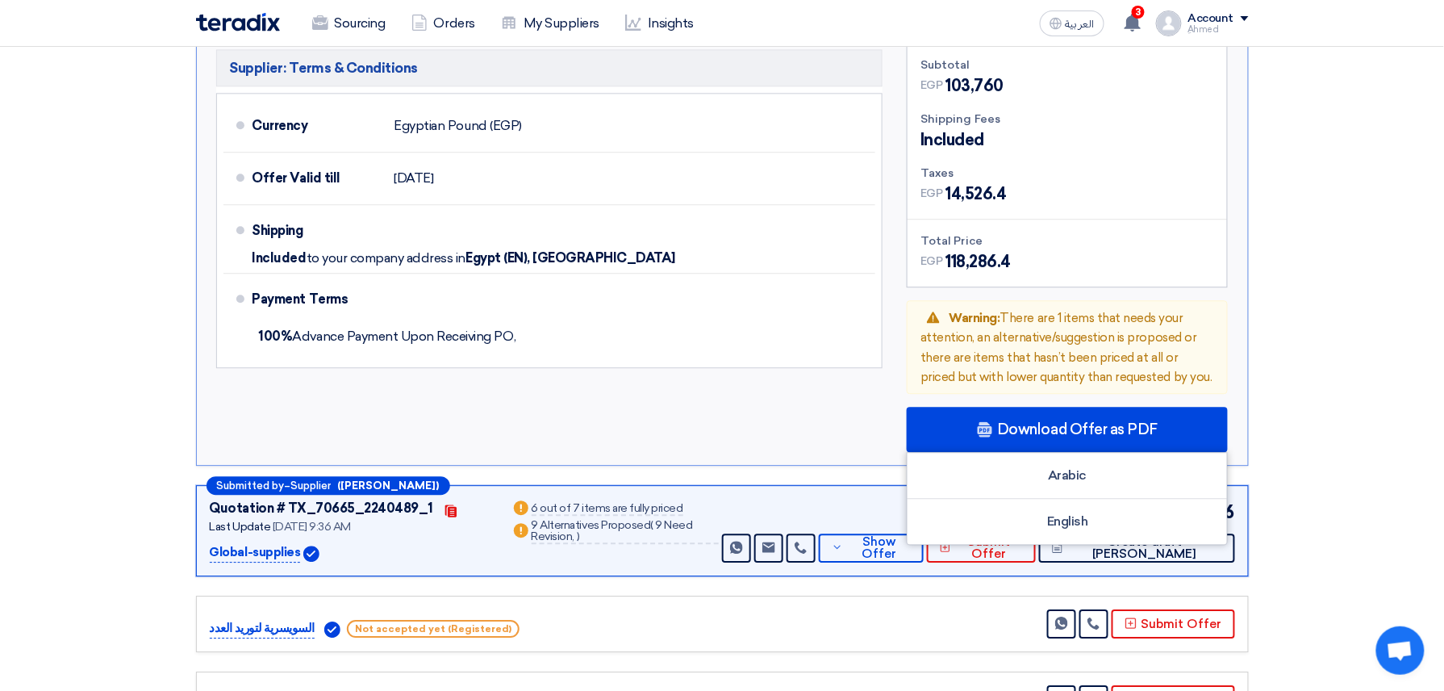
scroll to position [1398, 0]
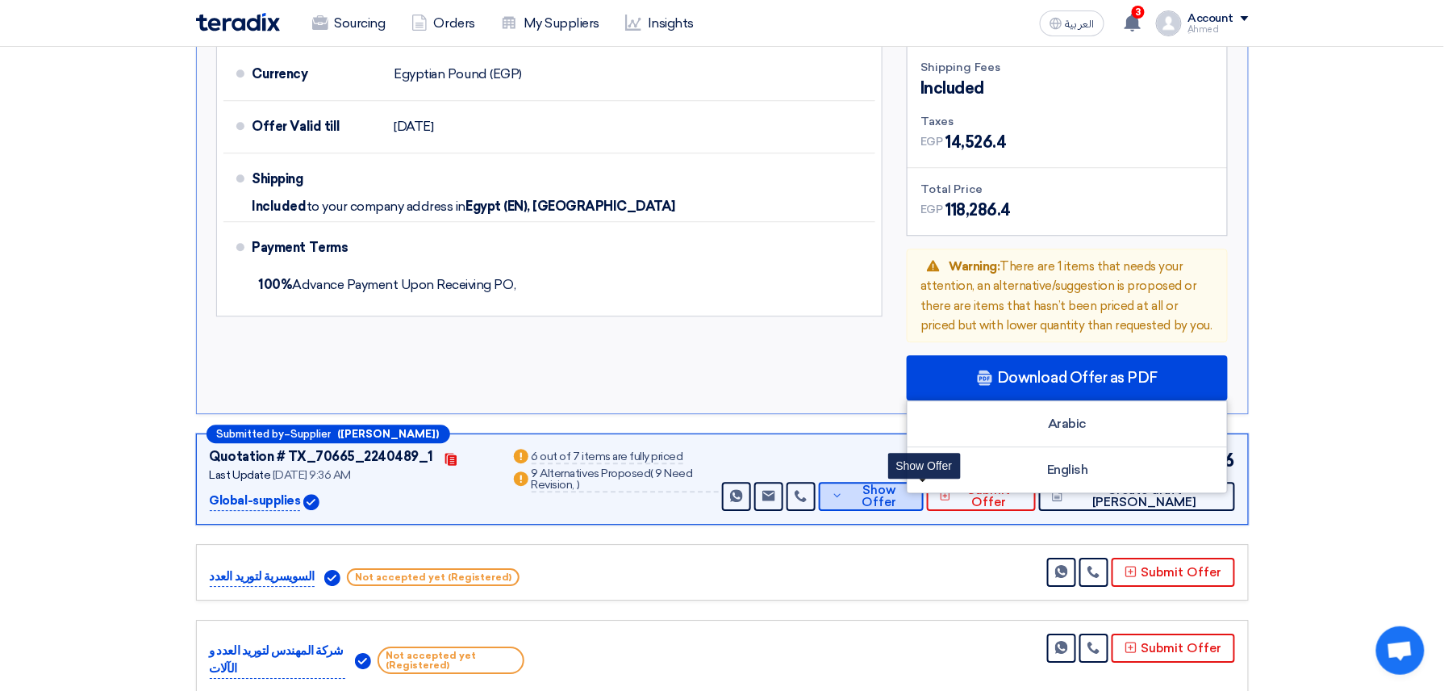
click at [924, 505] on button "Show Offer" at bounding box center [872, 496] width 106 height 29
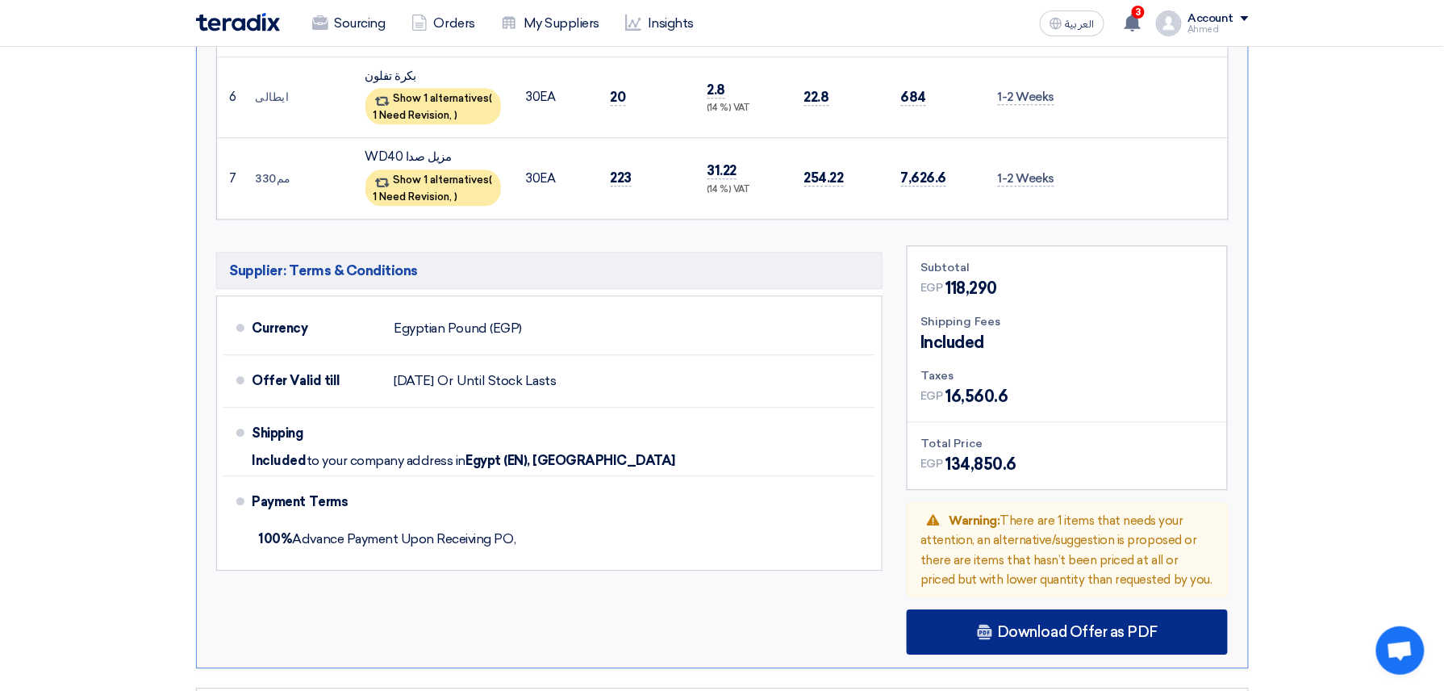
click at [995, 609] on div "Download Offer as PDF" at bounding box center [1067, 631] width 321 height 45
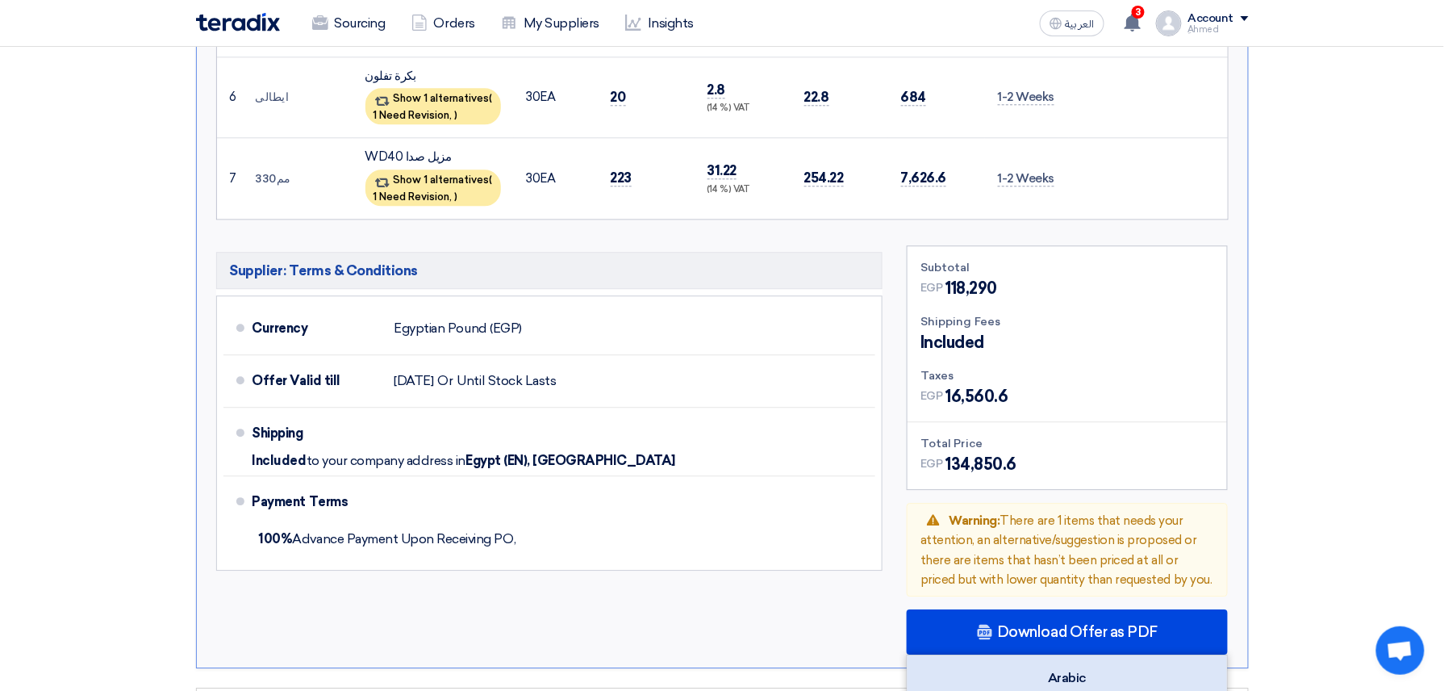
drag, startPoint x: 1168, startPoint y: 644, endPoint x: 1160, endPoint y: 646, distance: 8.4
click at [1168, 655] on div "Arabic" at bounding box center [1067, 678] width 319 height 46
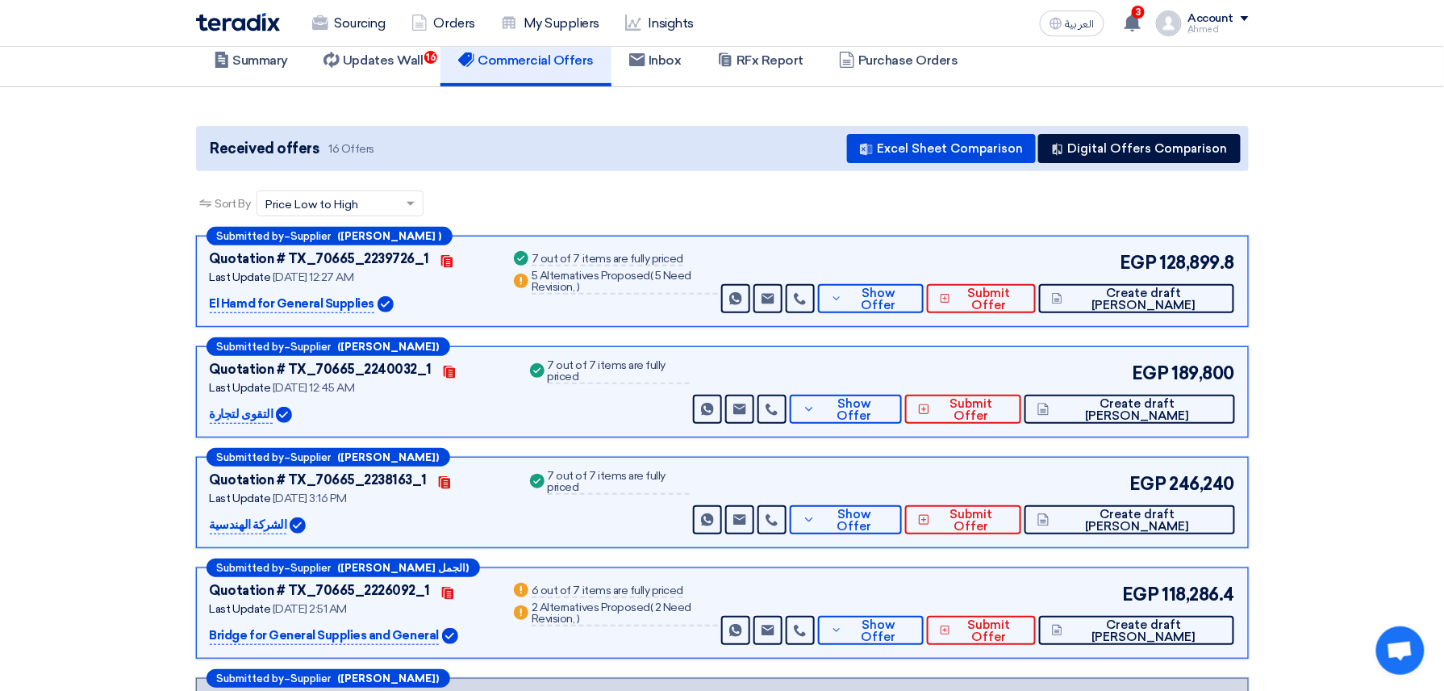
scroll to position [0, 0]
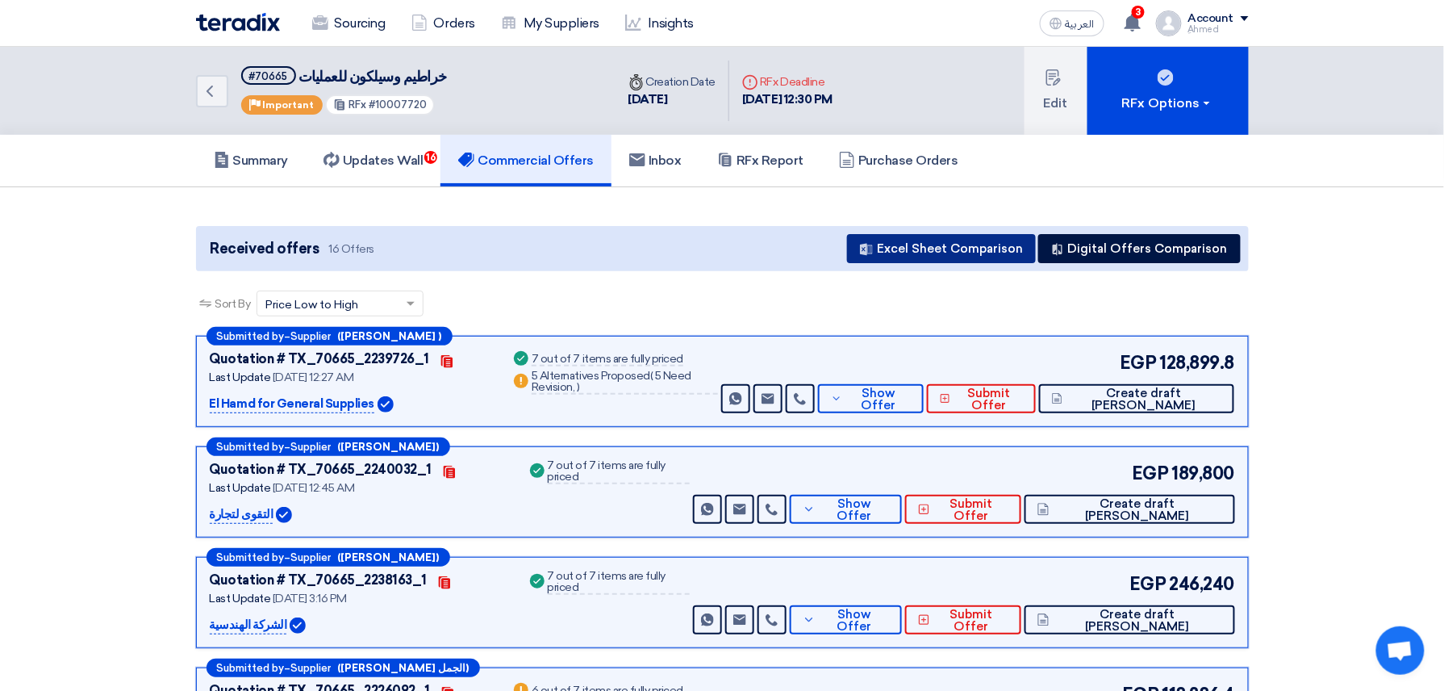
click at [960, 248] on button "Excel Sheet Comparison" at bounding box center [941, 248] width 189 height 29
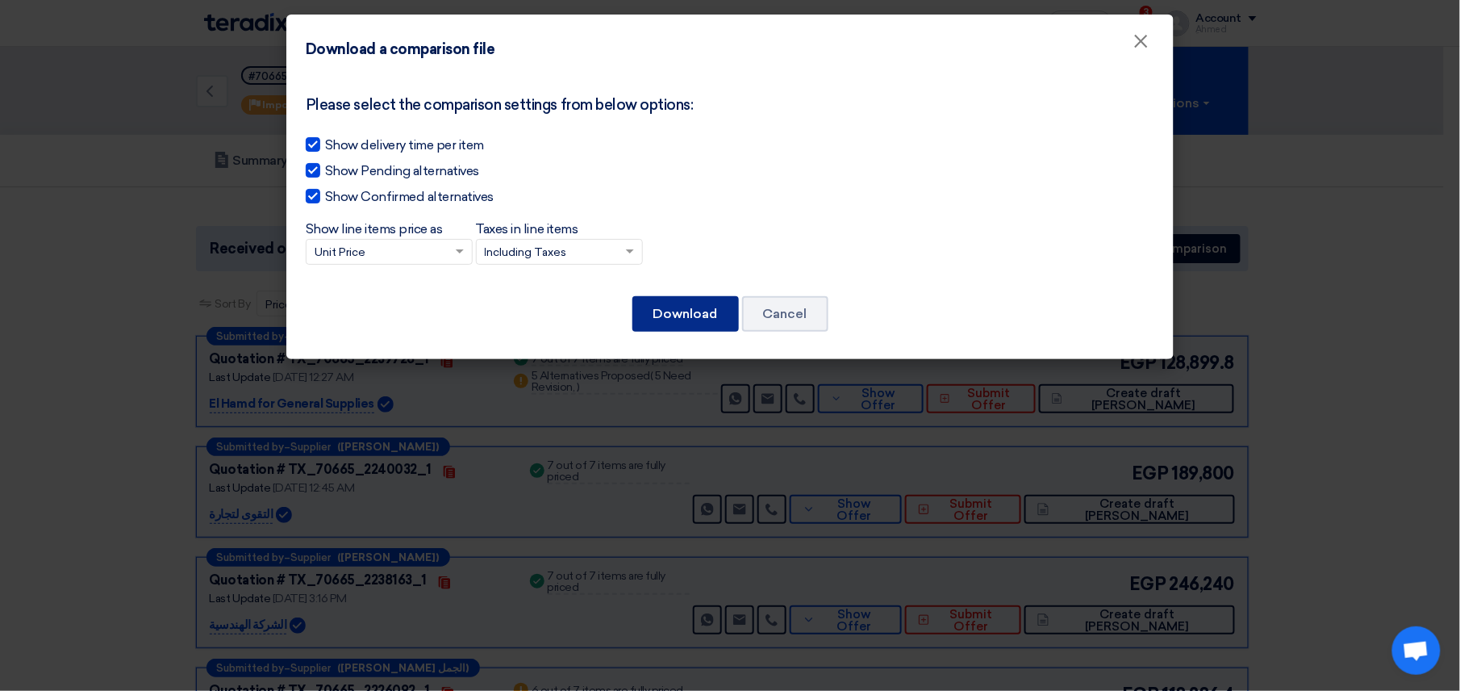
click at [698, 317] on button "Download" at bounding box center [685, 313] width 106 height 35
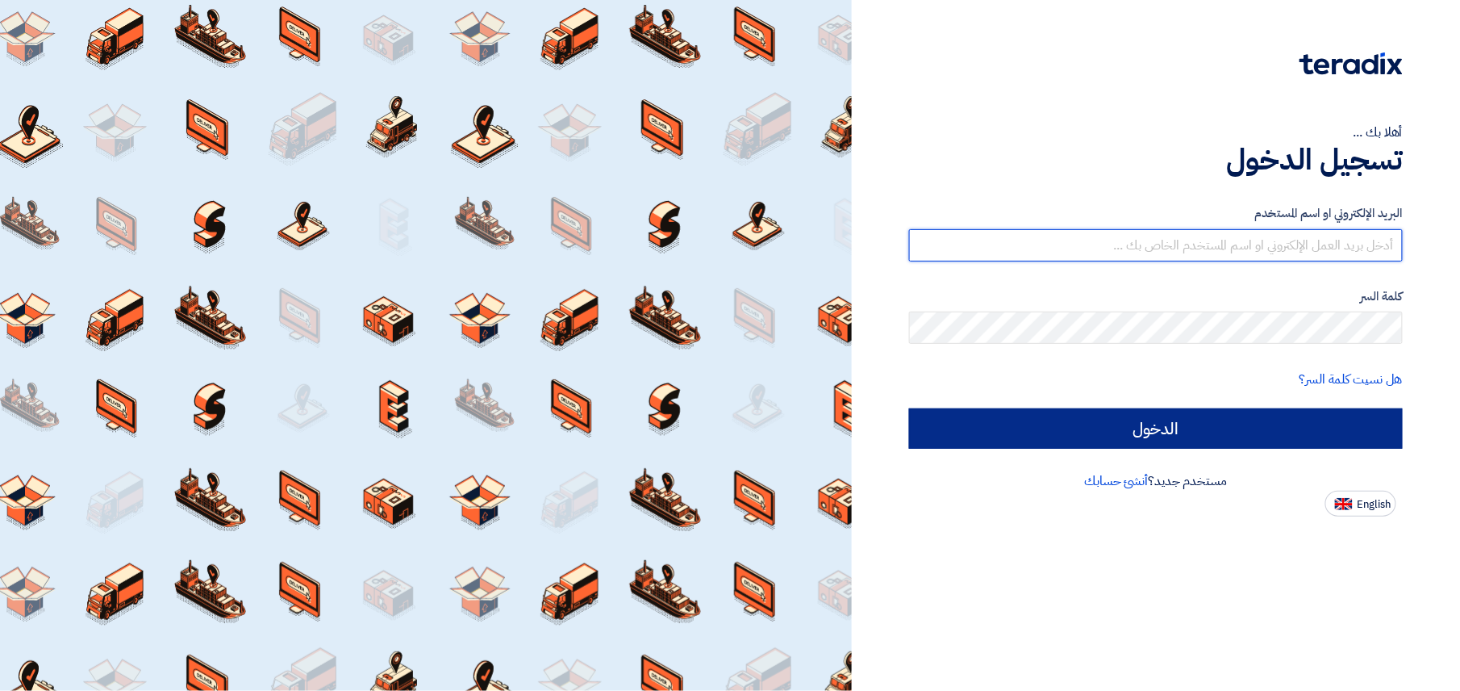
type input "a.omar@sharkeyasugar.com"
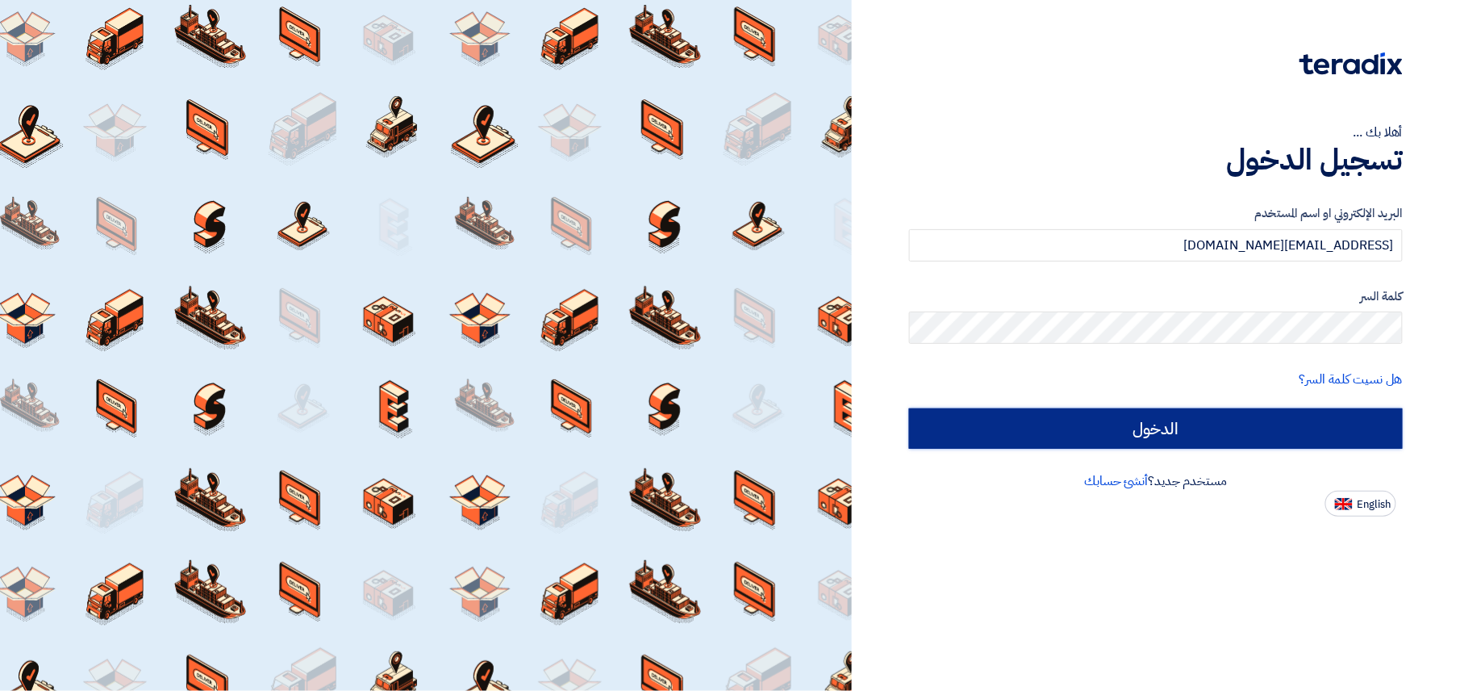
click at [1179, 439] on input "الدخول" at bounding box center [1156, 428] width 494 height 40
type input "Sign in"
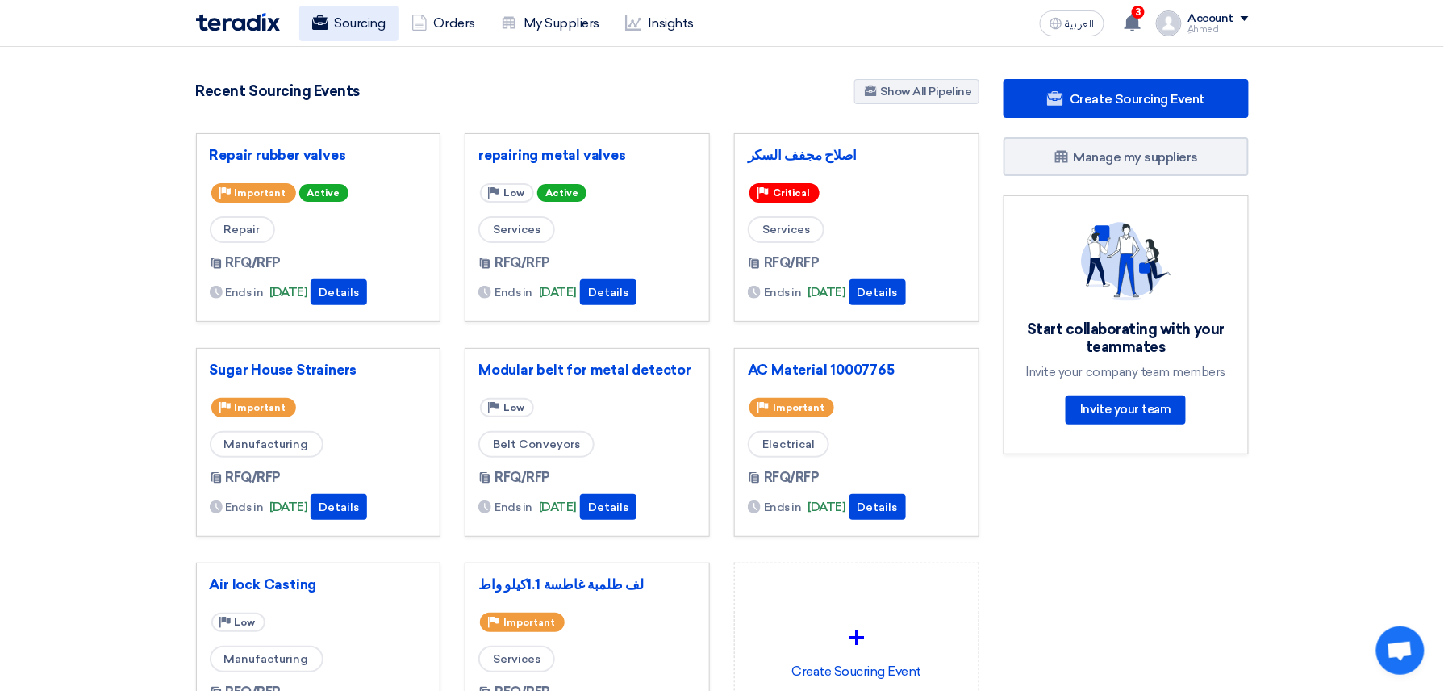
click at [356, 18] on link "Sourcing" at bounding box center [348, 23] width 99 height 35
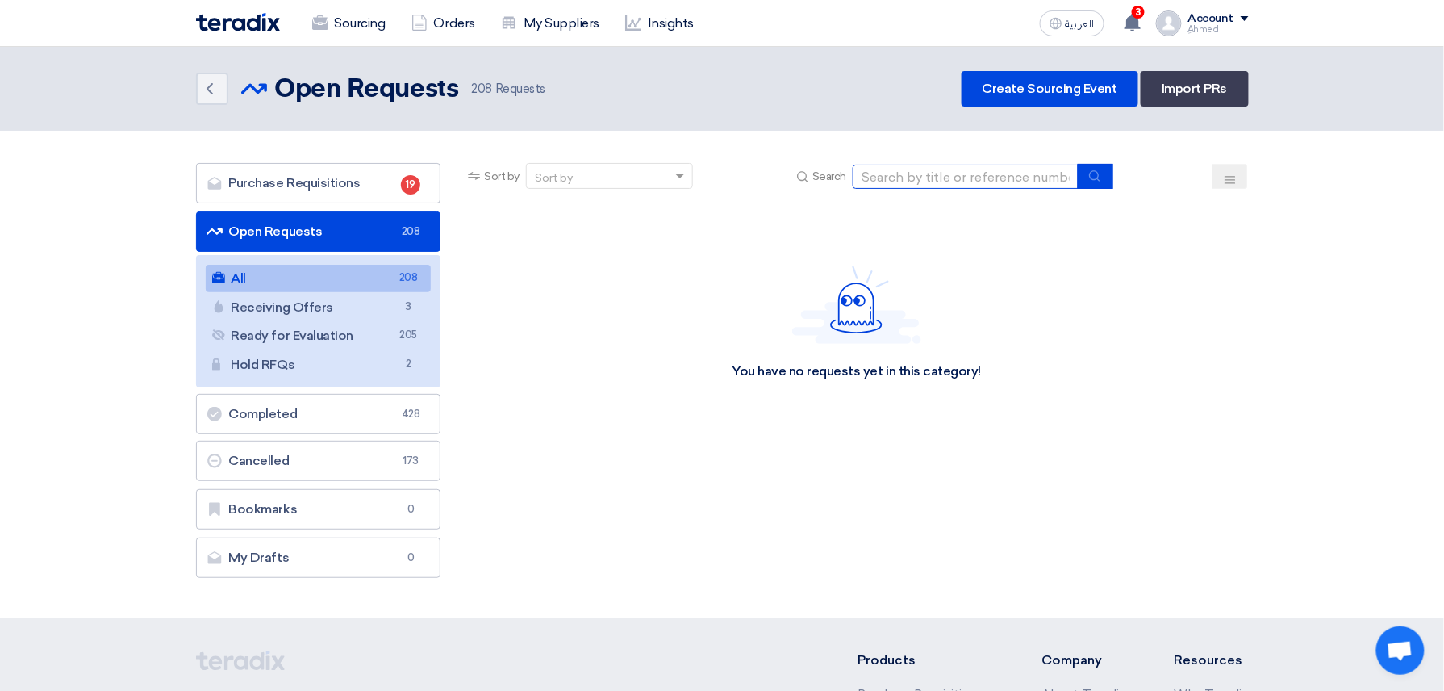
click at [926, 185] on input at bounding box center [966, 177] width 226 height 24
paste input "70819"
type input "70819"
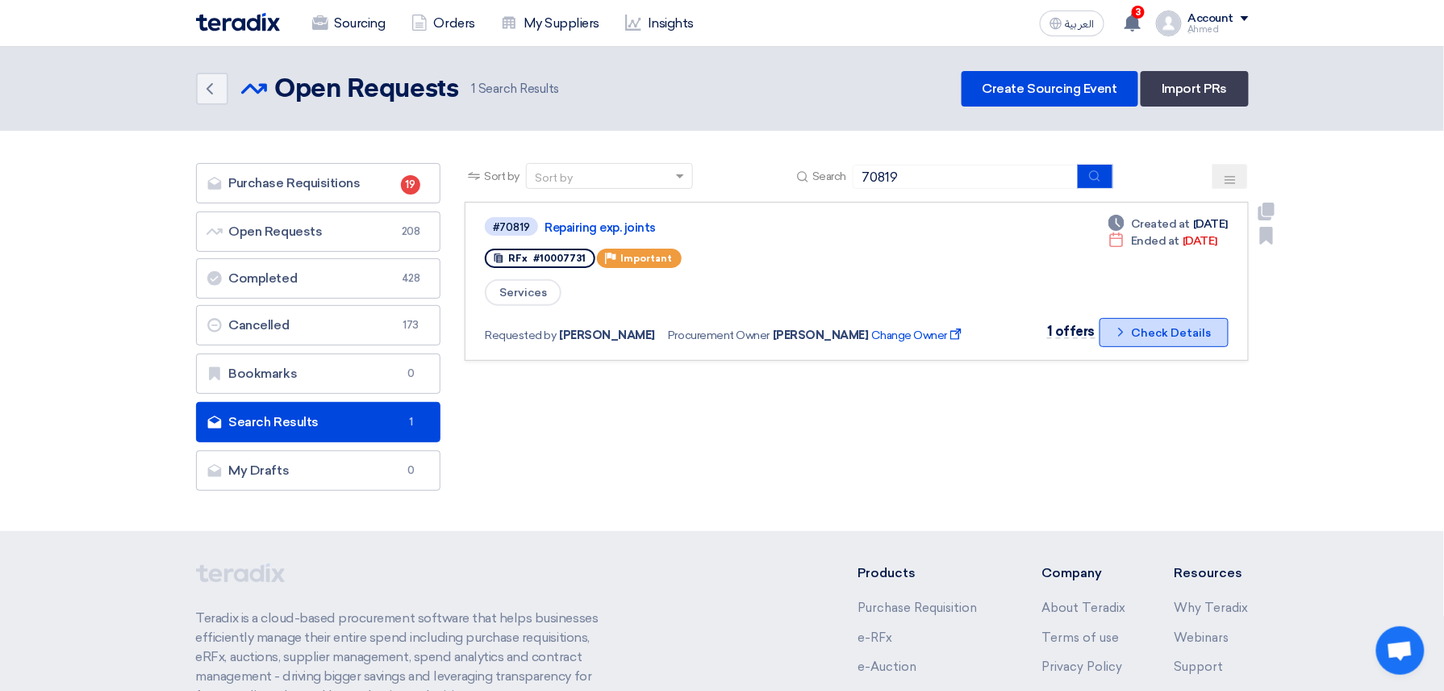
click at [1220, 321] on button "Check details Check Details" at bounding box center [1163, 332] width 129 height 29
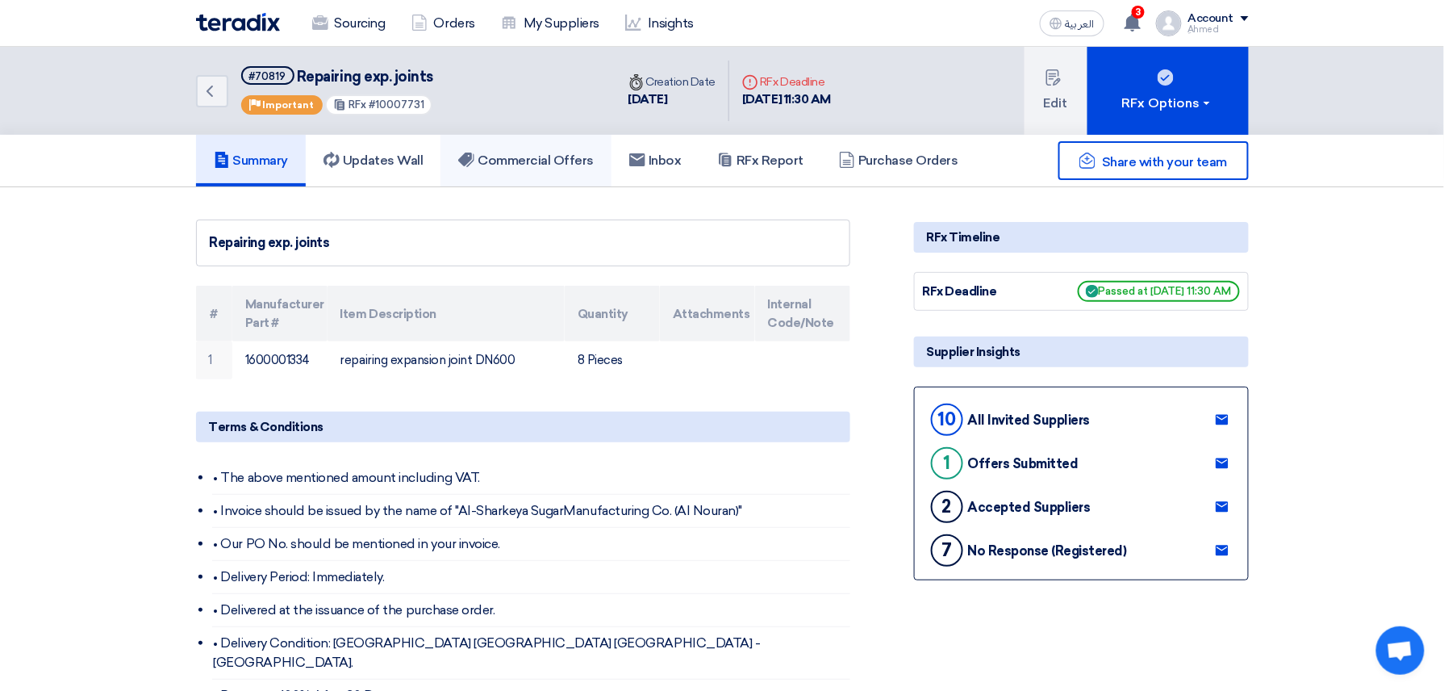
click at [560, 166] on h5 "Commercial Offers" at bounding box center [526, 160] width 136 height 16
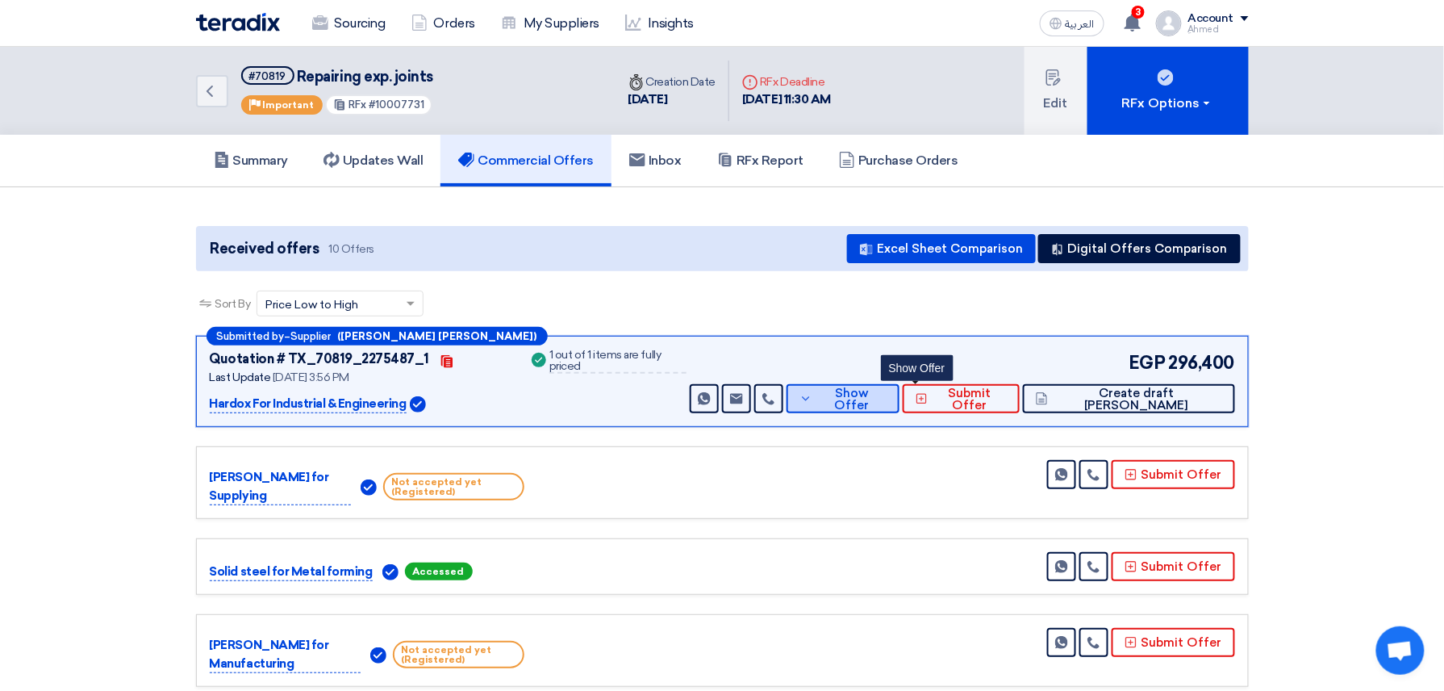
click at [871, 394] on button "Show Offer" at bounding box center [843, 398] width 113 height 29
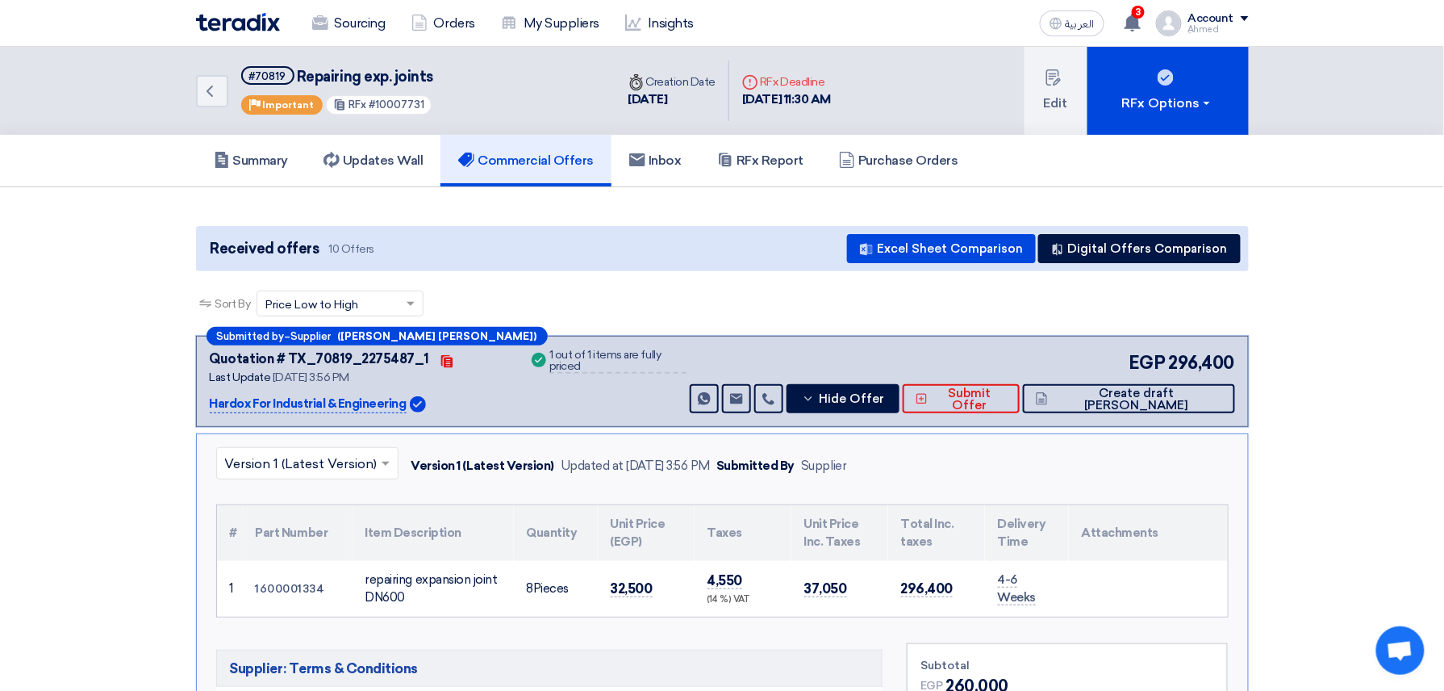
click at [394, 102] on span "#10007731" at bounding box center [397, 104] width 56 height 12
copy span "10007731"
click at [227, 95] on div "Back #70819 Repairing exp. joints Priority Important RFx #10007731" at bounding box center [405, 91] width 419 height 88
click at [223, 95] on link "Back" at bounding box center [212, 91] width 32 height 32
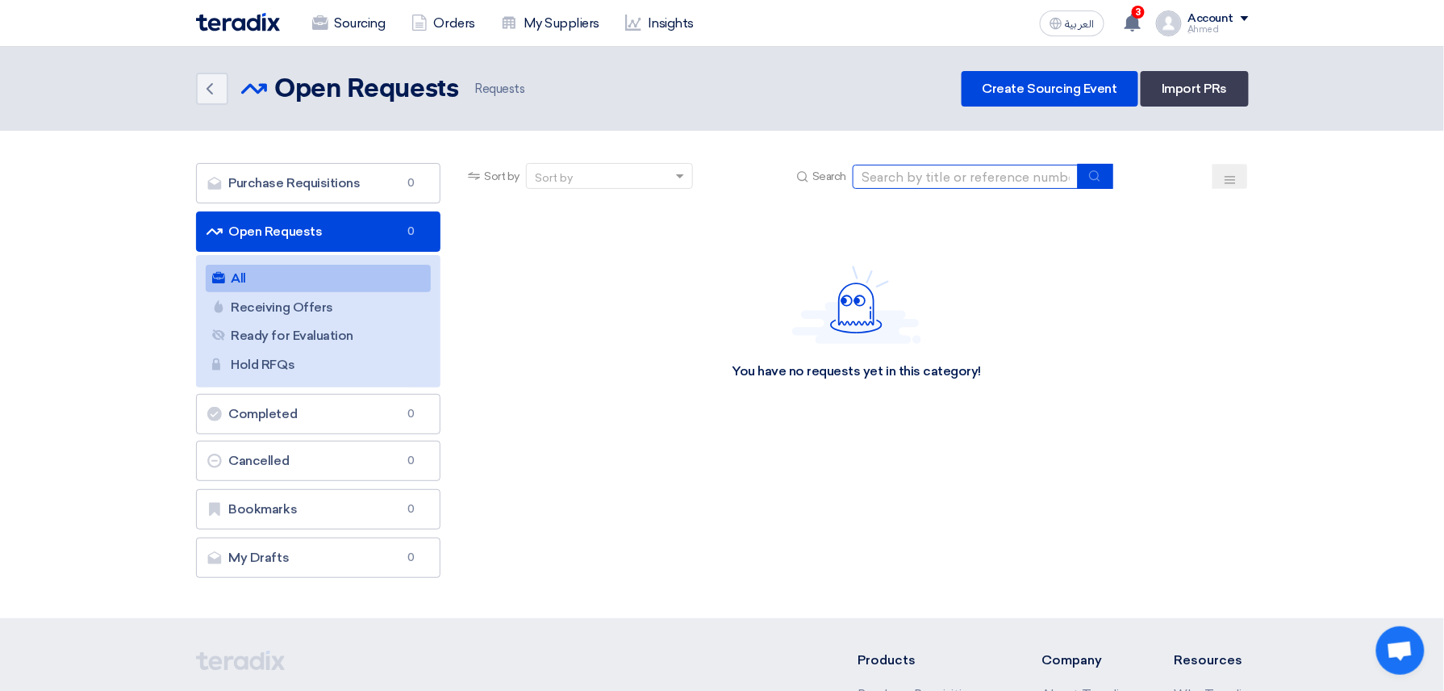
click at [1027, 182] on input at bounding box center [966, 177] width 226 height 24
paste input "70691"
type input "70691"
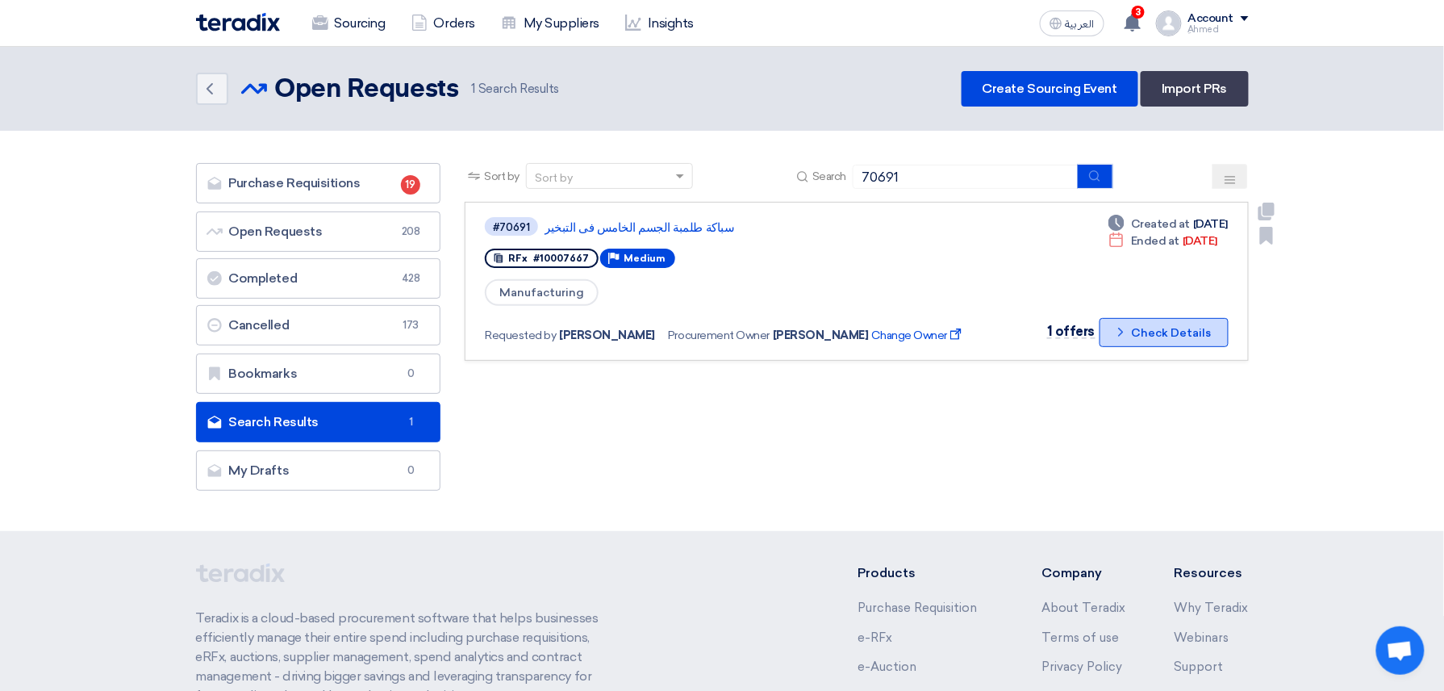
click at [1152, 324] on button "Check details Check Details" at bounding box center [1163, 332] width 129 height 29
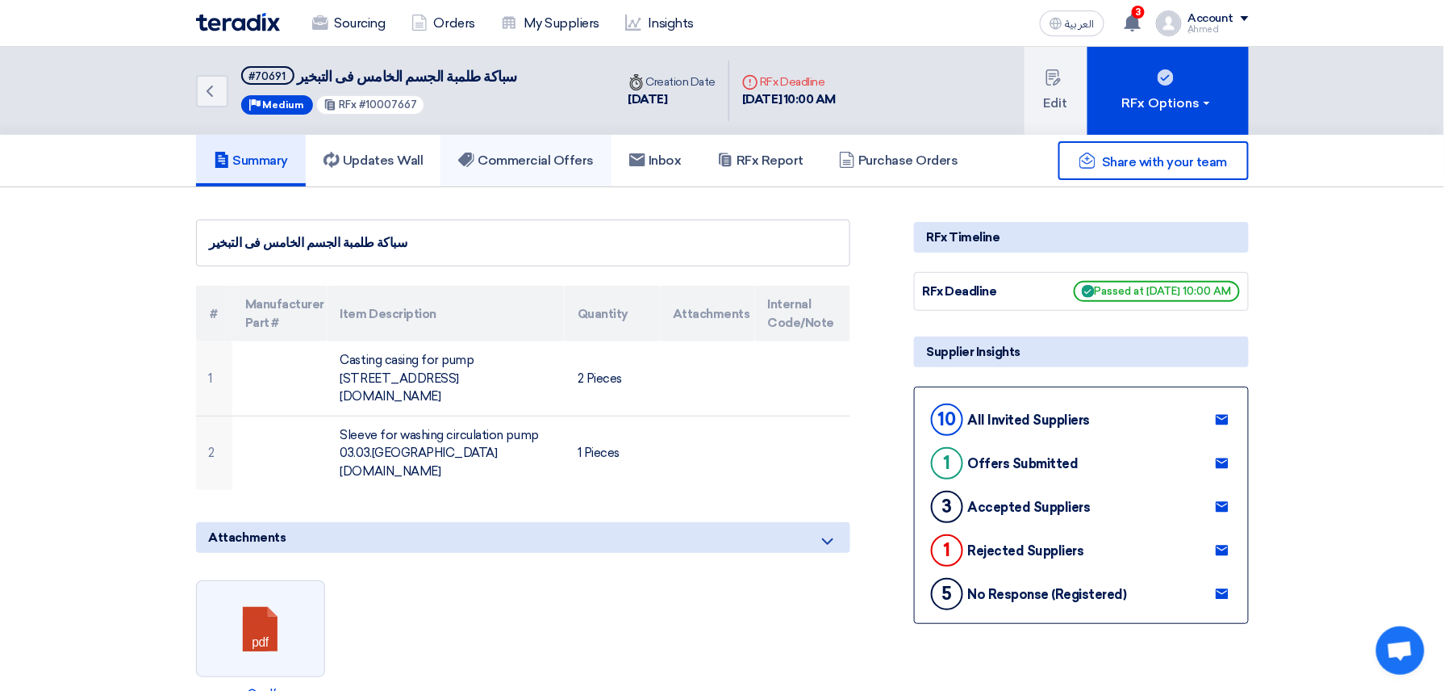
click at [513, 147] on link "Commercial Offers" at bounding box center [525, 161] width 171 height 52
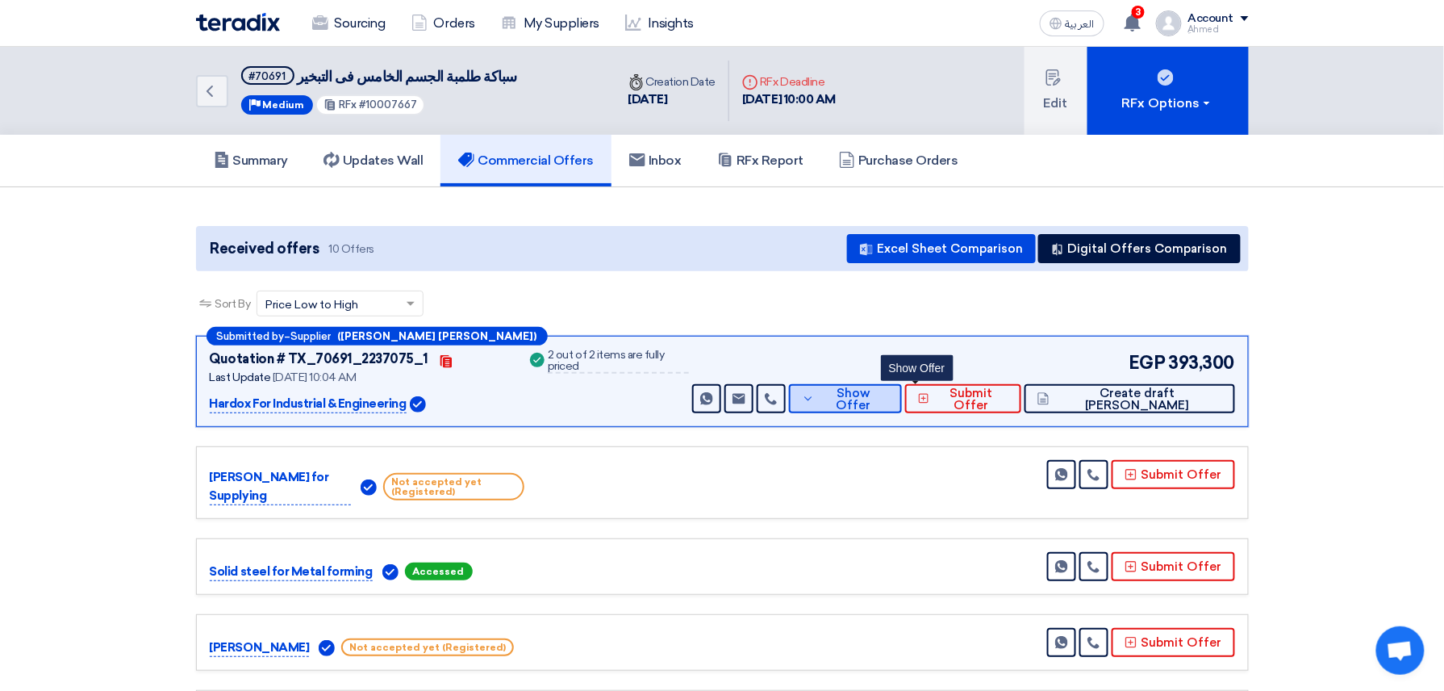
click at [889, 400] on span "Show Offer" at bounding box center [854, 399] width 70 height 24
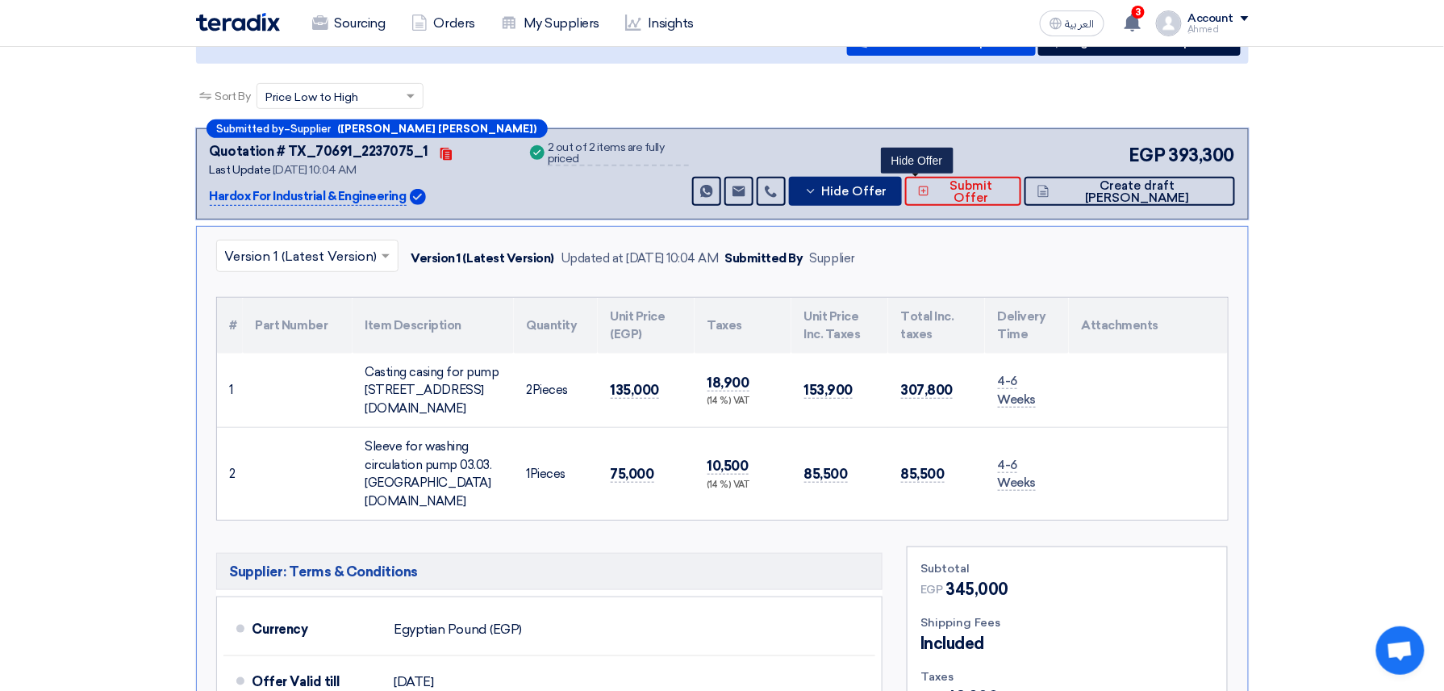
scroll to position [215, 0]
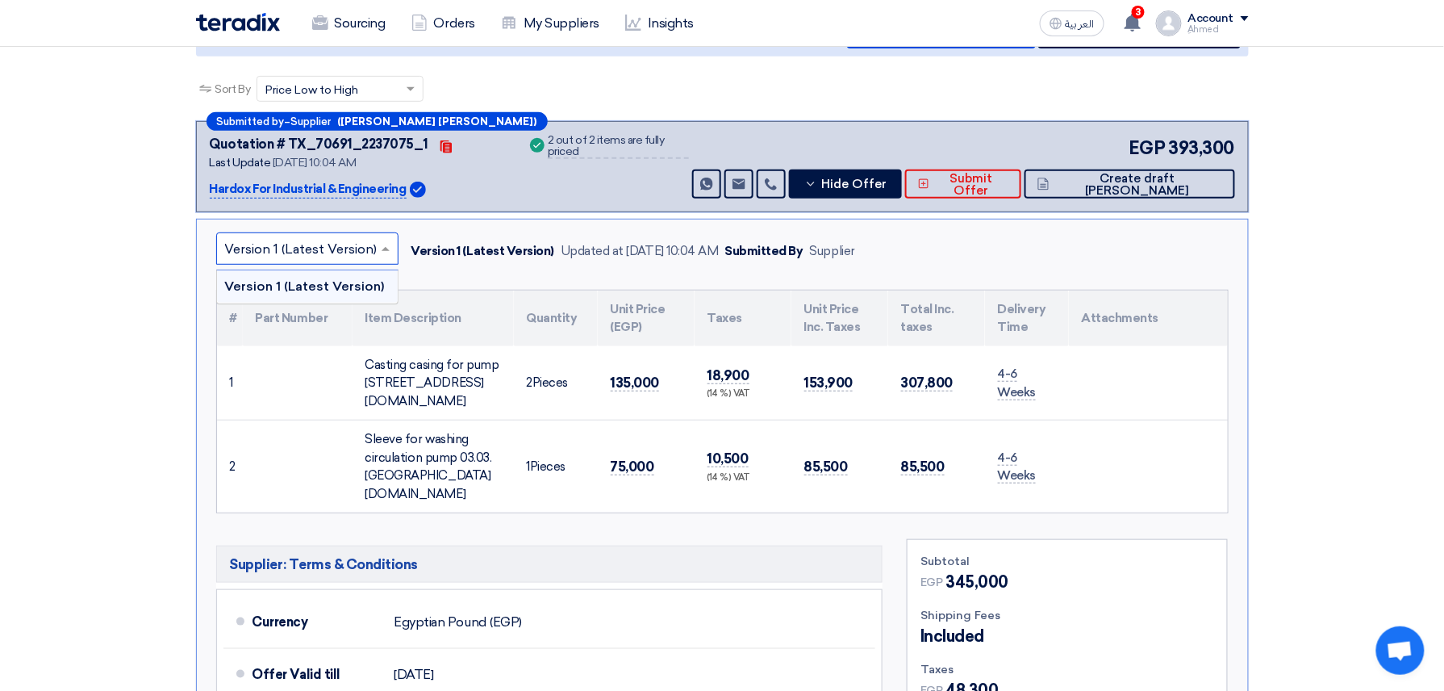
click at [332, 244] on input "text" at bounding box center [299, 250] width 148 height 27
click at [353, 248] on input "text" at bounding box center [299, 250] width 148 height 27
click at [666, 278] on div "× Version 1 (Latest Version) Version 1 (Latest Version) Updated at 25 Jul 2025,…" at bounding box center [722, 552] width 1053 height 667
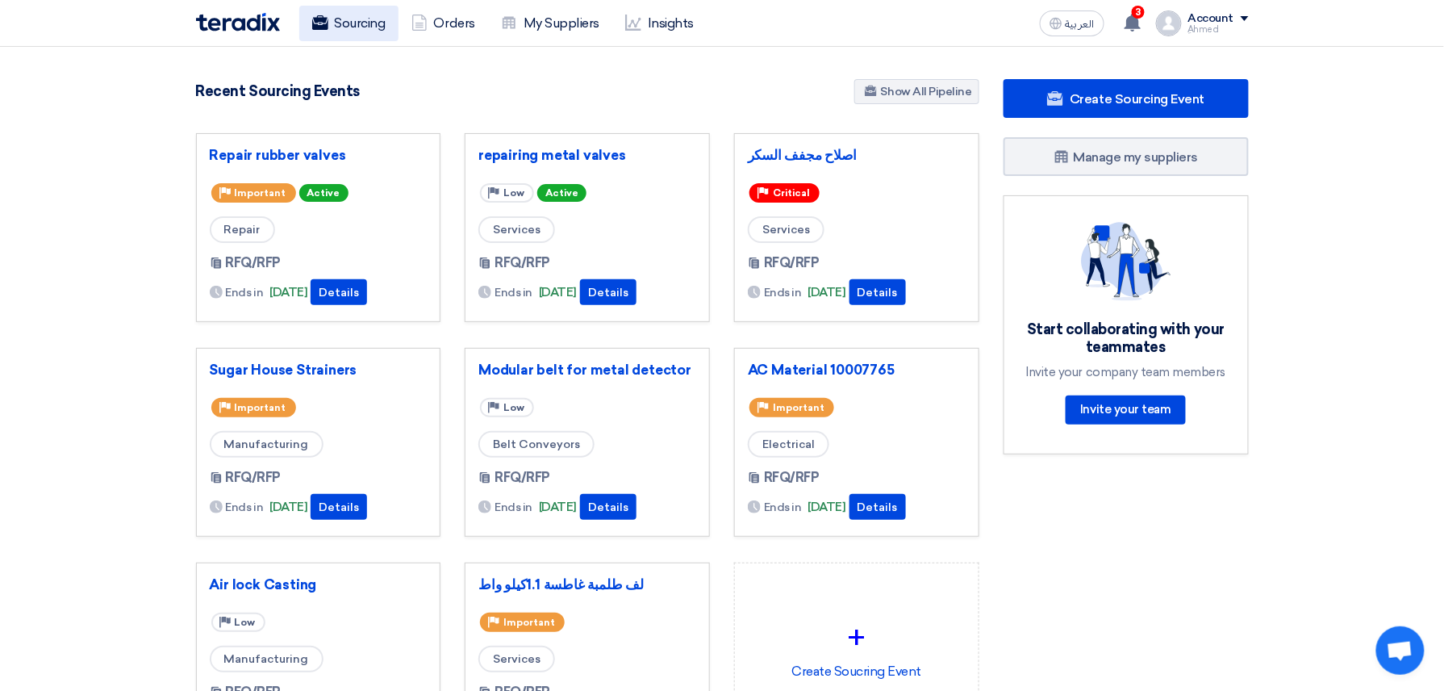
click at [350, 23] on link "Sourcing" at bounding box center [348, 23] width 99 height 35
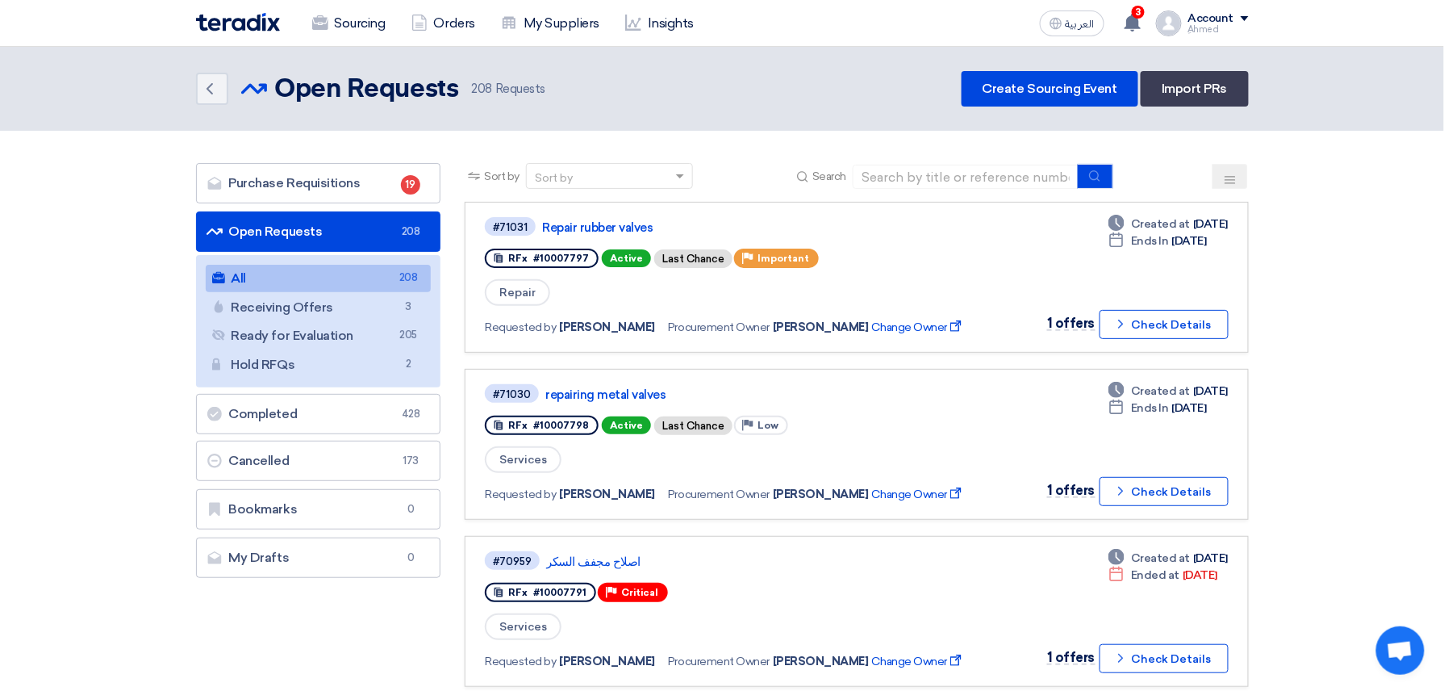
click at [999, 168] on input at bounding box center [966, 177] width 226 height 24
type input "70664"
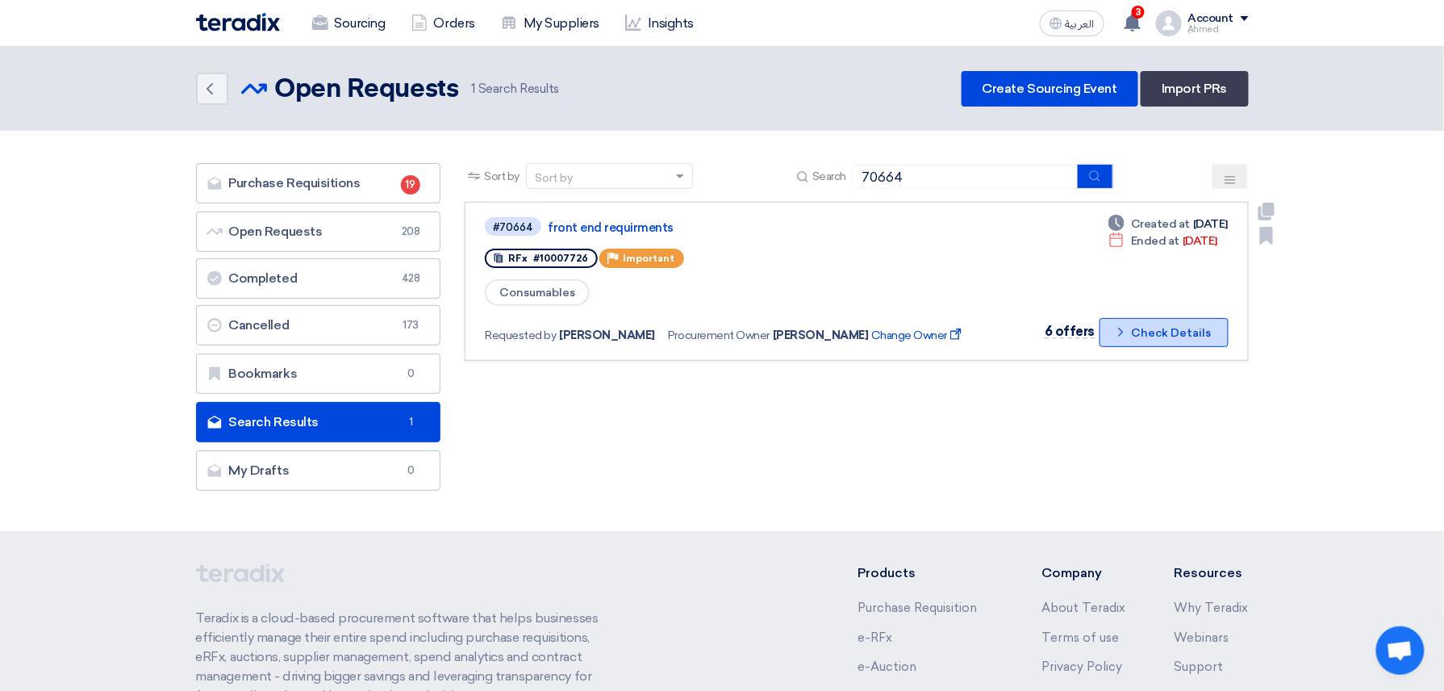
click at [1191, 318] on button "Check details Check Details" at bounding box center [1163, 332] width 129 height 29
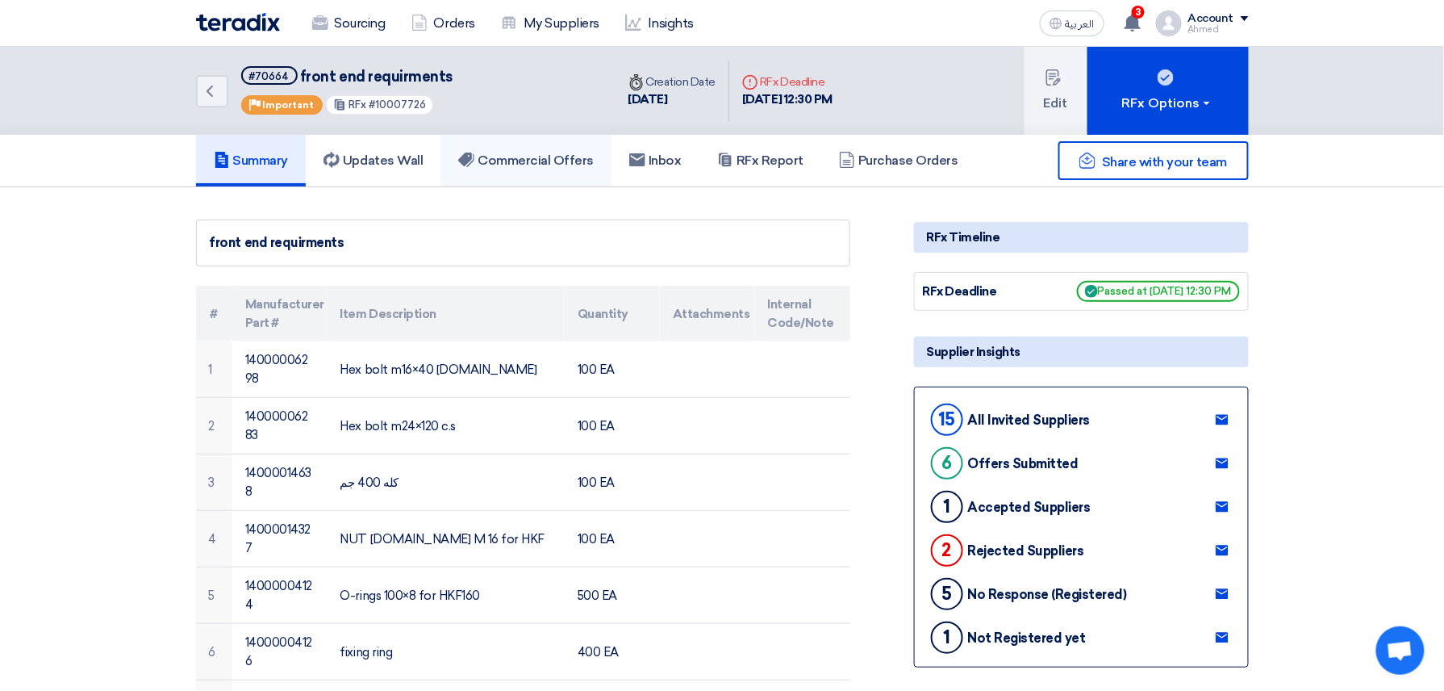
click at [526, 148] on link "Commercial Offers" at bounding box center [525, 161] width 171 height 52
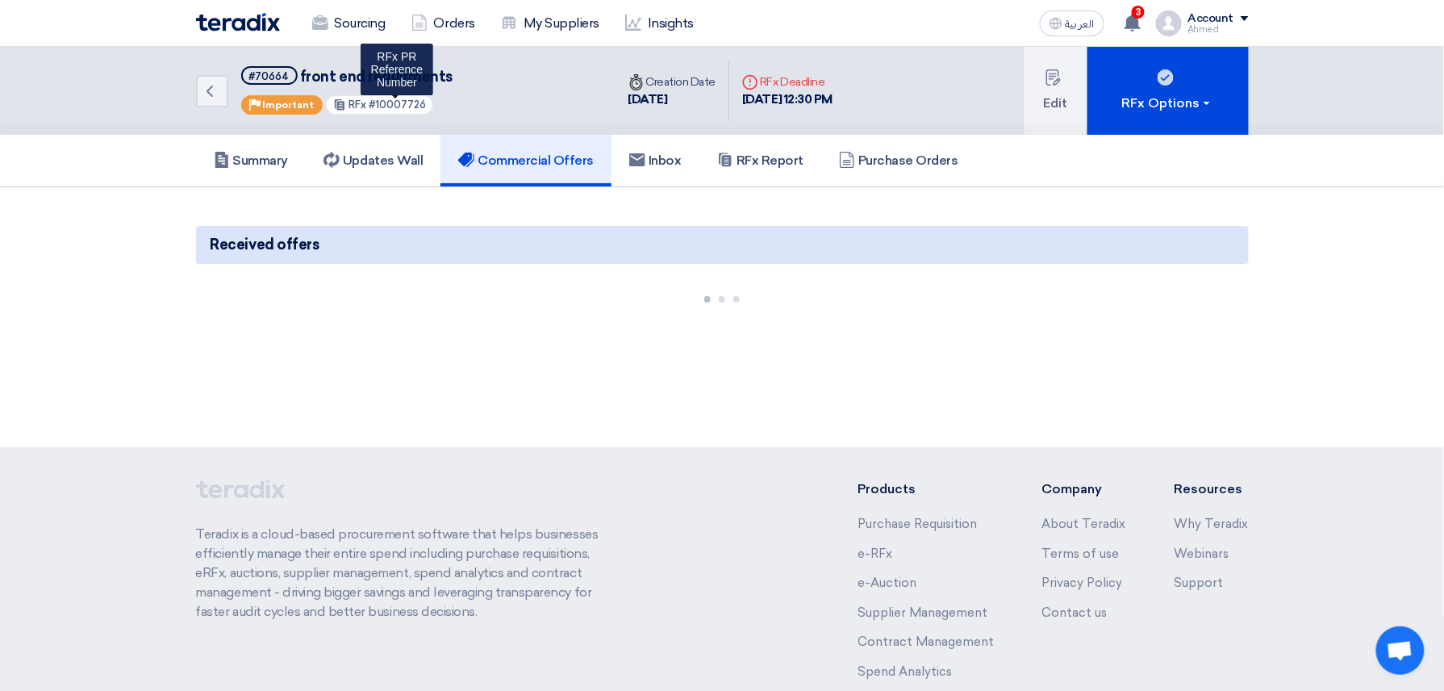
click at [394, 98] on span "#10007726" at bounding box center [397, 104] width 57 height 12
copy span "10007726"
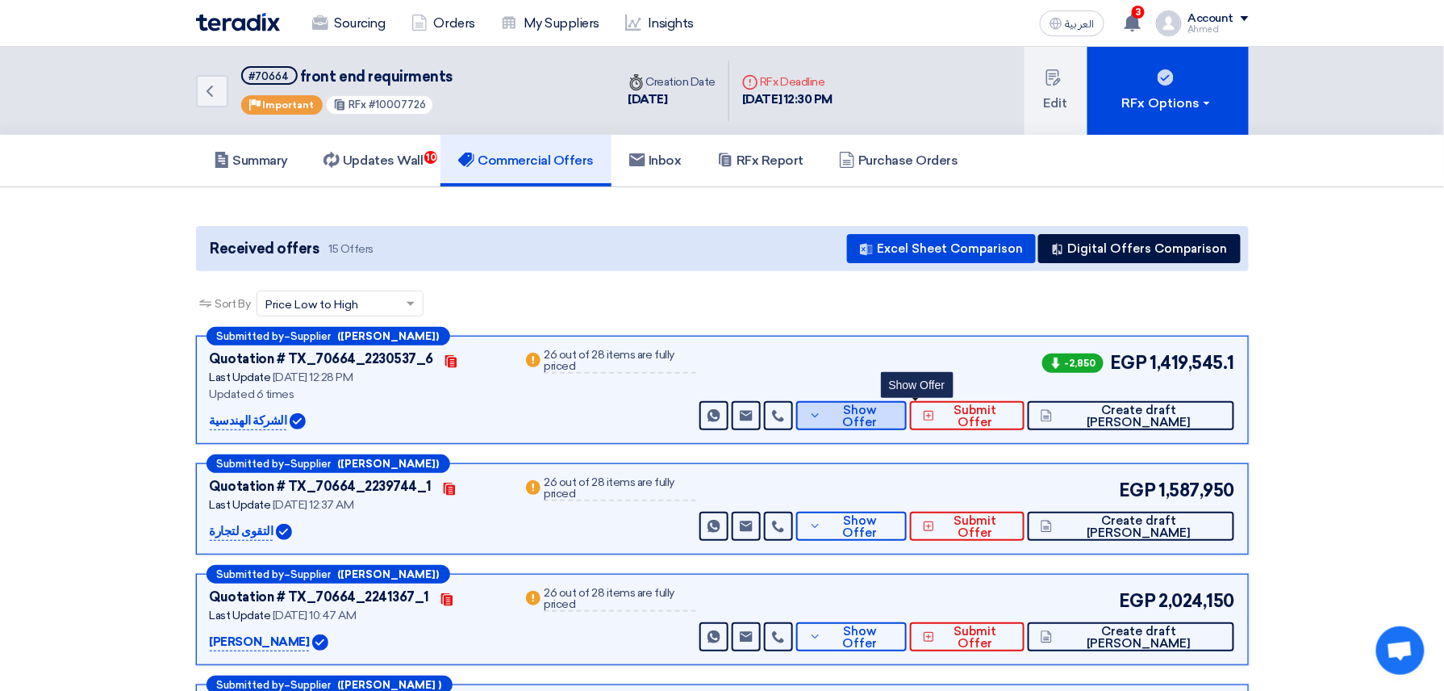
click at [894, 414] on span "Show Offer" at bounding box center [859, 416] width 69 height 24
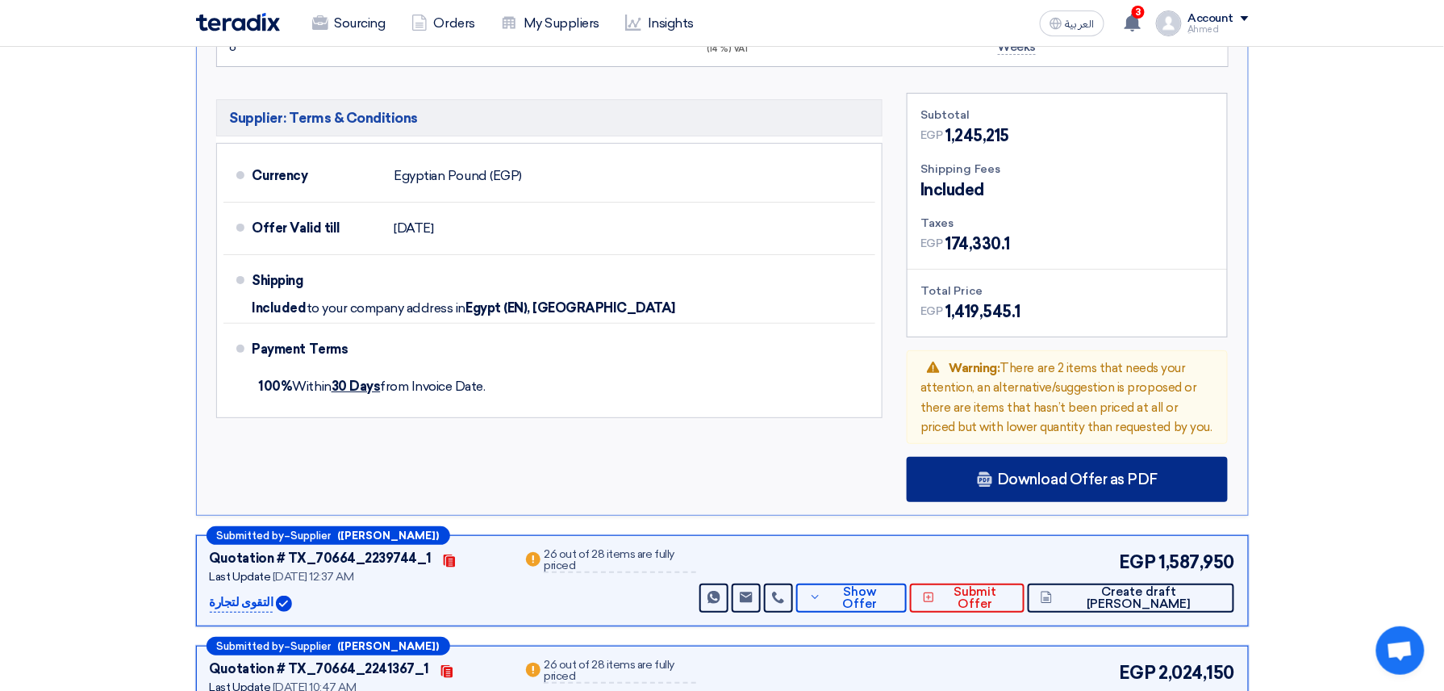
scroll to position [2151, 0]
click at [1043, 478] on span "Download Offer as PDF" at bounding box center [1077, 478] width 161 height 15
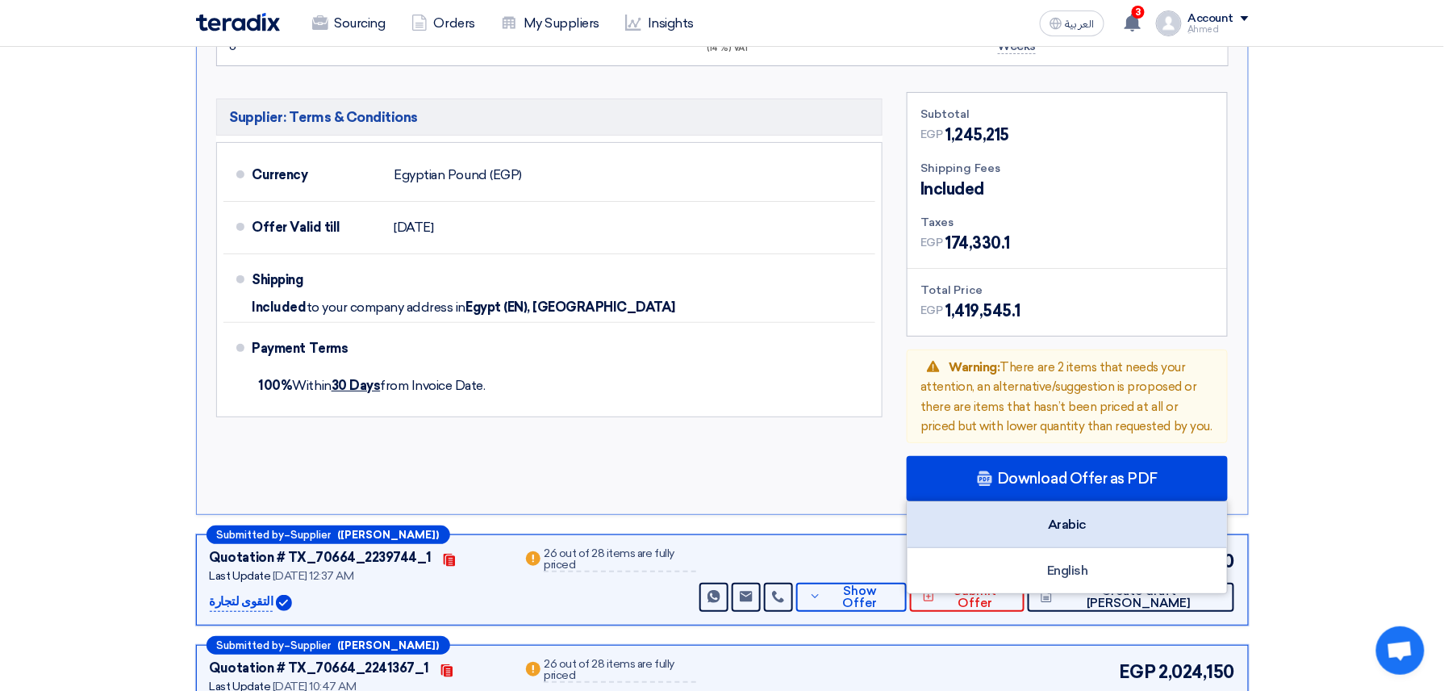
click at [1105, 507] on div "Arabic" at bounding box center [1067, 525] width 319 height 46
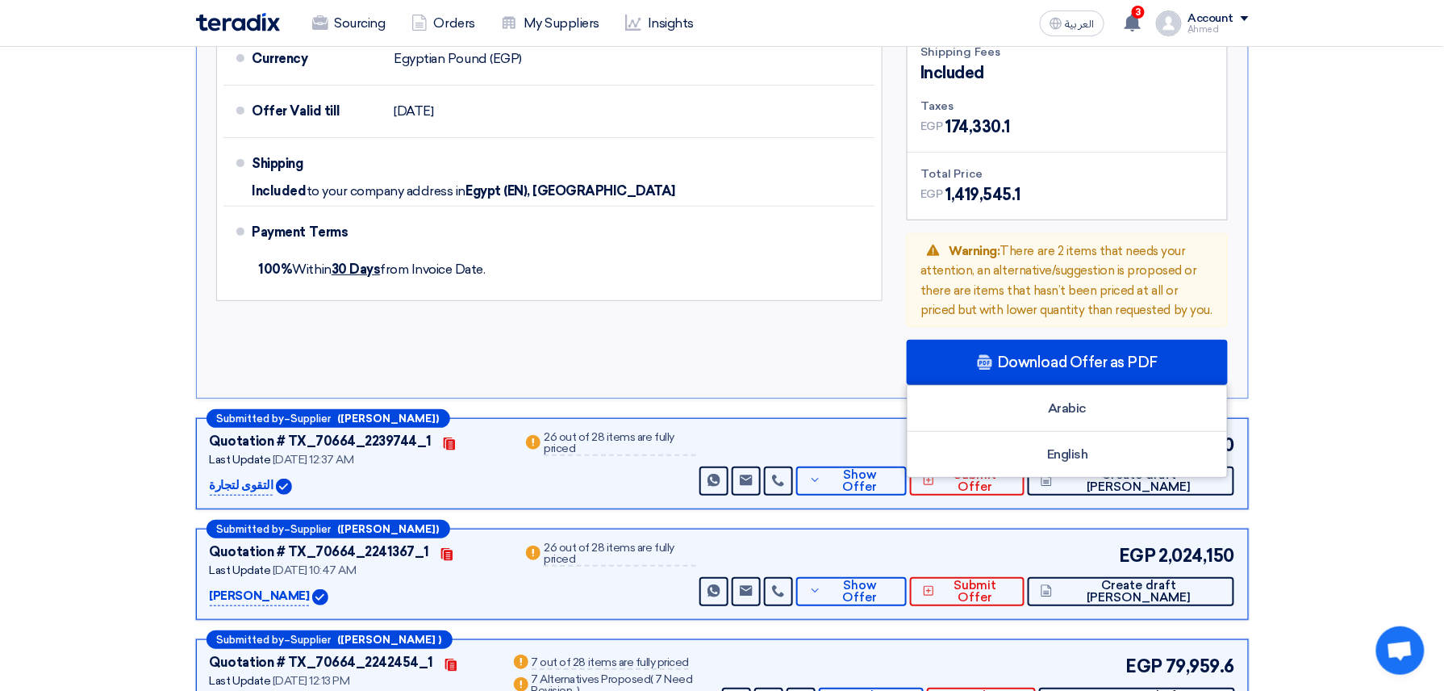
scroll to position [2366, 0]
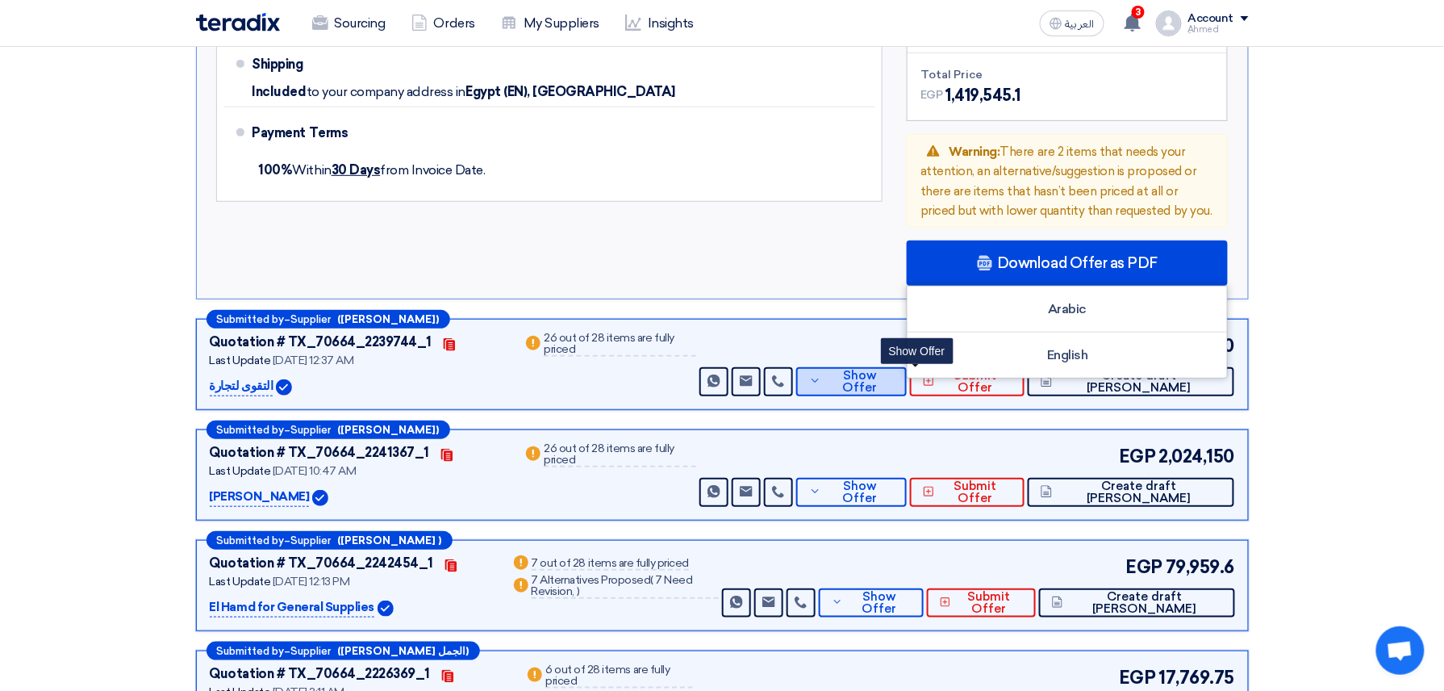
click at [907, 392] on button "Show Offer" at bounding box center [851, 381] width 111 height 29
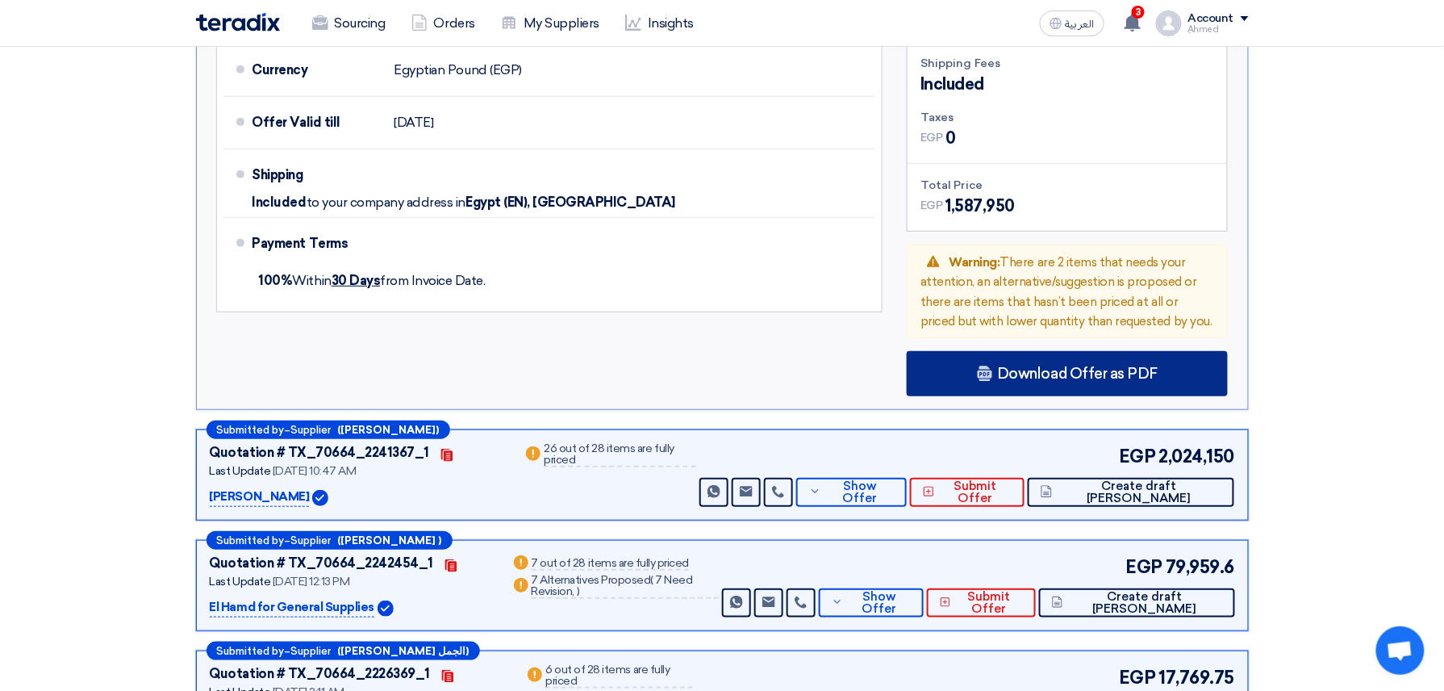
click at [966, 389] on div "Download Offer as PDF" at bounding box center [1067, 373] width 321 height 45
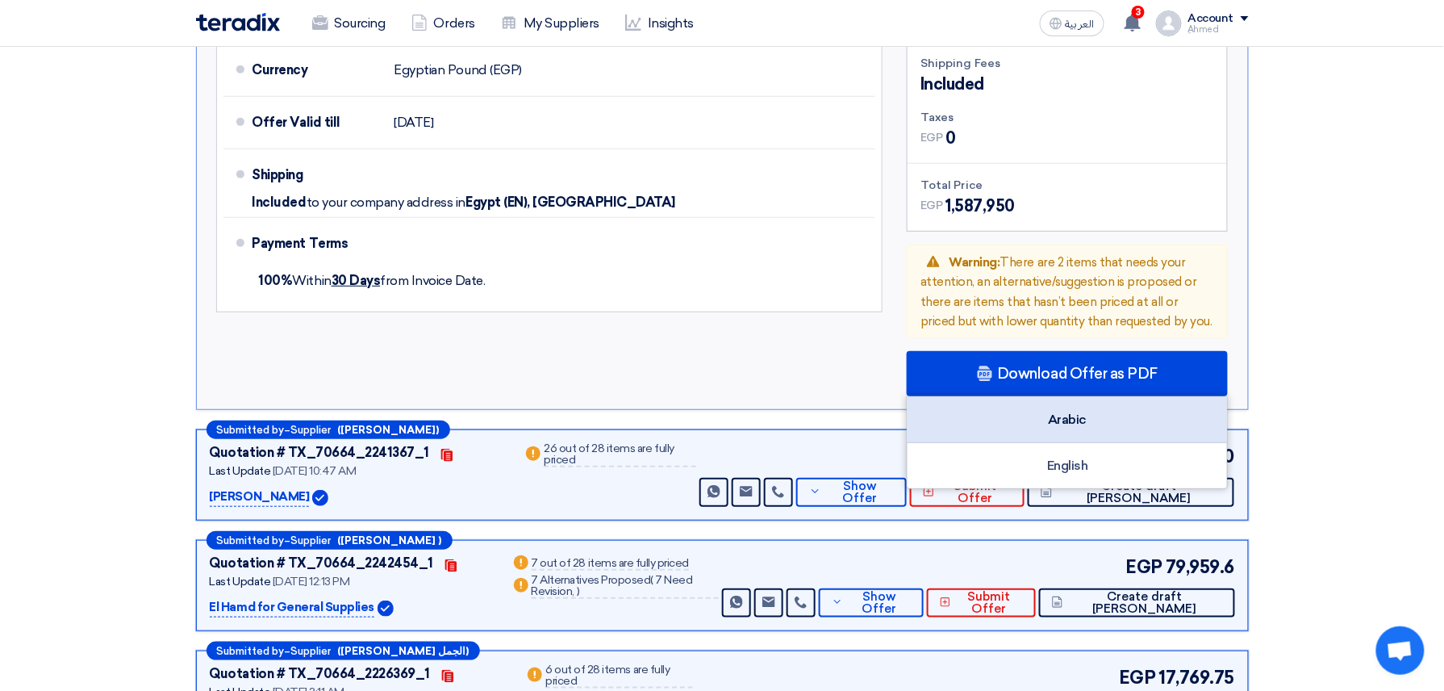
click at [1118, 436] on div "Arabic" at bounding box center [1067, 420] width 319 height 46
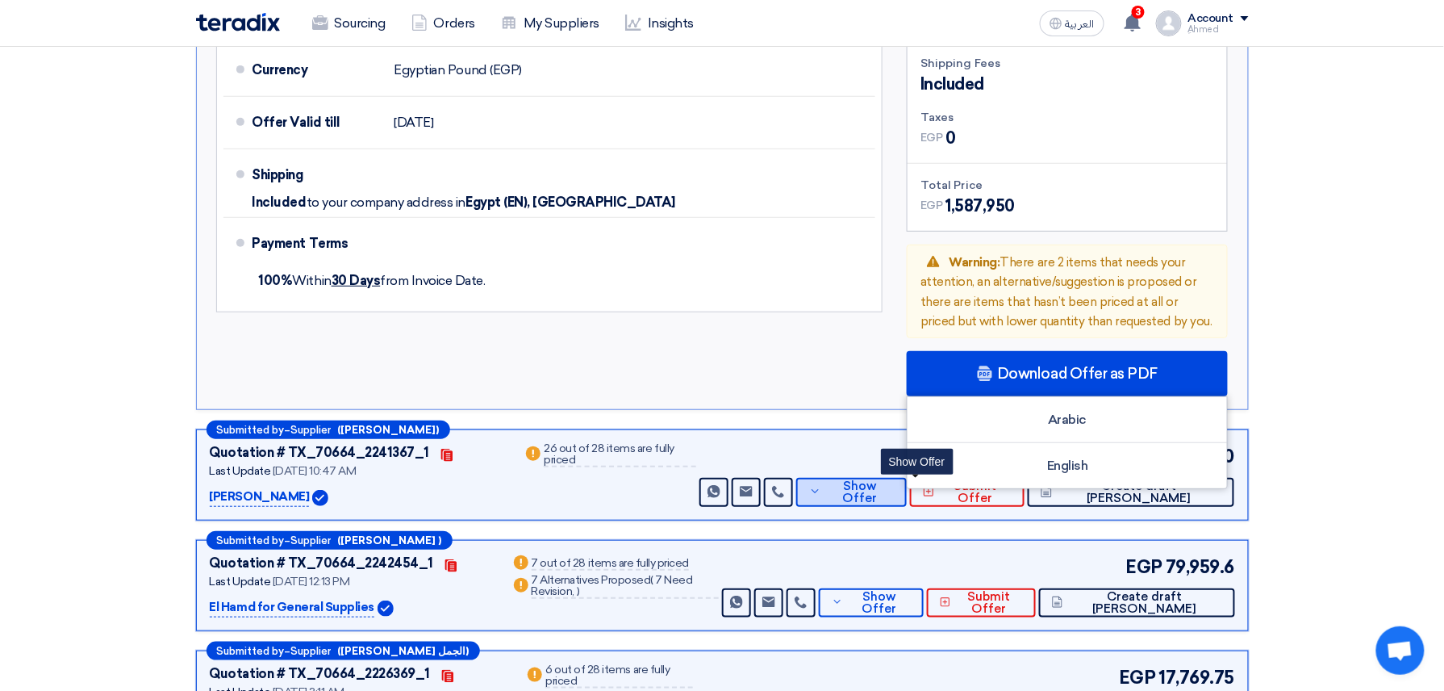
click at [907, 507] on button "Show Offer" at bounding box center [851, 492] width 111 height 29
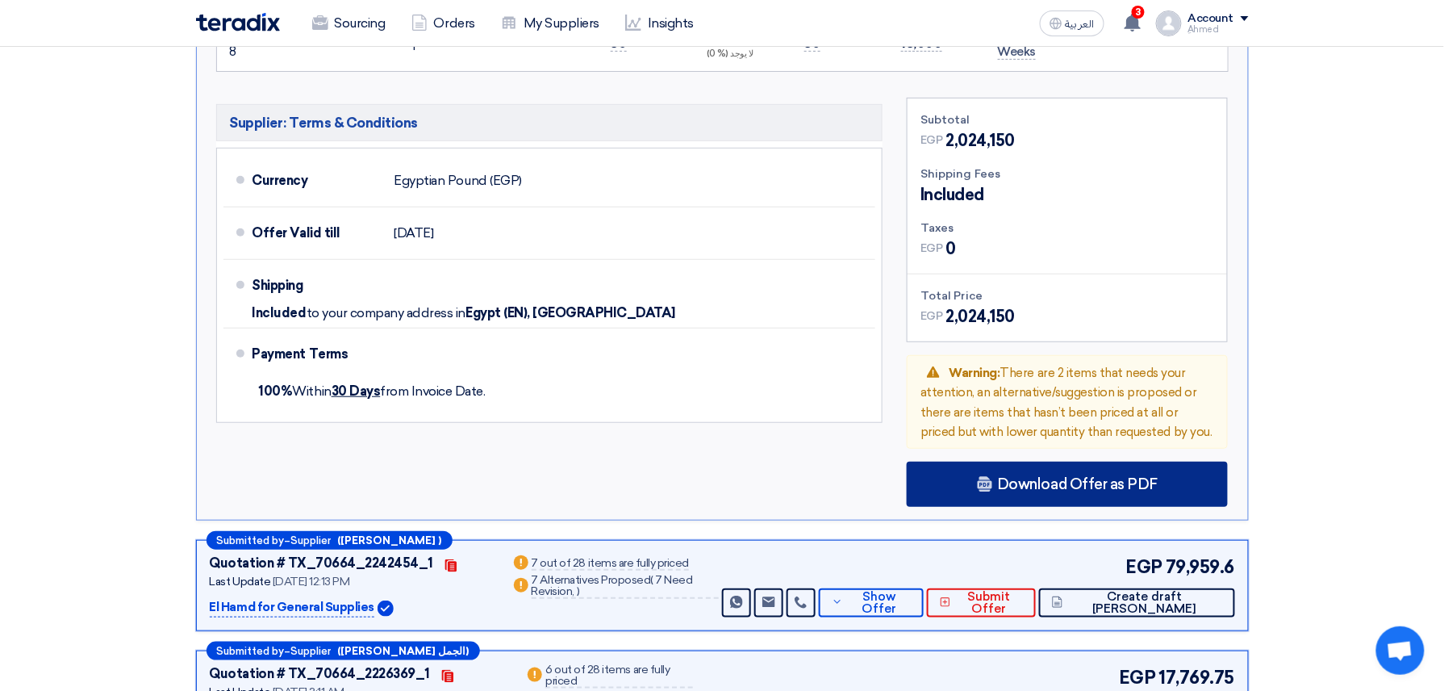
click at [1007, 502] on div "Download Offer as PDF" at bounding box center [1067, 483] width 321 height 45
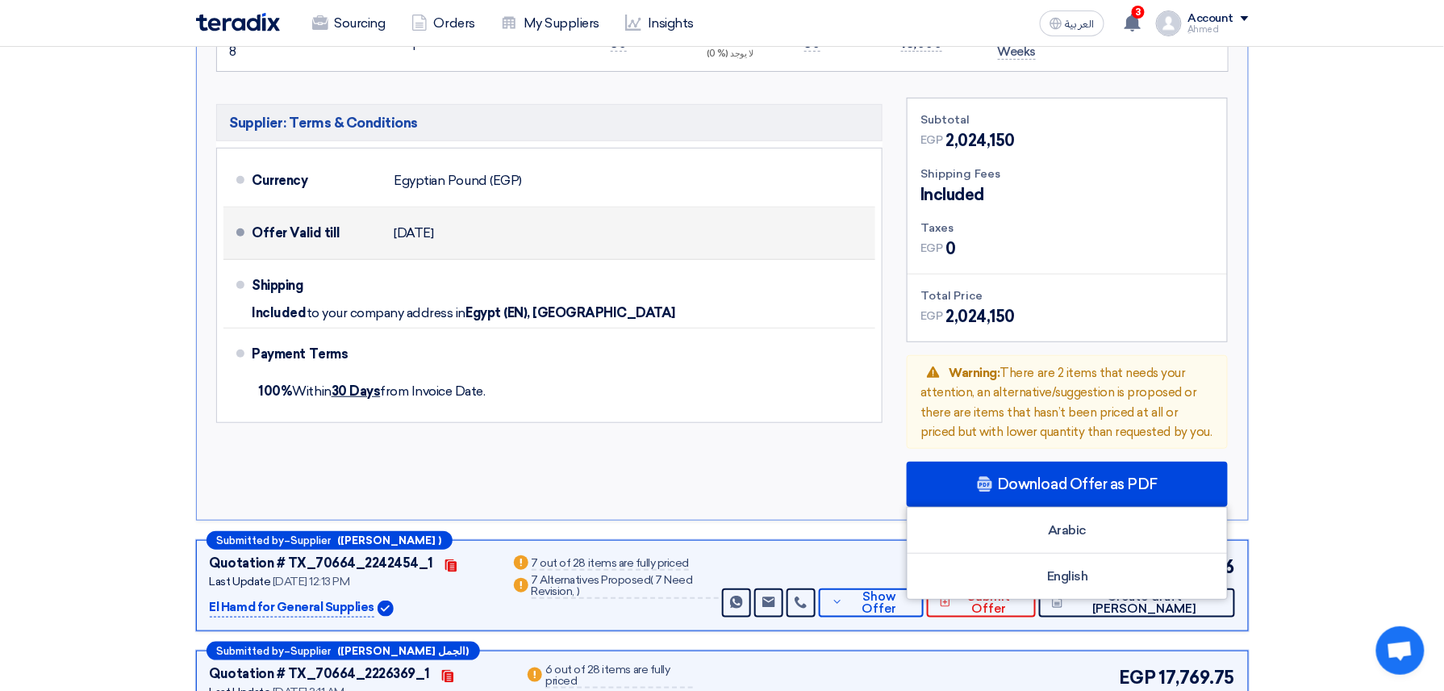
drag, startPoint x: 1116, startPoint y: 523, endPoint x: 681, endPoint y: 233, distance: 523.1
click at [1116, 523] on div "Arabic" at bounding box center [1067, 530] width 319 height 46
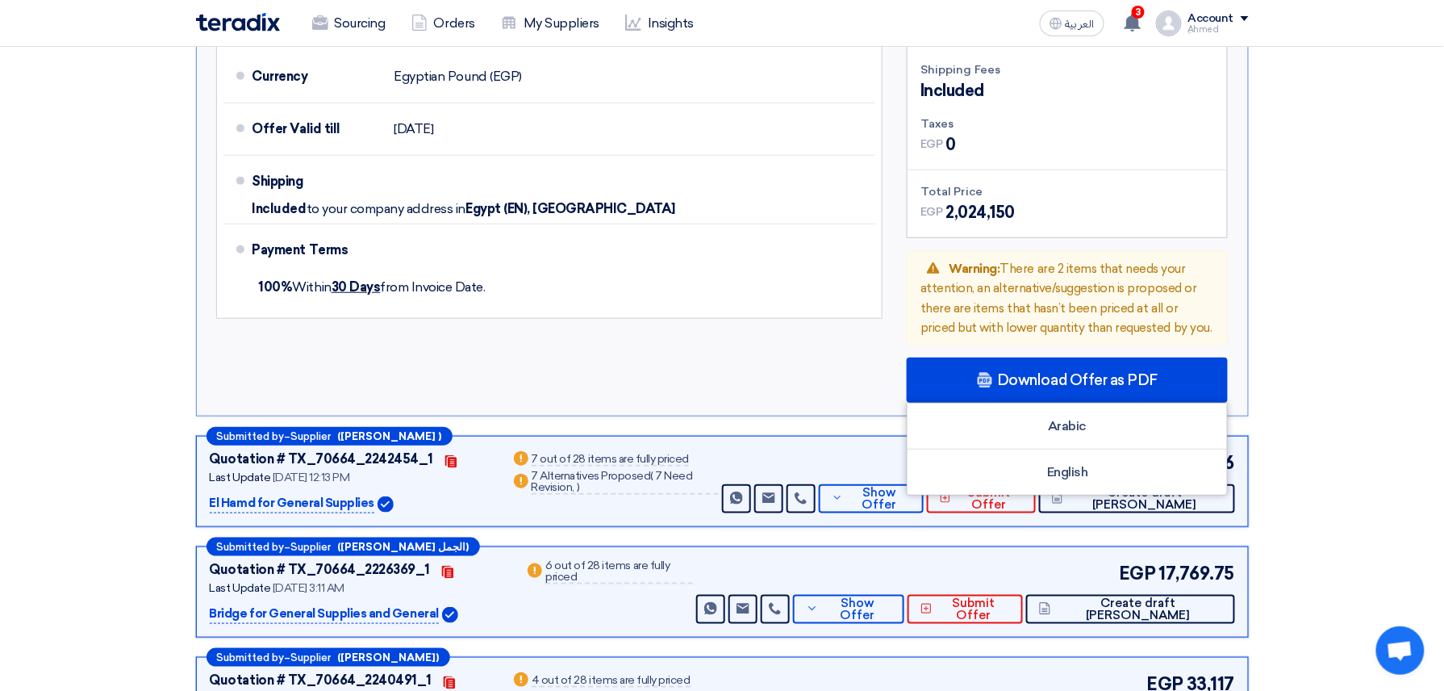
scroll to position [2581, 0]
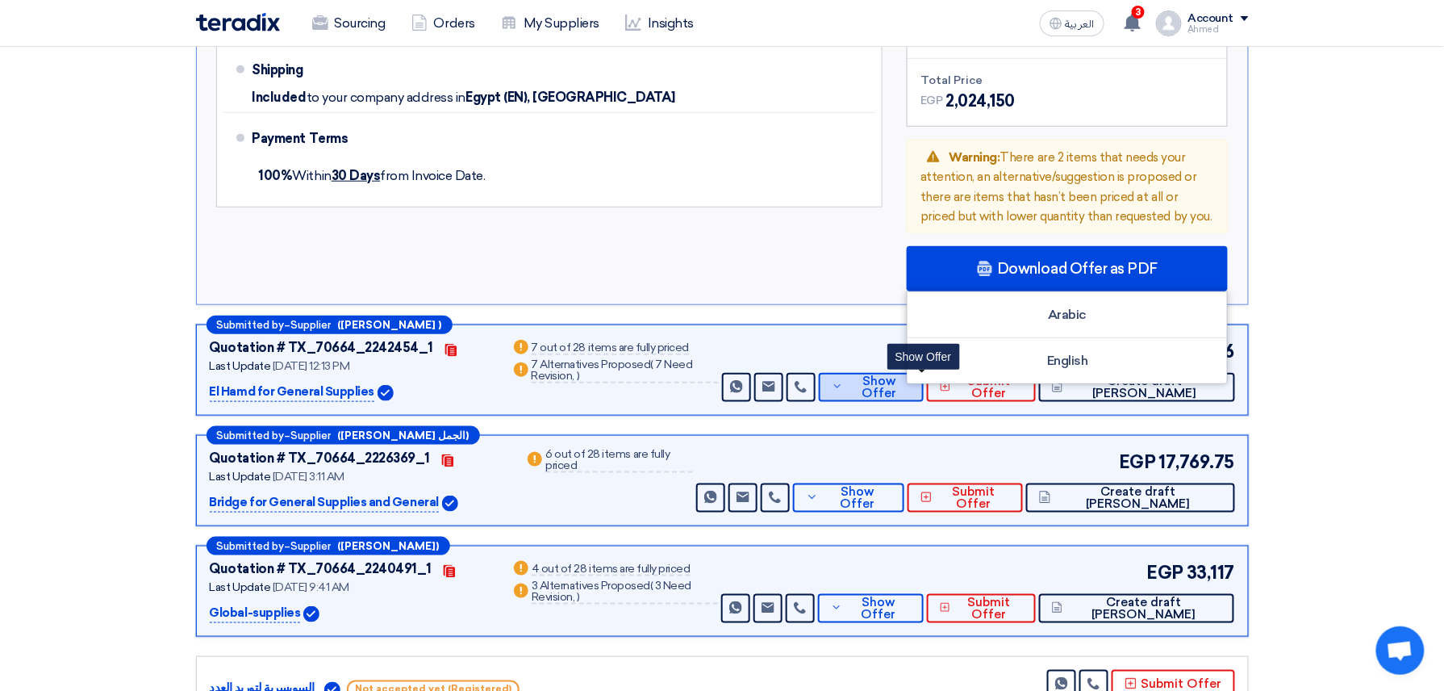
click at [901, 400] on button "Show Offer" at bounding box center [872, 387] width 106 height 29
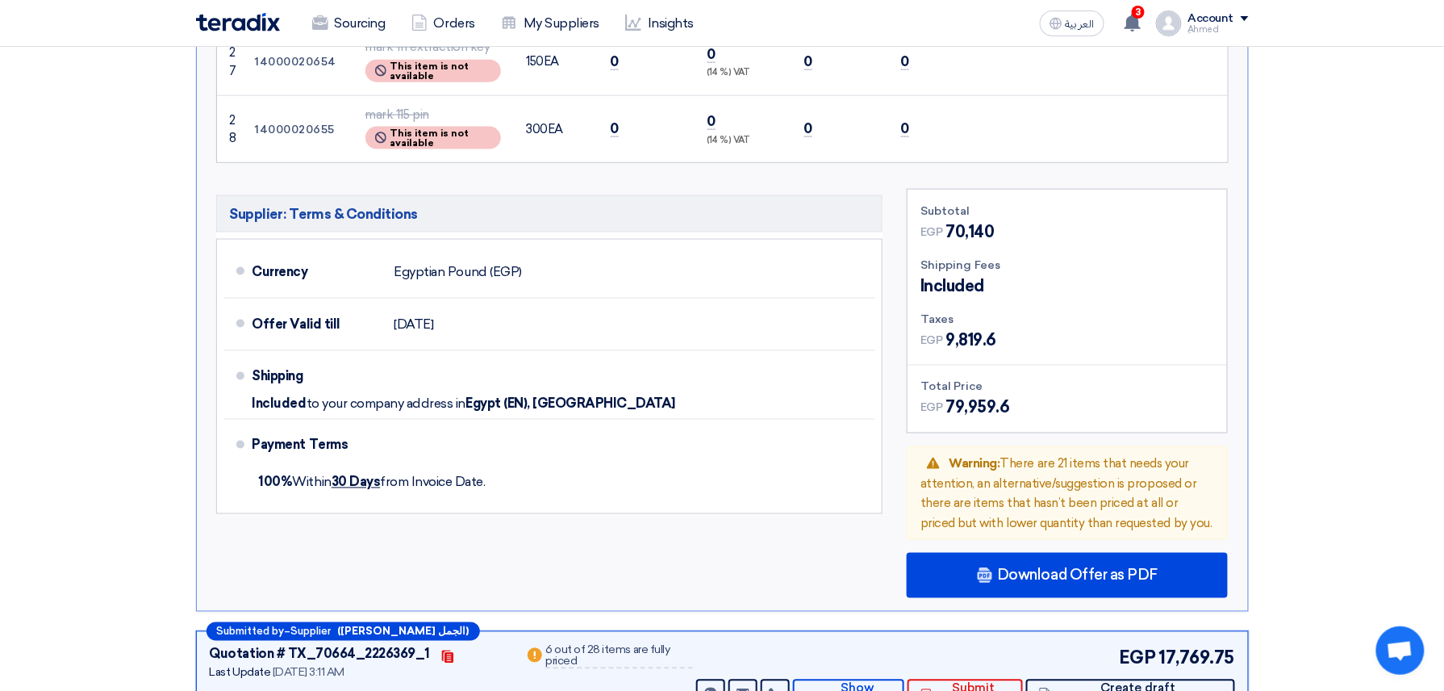
scroll to position [3011, 0]
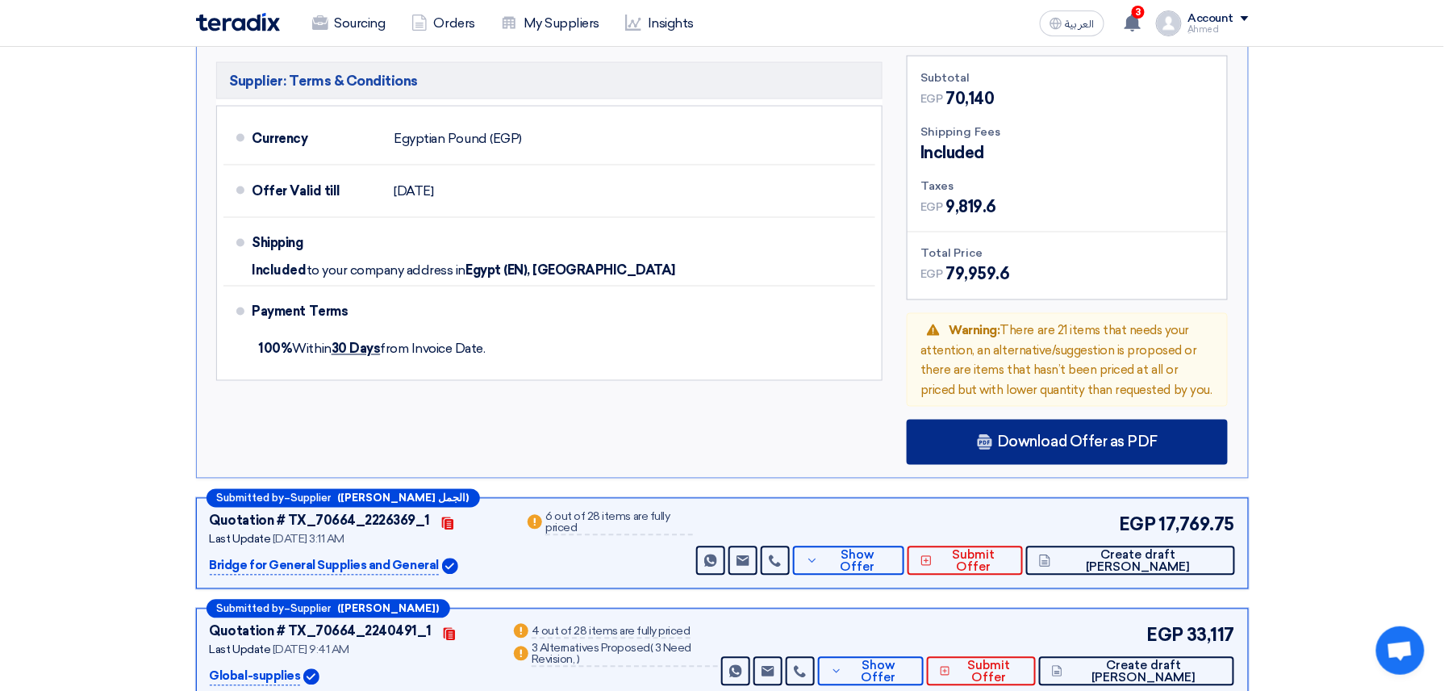
click at [1070, 435] on span "Download Offer as PDF" at bounding box center [1077, 442] width 161 height 15
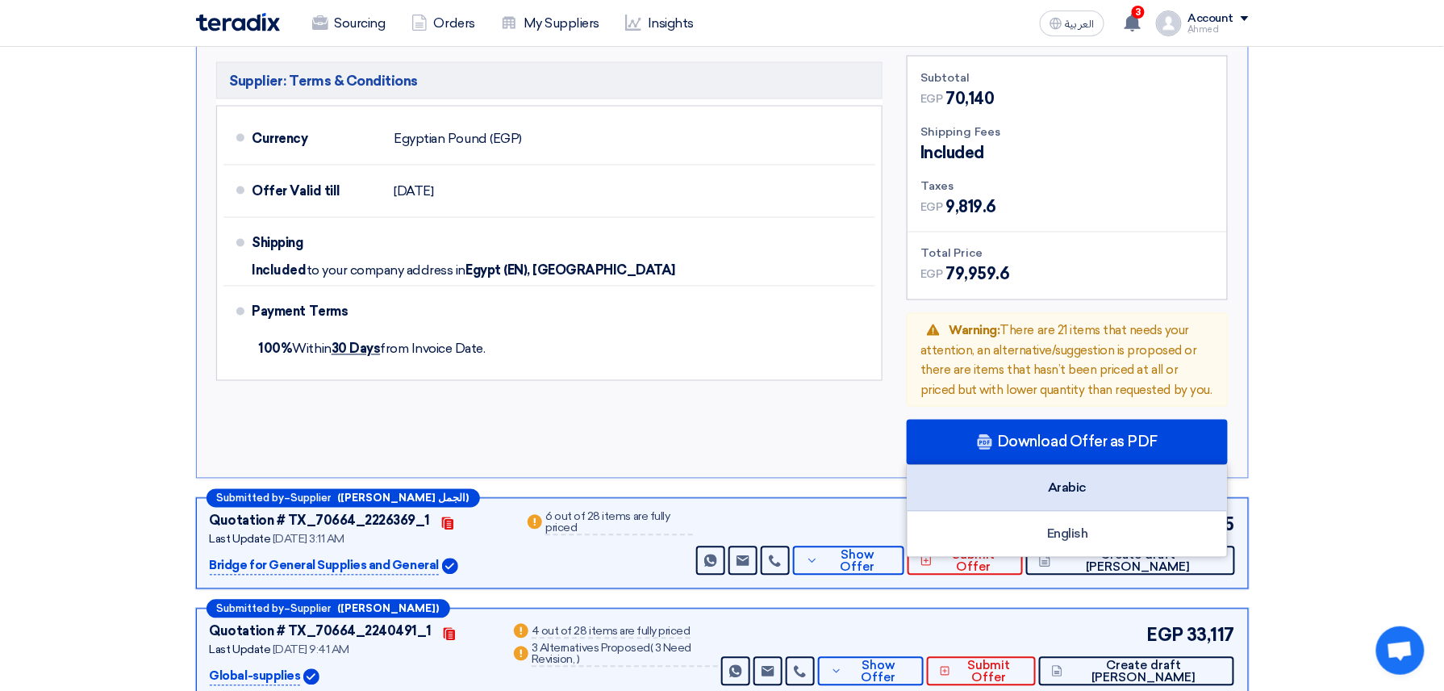
click at [1133, 465] on div "Arabic" at bounding box center [1067, 488] width 319 height 46
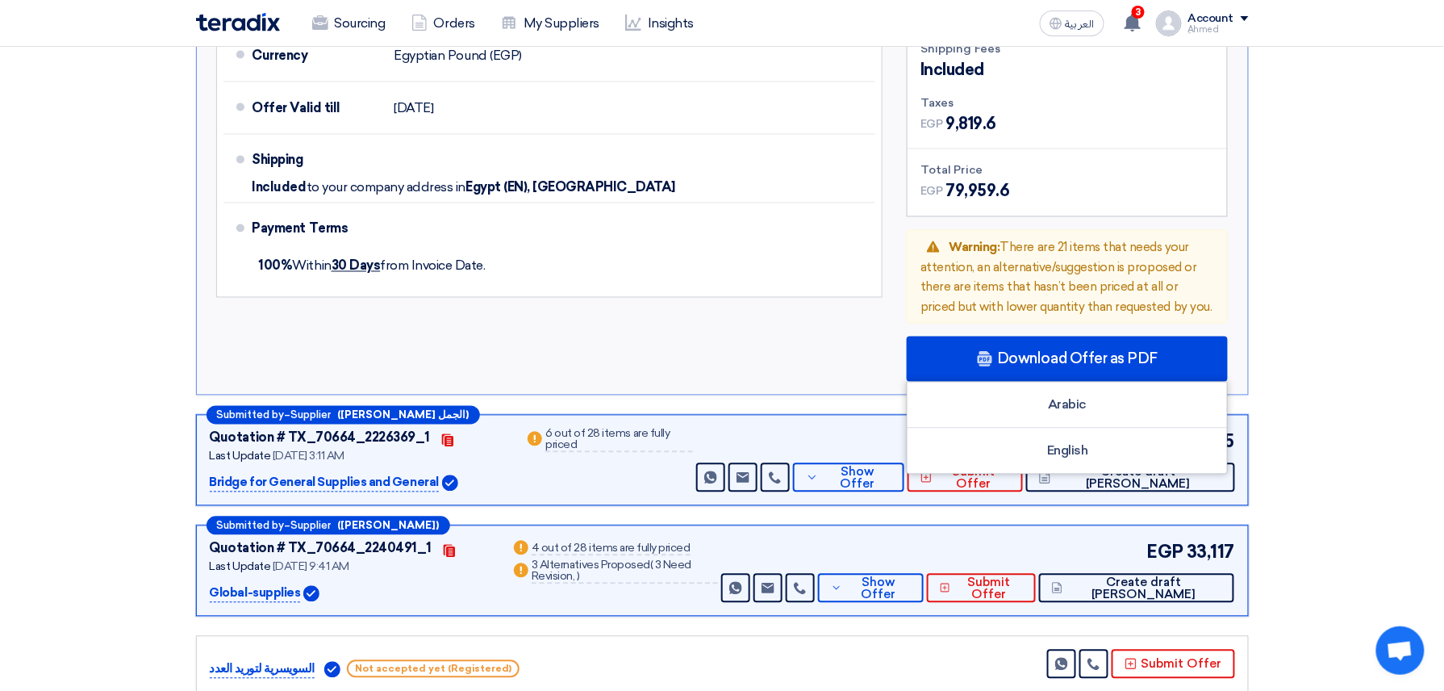
scroll to position [3227, 0]
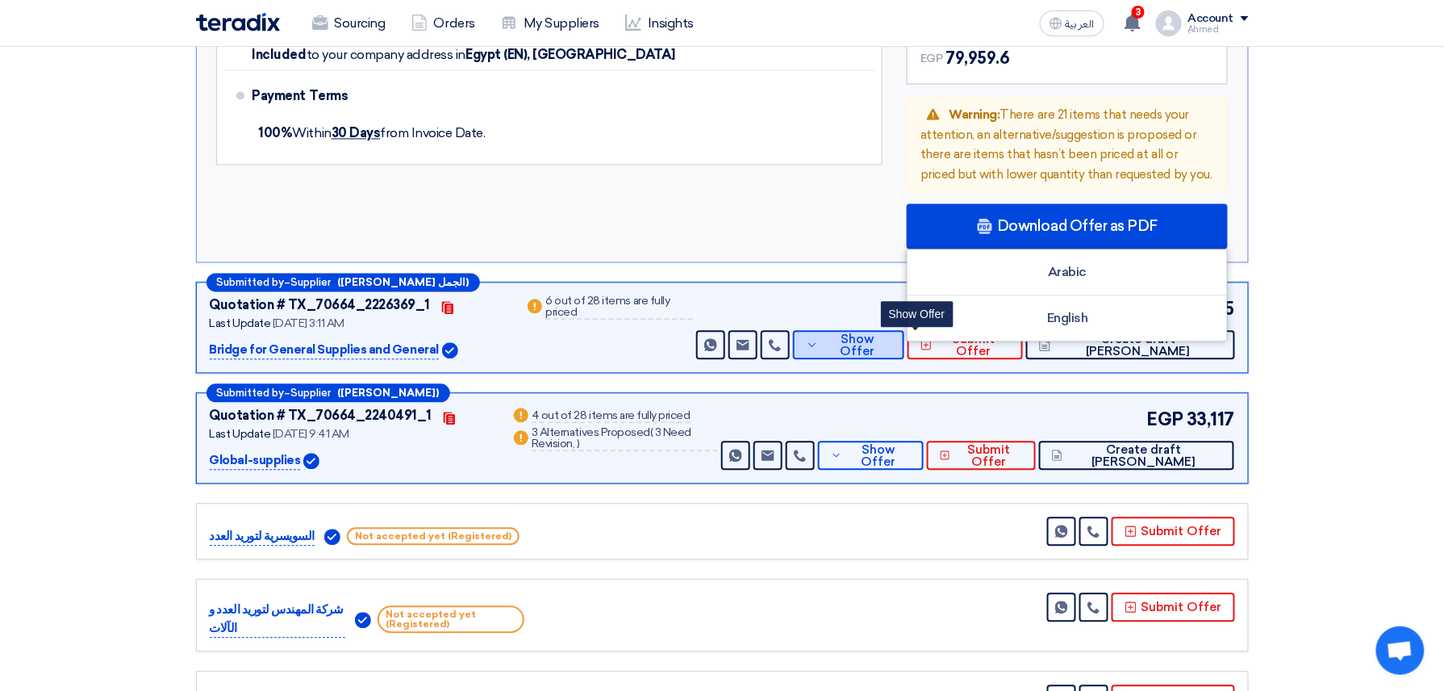
click at [904, 331] on button "Show Offer" at bounding box center [848, 345] width 111 height 29
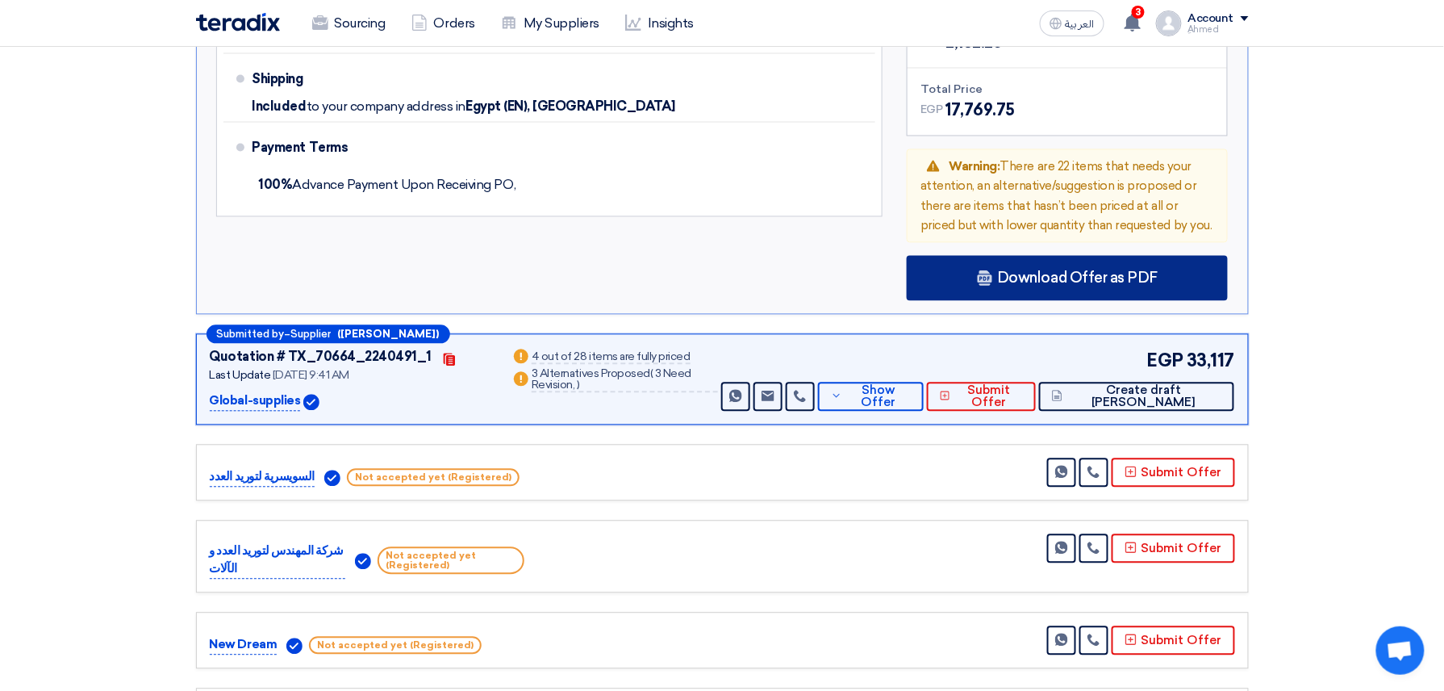
click at [1012, 256] on div "Download Offer as PDF" at bounding box center [1067, 278] width 321 height 45
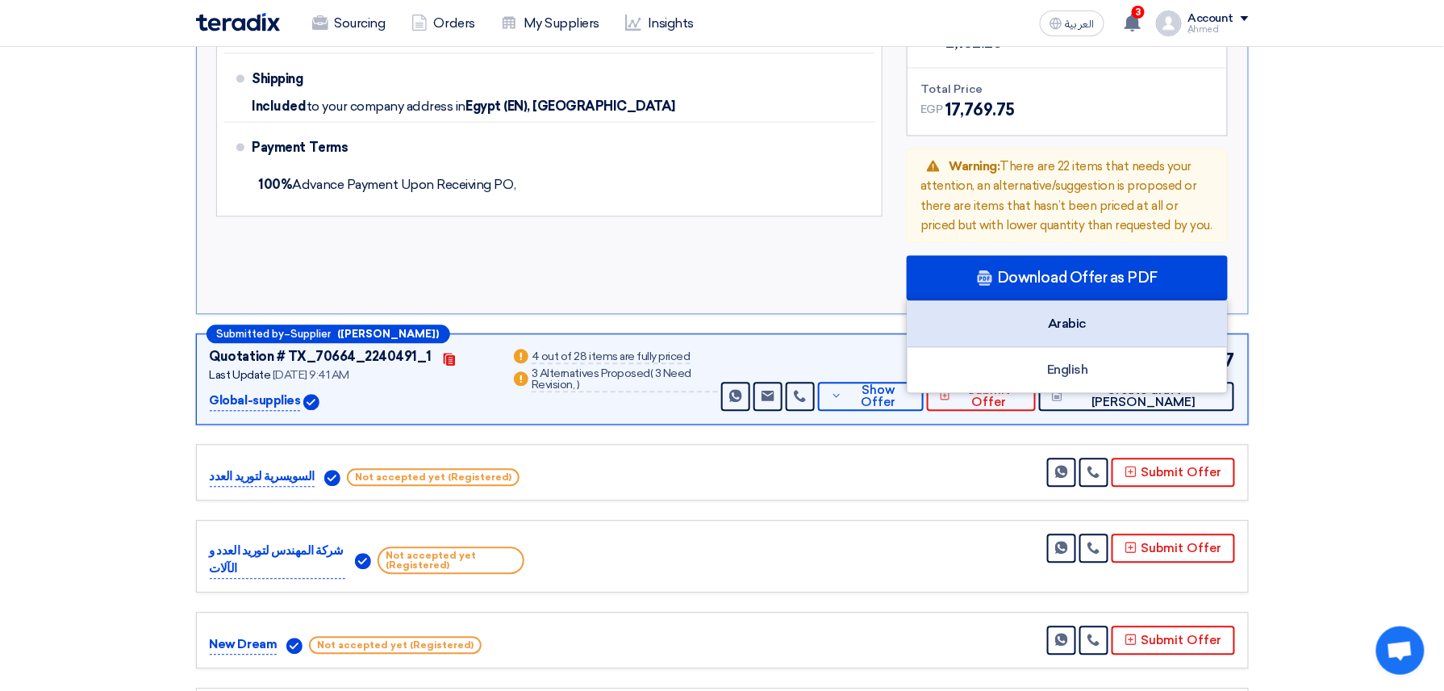
click at [1107, 302] on div "Arabic" at bounding box center [1067, 325] width 319 height 46
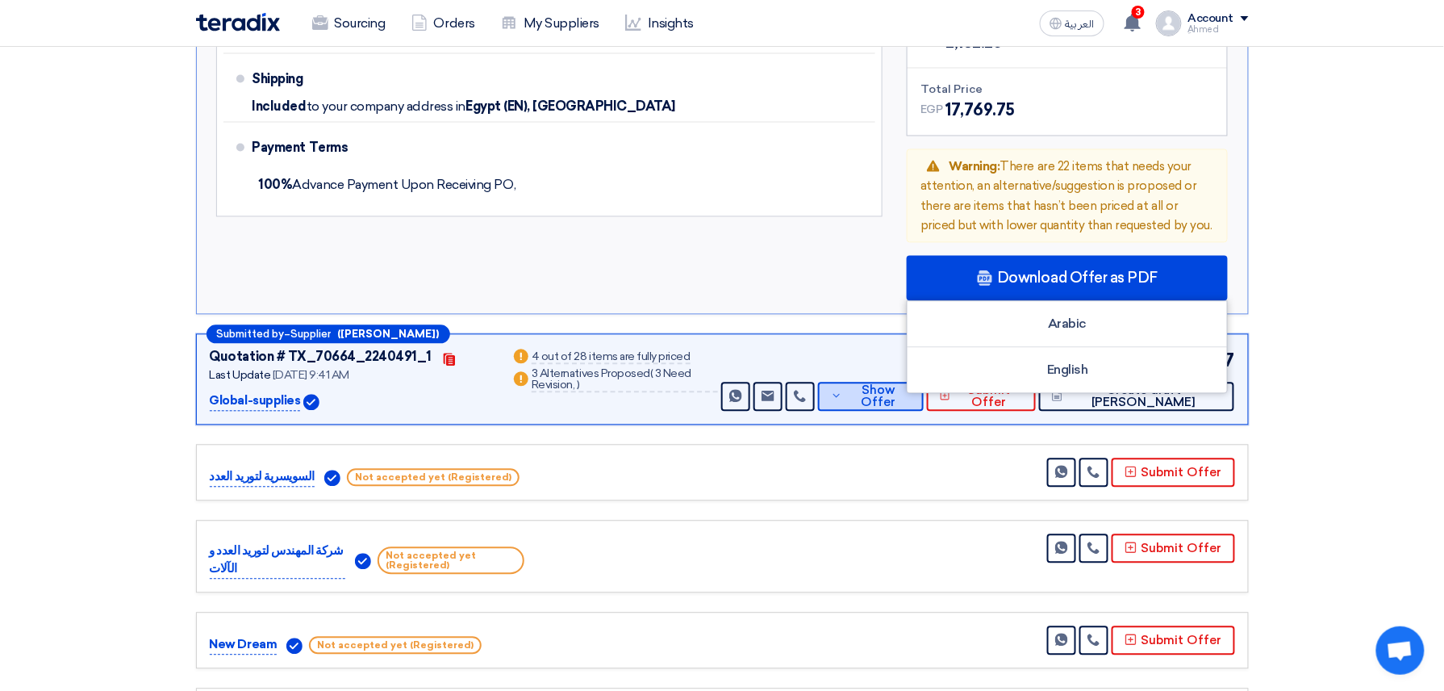
click at [913, 382] on button "Show Offer" at bounding box center [871, 396] width 106 height 29
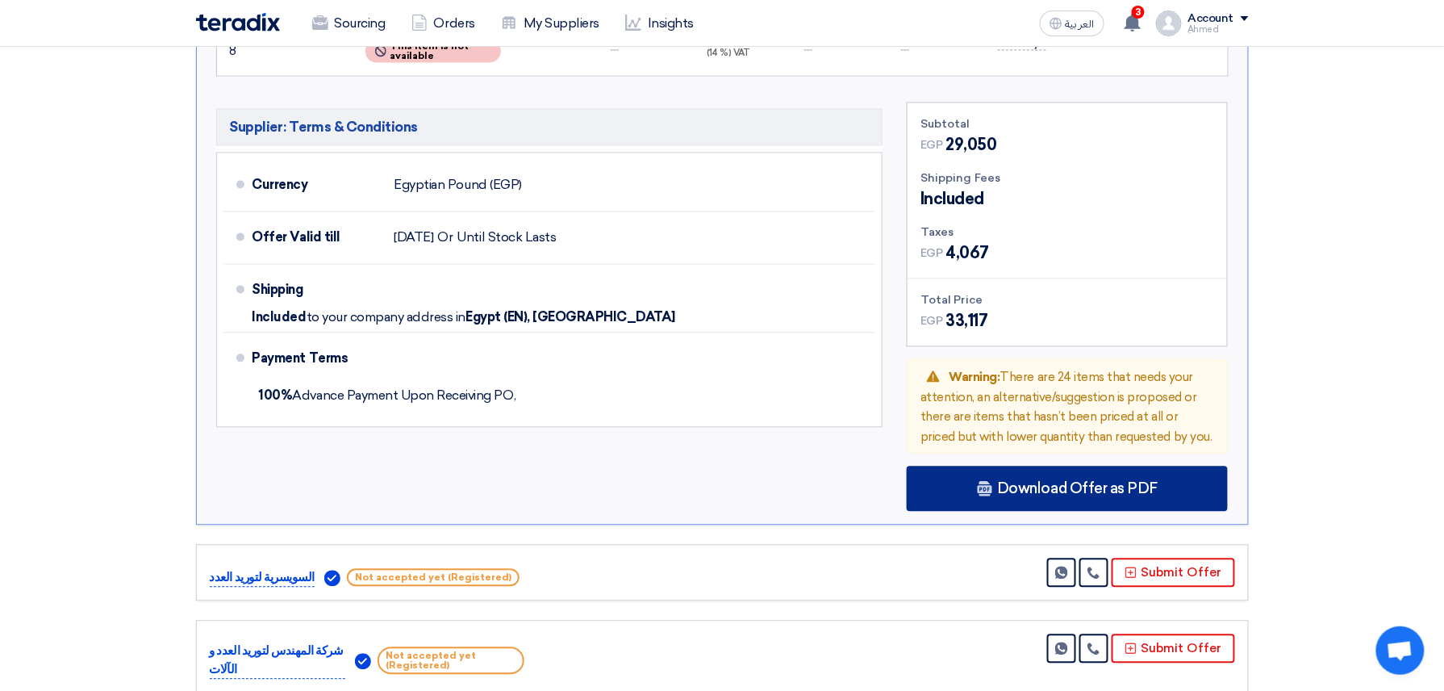
click at [981, 466] on div "Download Offer as PDF" at bounding box center [1067, 488] width 321 height 45
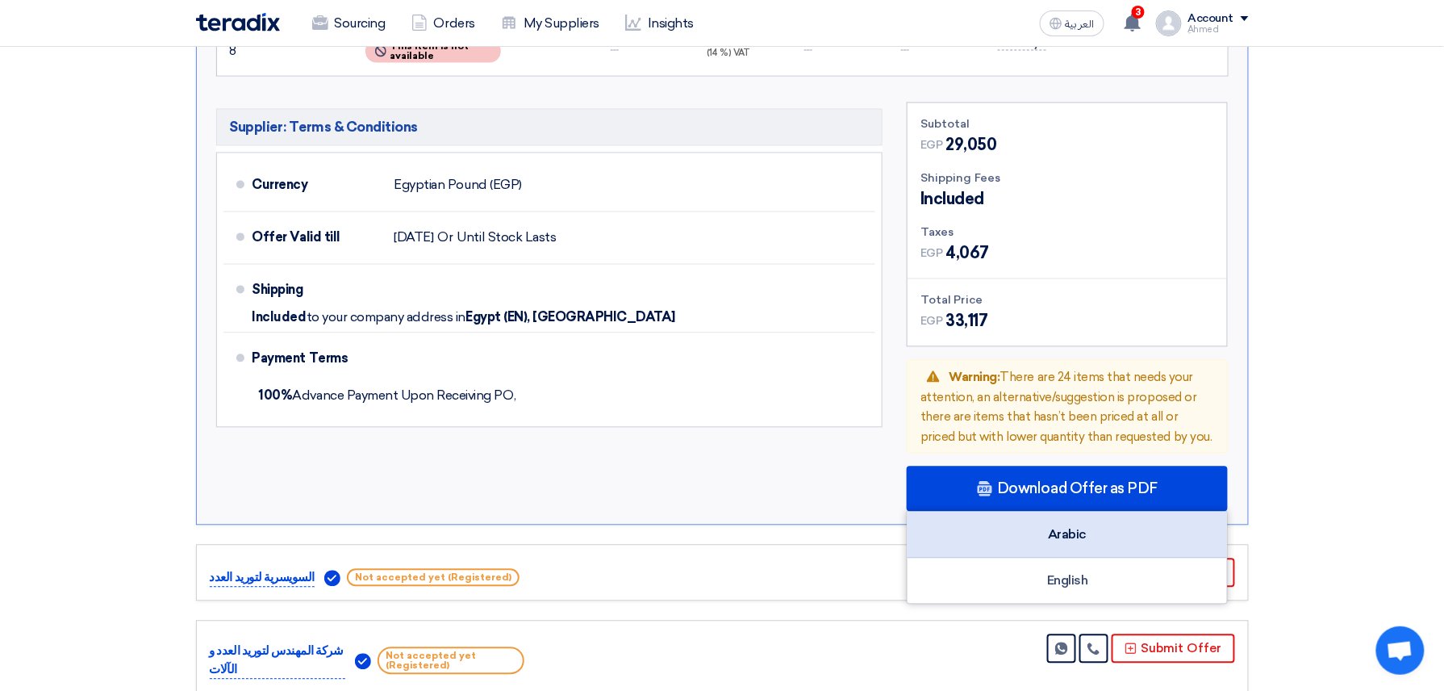
click at [1128, 512] on div "Arabic" at bounding box center [1067, 535] width 319 height 46
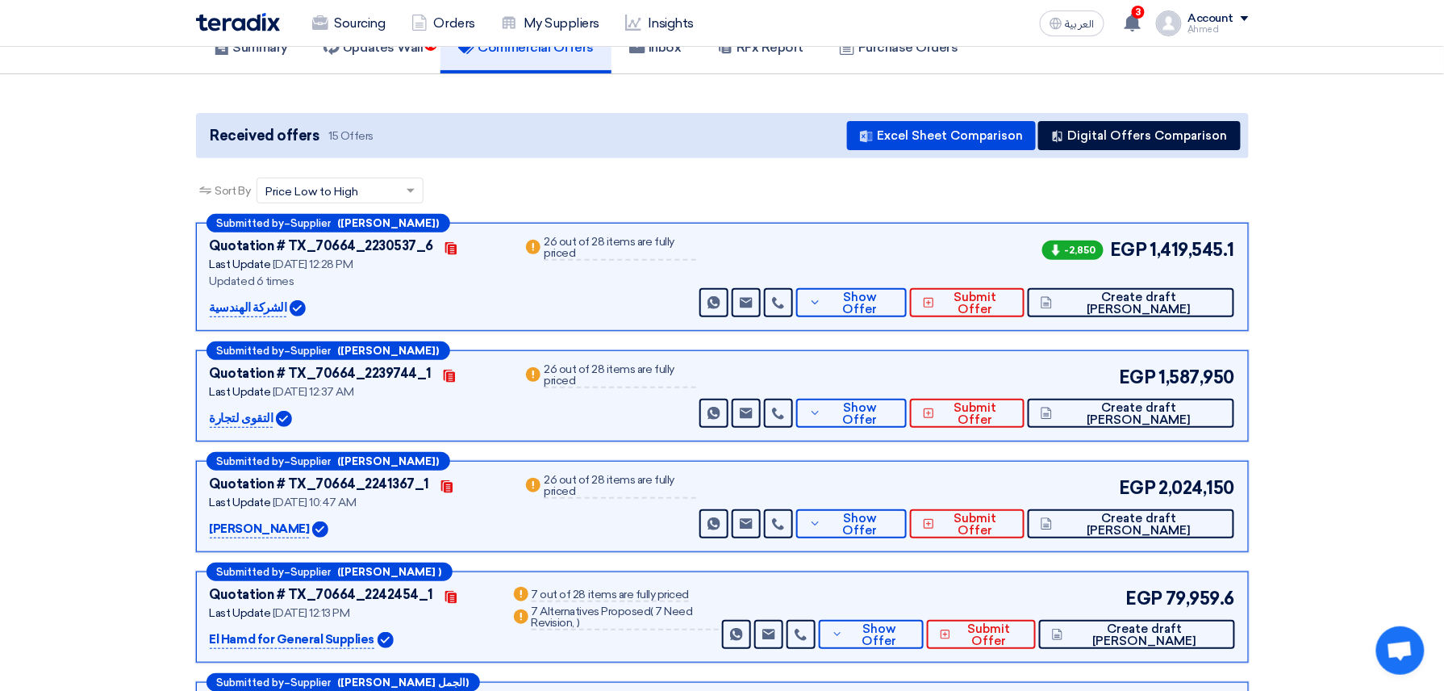
scroll to position [0, 0]
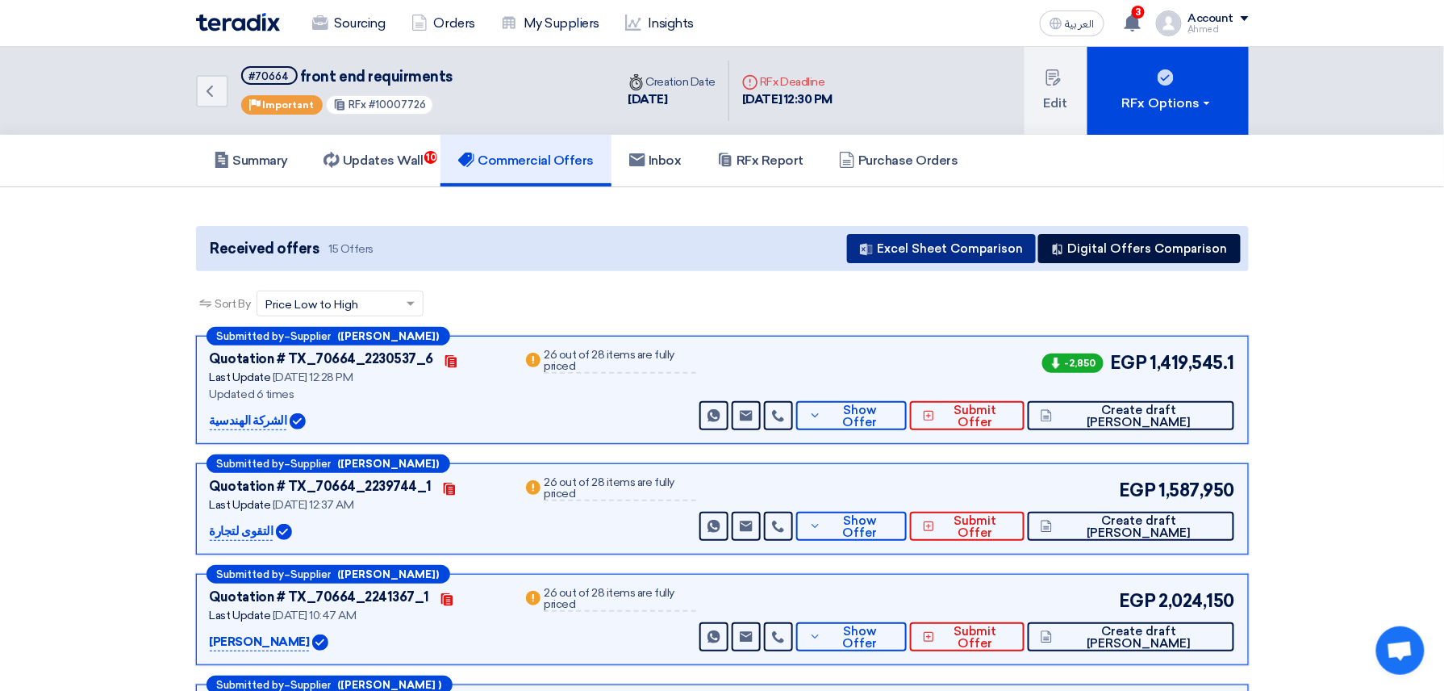
click at [945, 258] on button "Excel Sheet Comparison" at bounding box center [941, 248] width 189 height 29
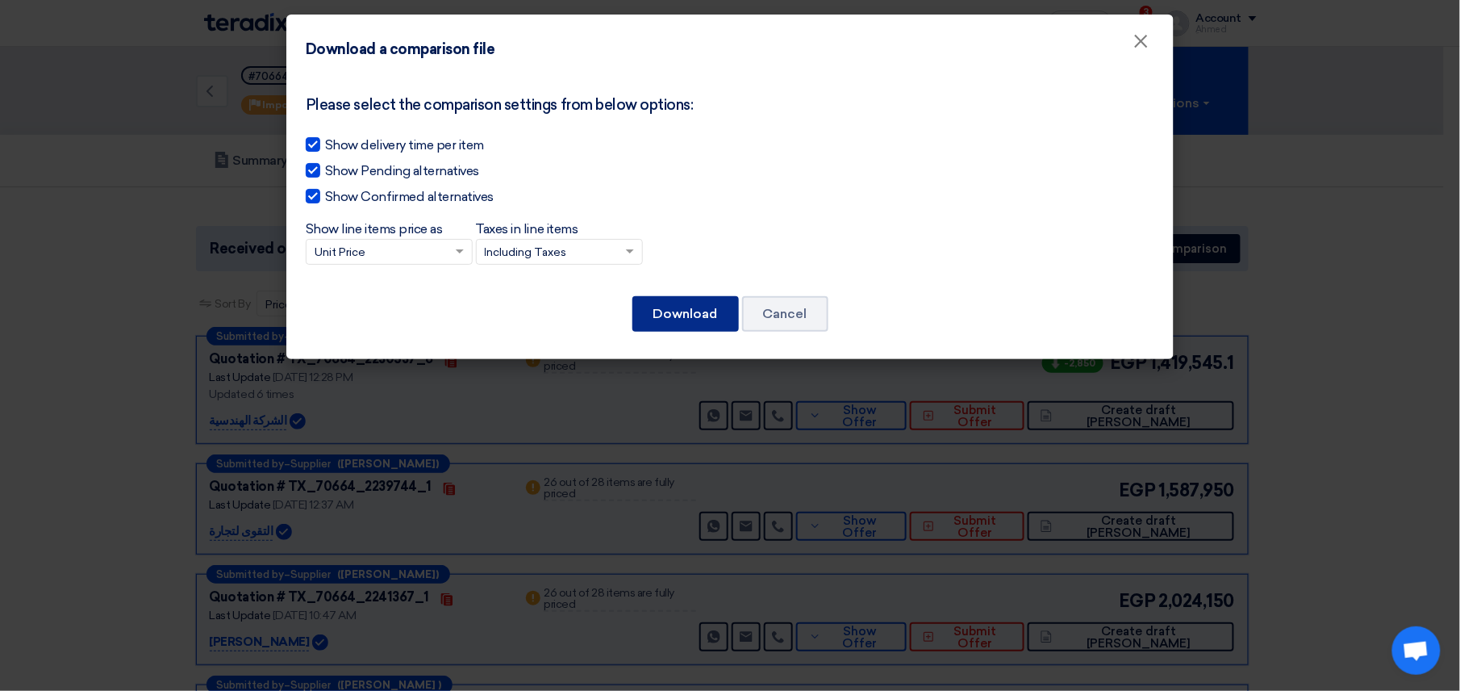
click at [702, 318] on button "Download" at bounding box center [685, 313] width 106 height 35
